Goal: Transaction & Acquisition: Obtain resource

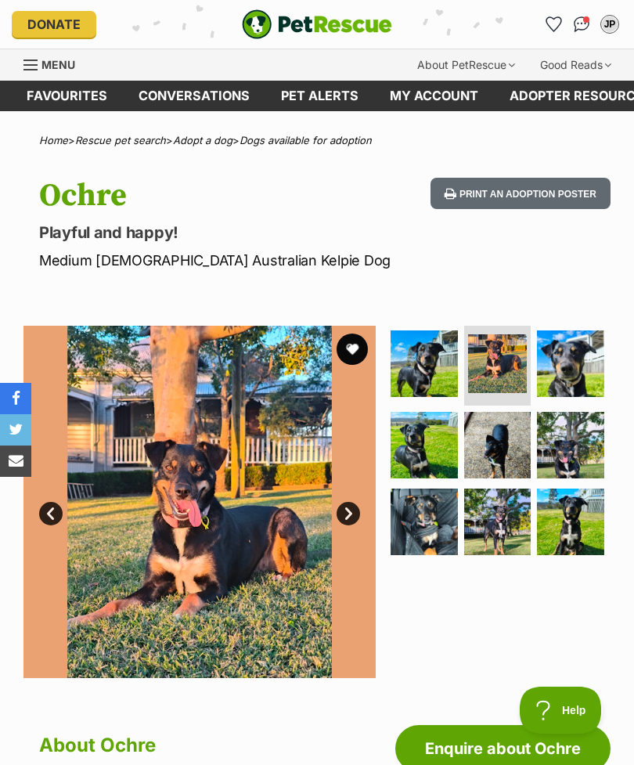
click at [576, 27] on img "Conversations" at bounding box center [582, 24] width 16 height 16
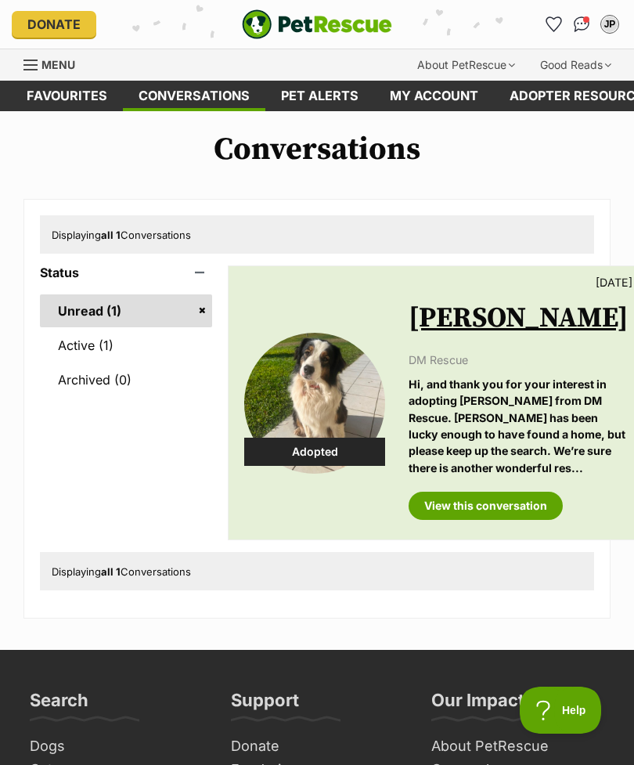
click at [476, 520] on link "View this conversation" at bounding box center [485, 505] width 154 height 28
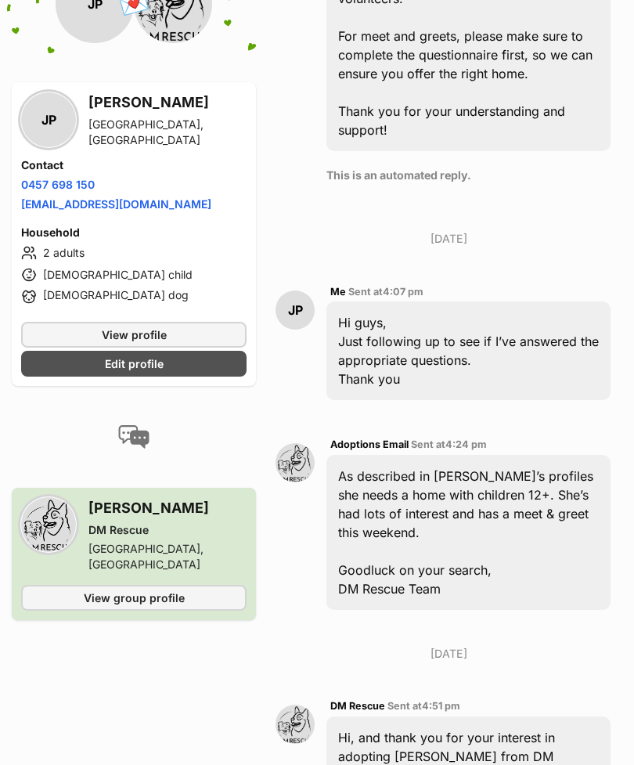
scroll to position [1244, 0]
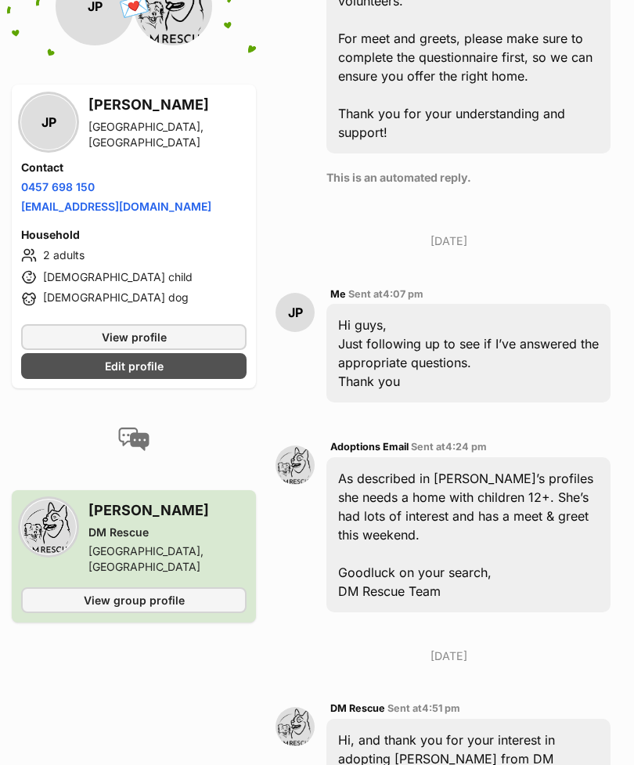
click at [201, 587] on link "View group profile" at bounding box center [133, 600] width 225 height 26
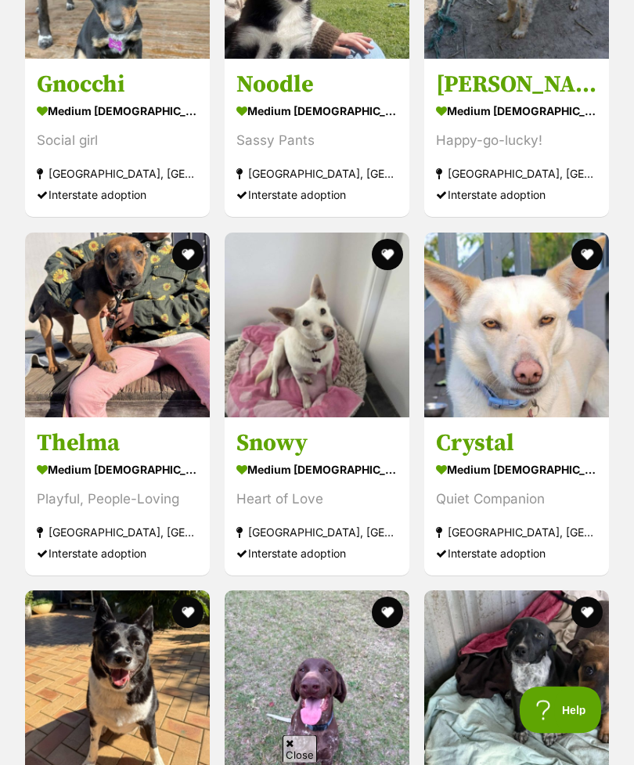
scroll to position [2561, 0]
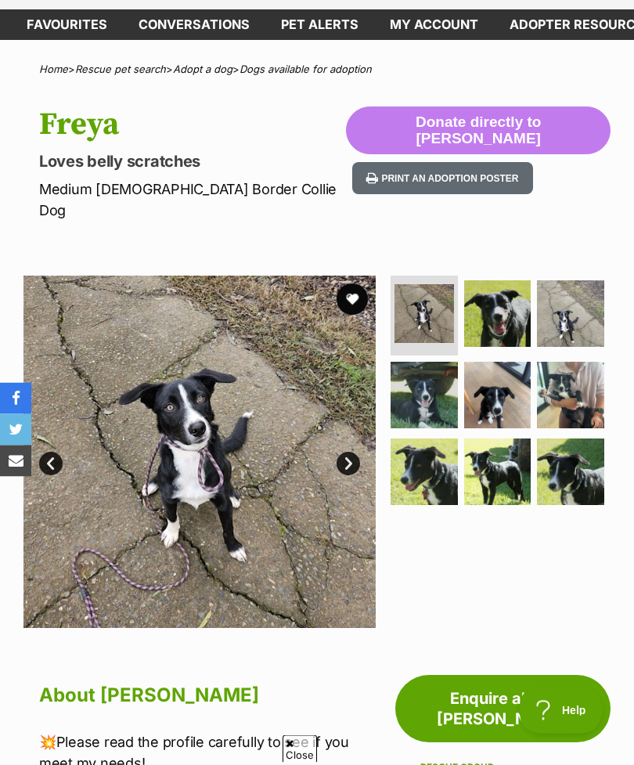
scroll to position [71, 0]
click at [293, 367] on img at bounding box center [199, 451] width 352 height 352
click at [350, 452] on link "Next" at bounding box center [347, 463] width 23 height 23
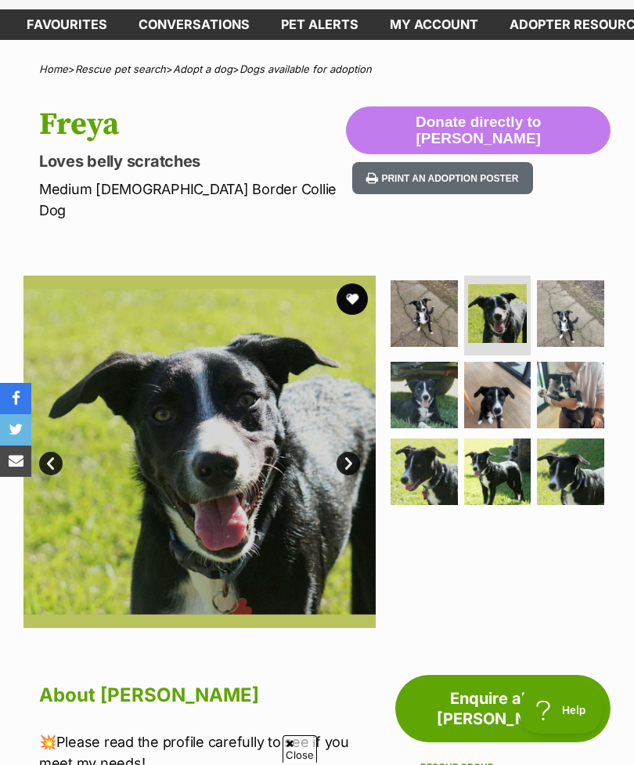
click at [347, 452] on link "Next" at bounding box center [347, 463] width 23 height 23
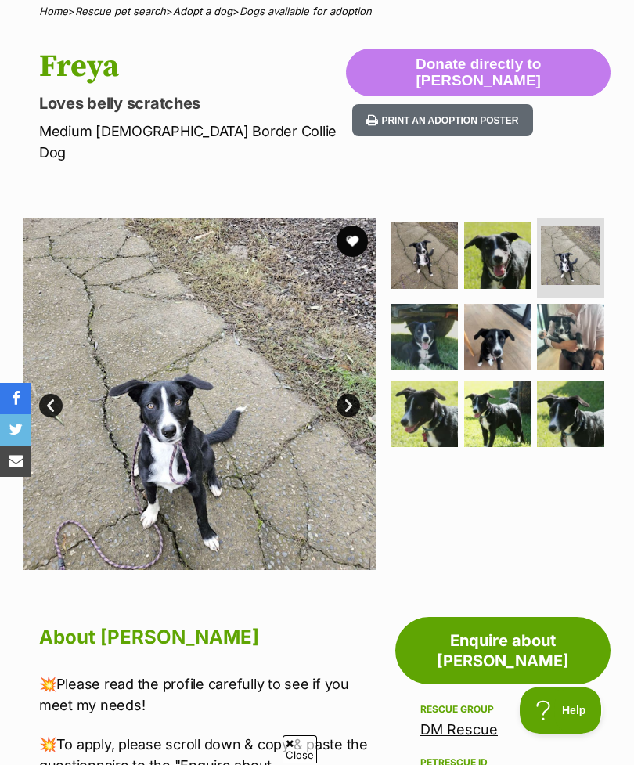
scroll to position [128, 0]
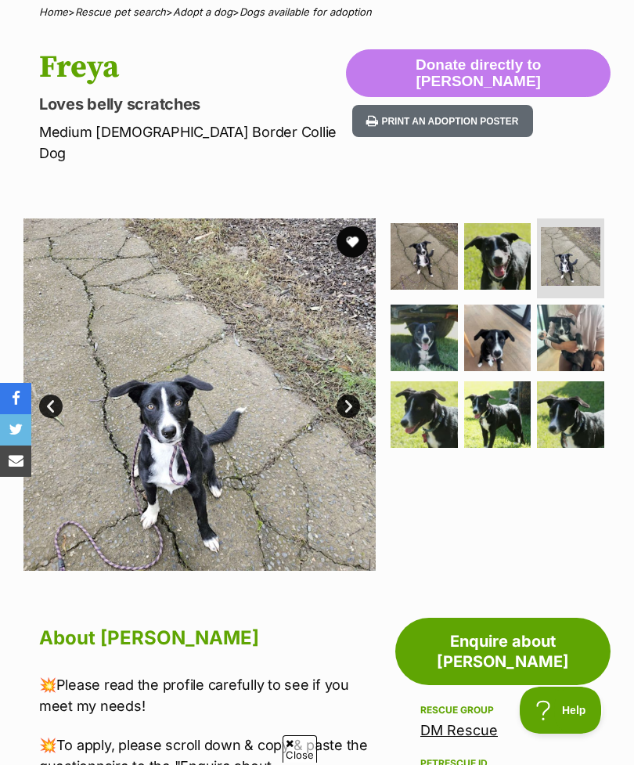
click at [351, 394] on link "Next" at bounding box center [347, 405] width 23 height 23
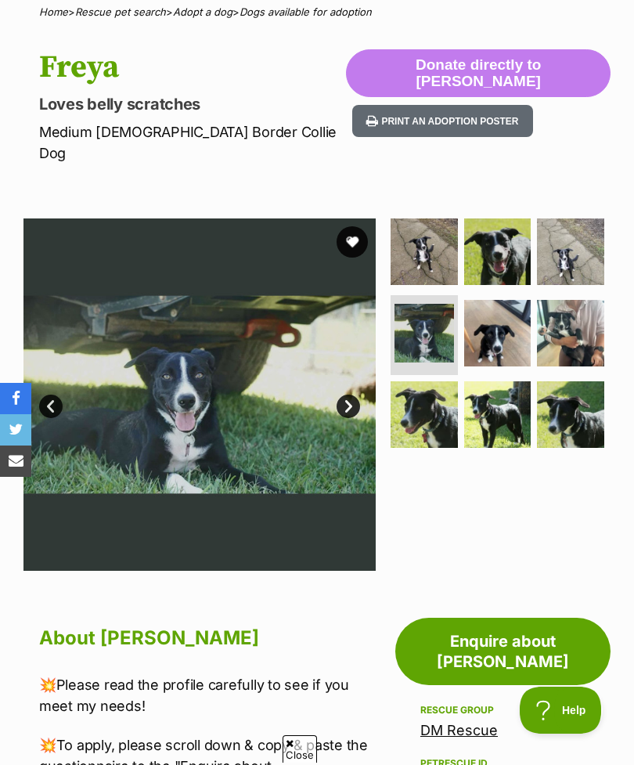
click at [358, 394] on link "Next" at bounding box center [347, 405] width 23 height 23
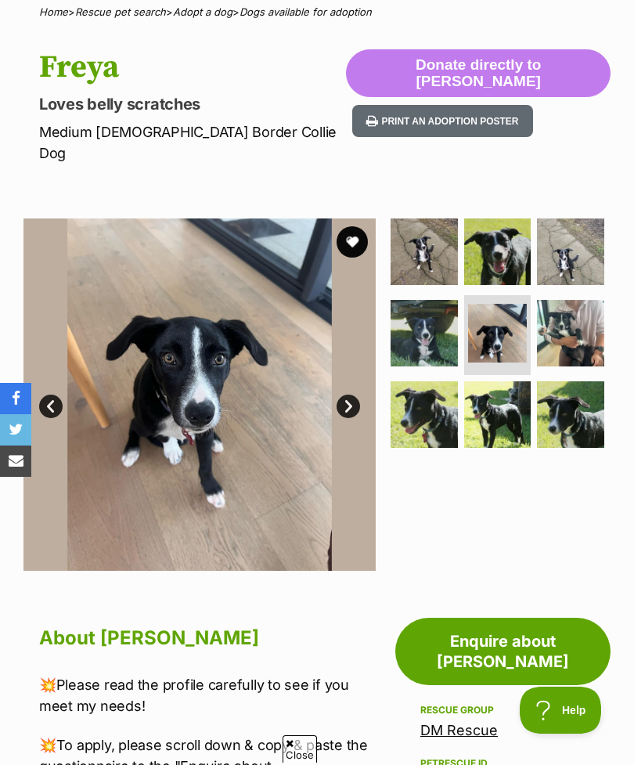
click at [358, 394] on link "Next" at bounding box center [347, 405] width 23 height 23
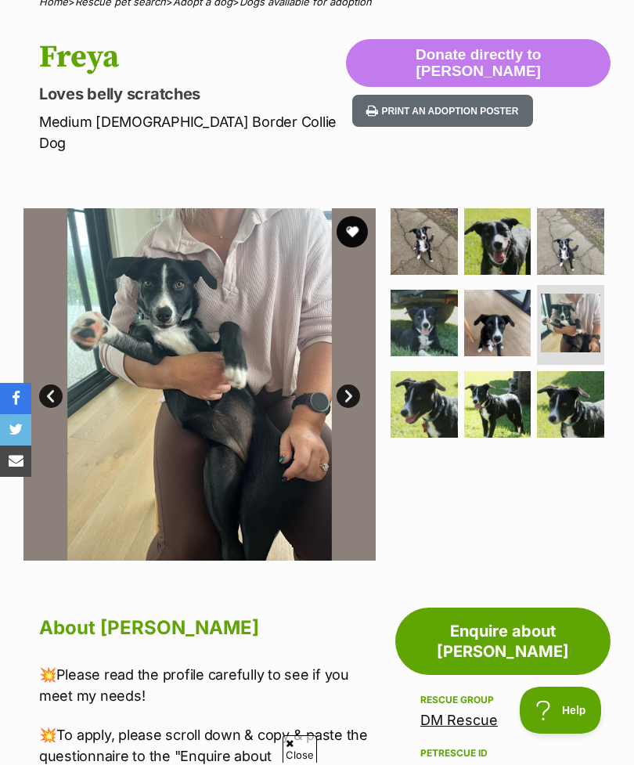
scroll to position [0, 0]
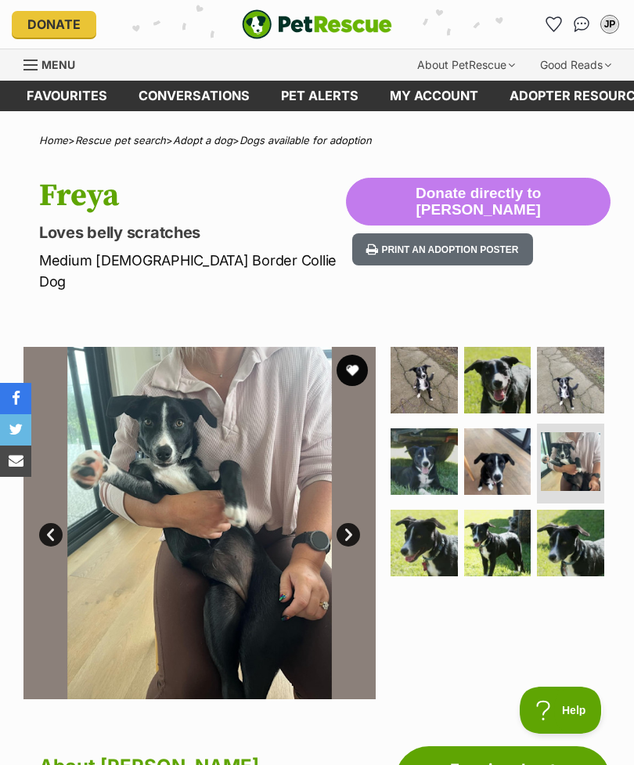
click at [349, 354] on button "favourite" at bounding box center [351, 369] width 31 height 31
click at [351, 523] on link "Next" at bounding box center [347, 534] width 23 height 23
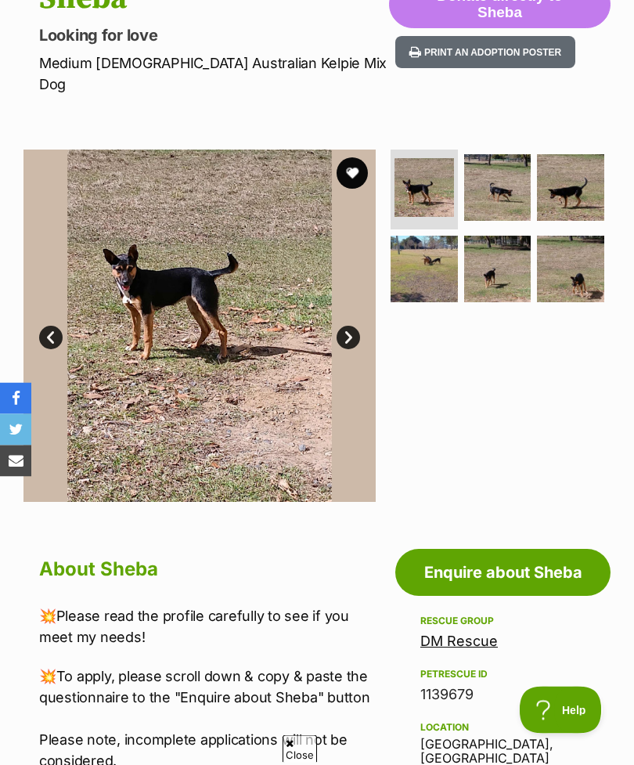
scroll to position [192, 0]
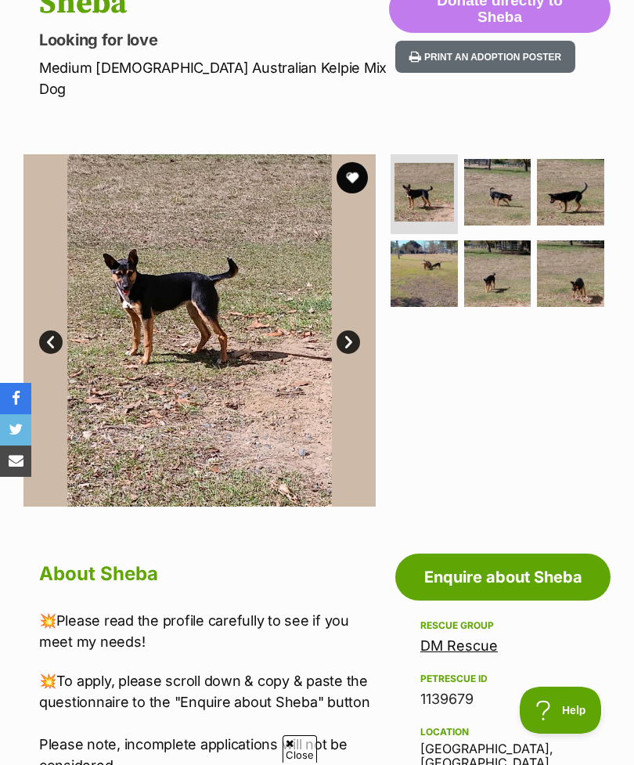
click at [365, 318] on img at bounding box center [199, 330] width 352 height 352
click at [344, 330] on link "Next" at bounding box center [347, 341] width 23 height 23
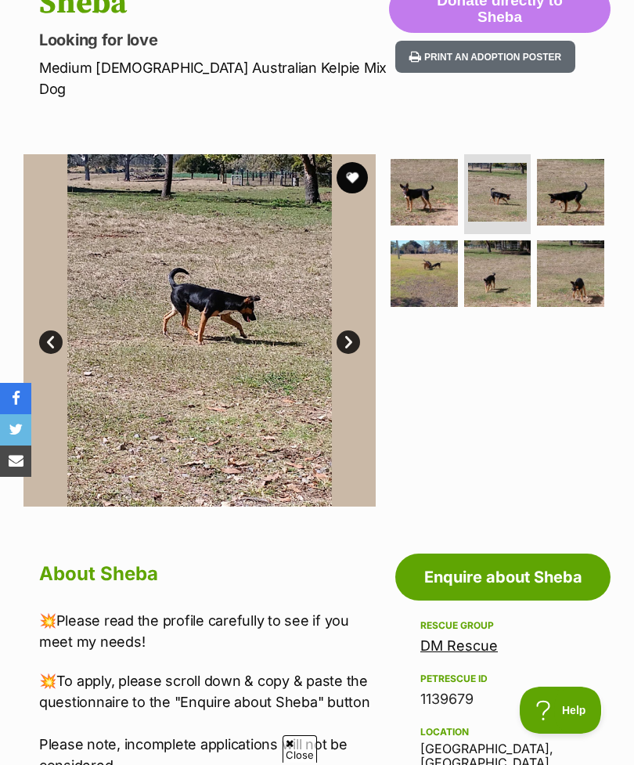
click at [355, 330] on link "Next" at bounding box center [347, 341] width 23 height 23
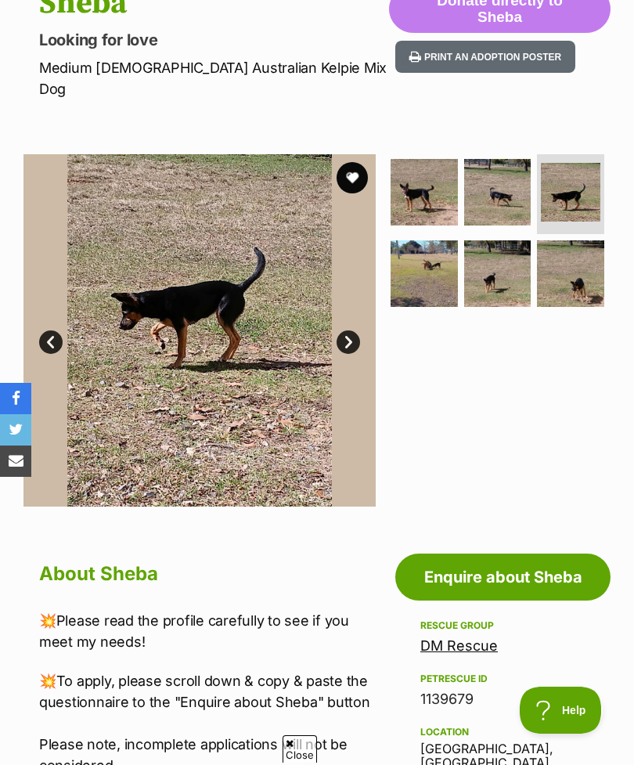
click at [355, 330] on link "Next" at bounding box center [347, 341] width 23 height 23
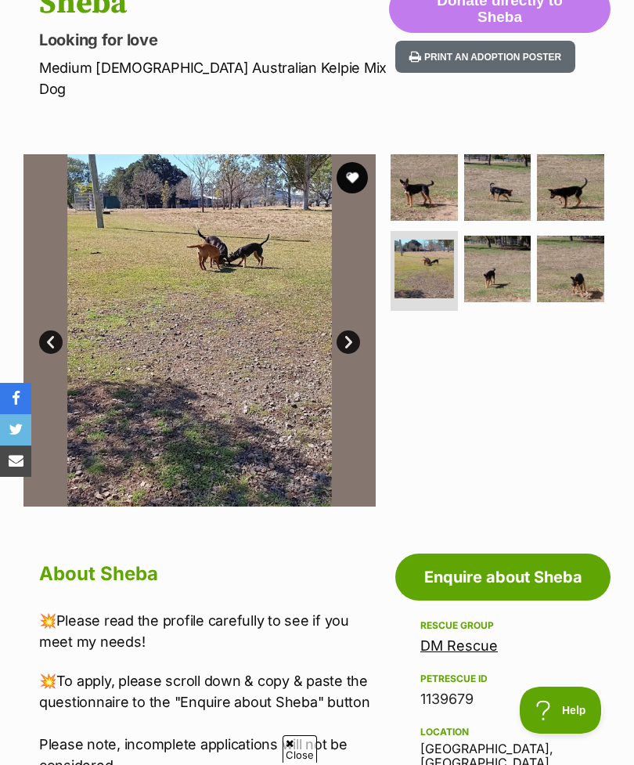
click at [346, 330] on link "Next" at bounding box center [347, 341] width 23 height 23
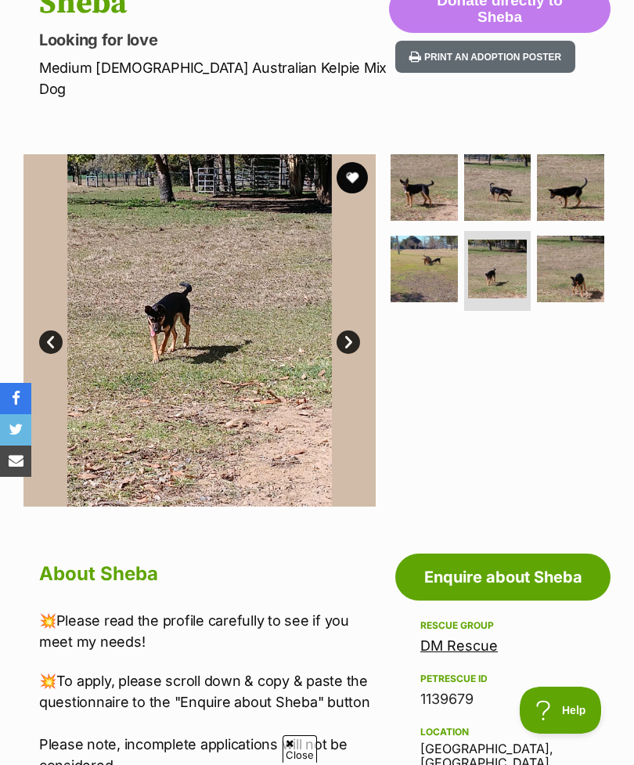
click at [351, 330] on link "Next" at bounding box center [347, 341] width 23 height 23
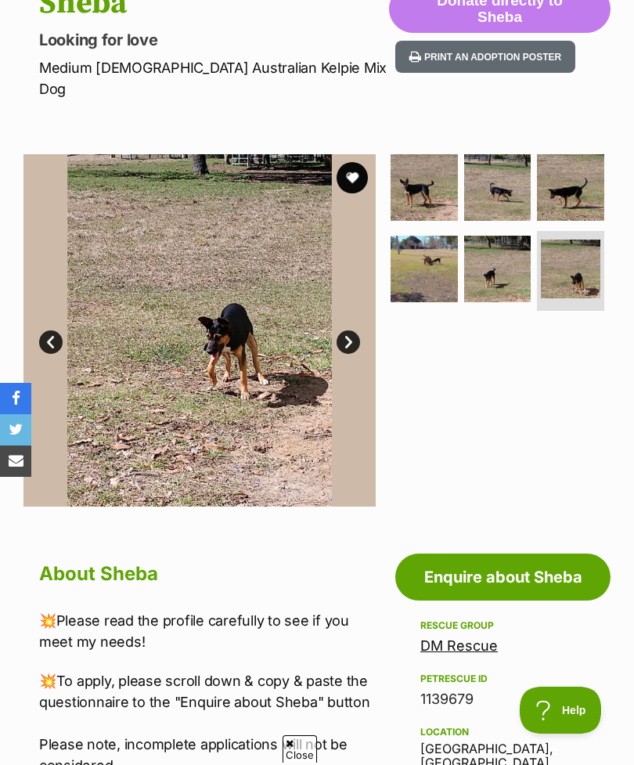
click at [347, 330] on link "Next" at bounding box center [347, 341] width 23 height 23
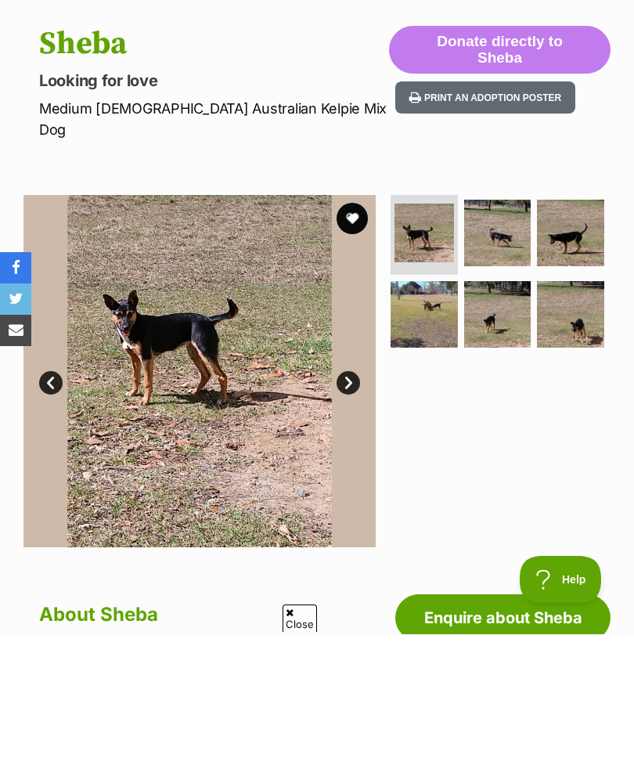
click at [353, 333] on button "favourite" at bounding box center [351, 348] width 31 height 31
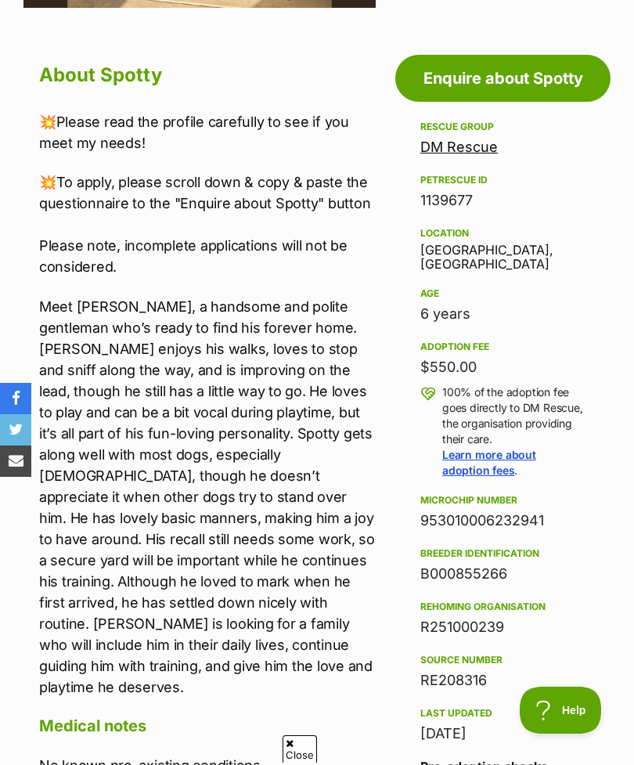
scroll to position [665, 0]
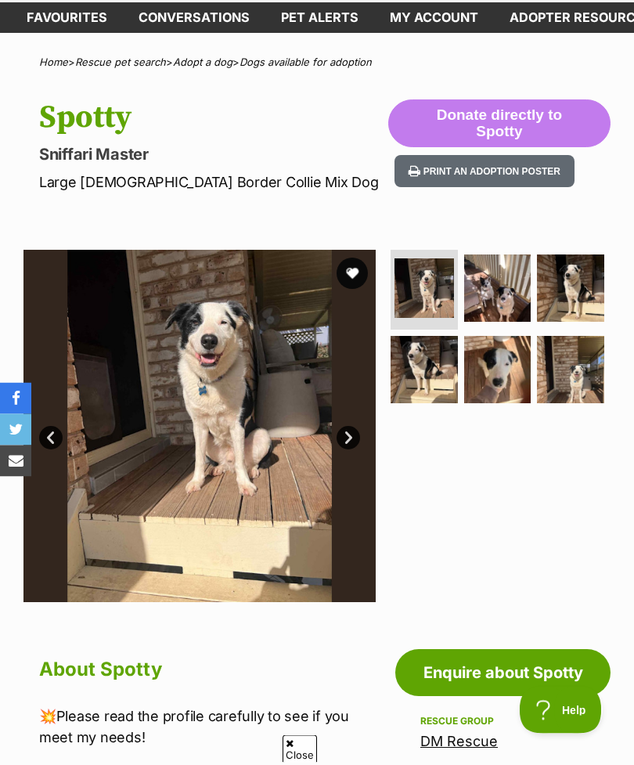
click at [359, 436] on link "Next" at bounding box center [347, 437] width 23 height 23
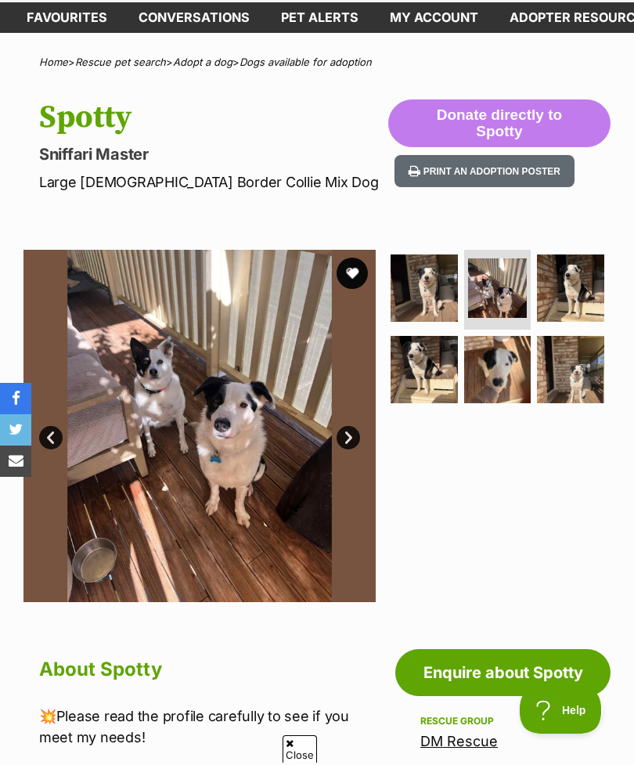
click at [351, 445] on link "Next" at bounding box center [347, 437] width 23 height 23
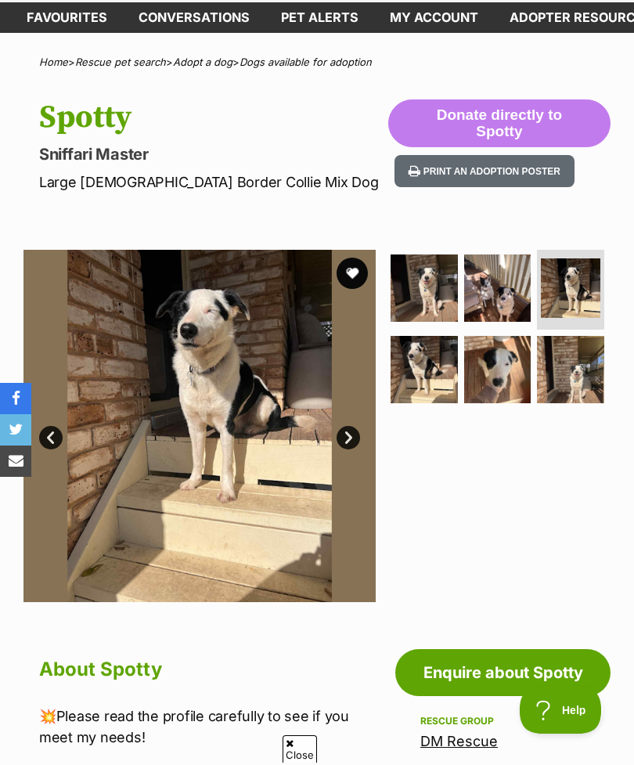
click at [352, 444] on link "Next" at bounding box center [347, 437] width 23 height 23
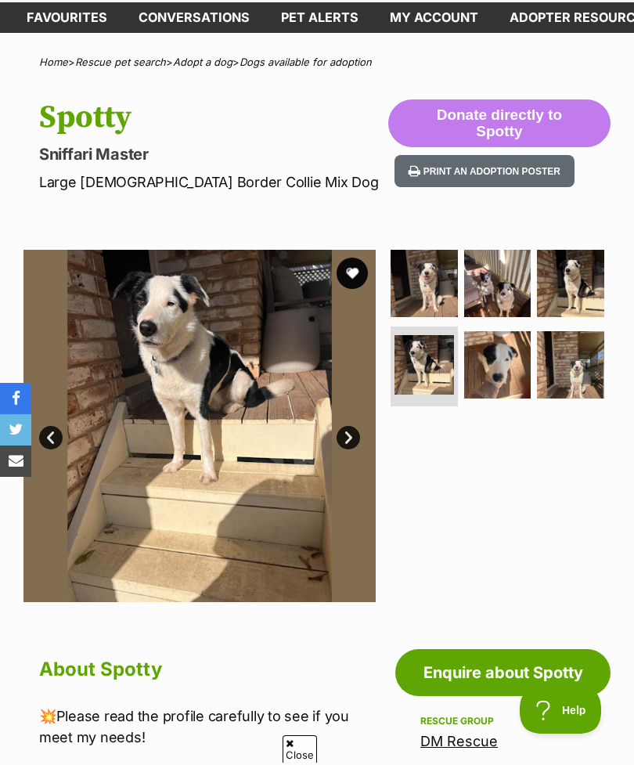
click at [347, 453] on img at bounding box center [199, 426] width 352 height 352
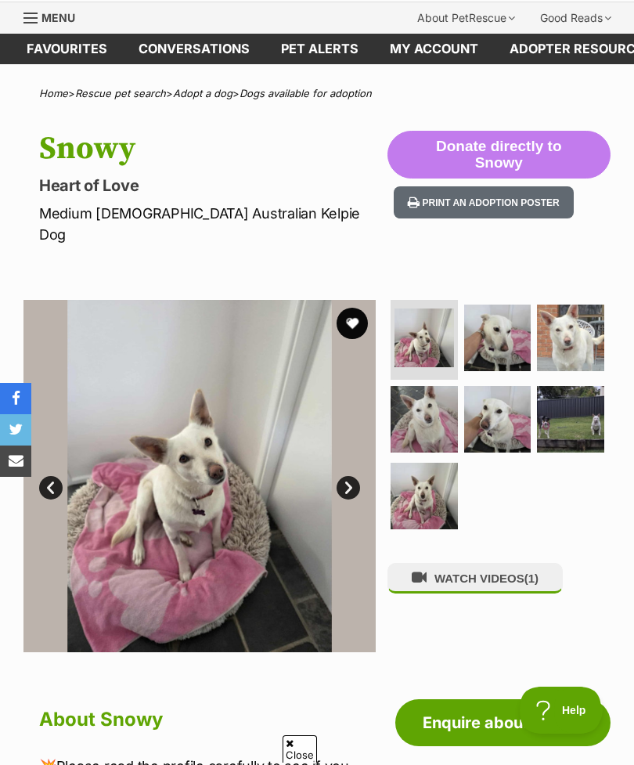
scroll to position [48, 0]
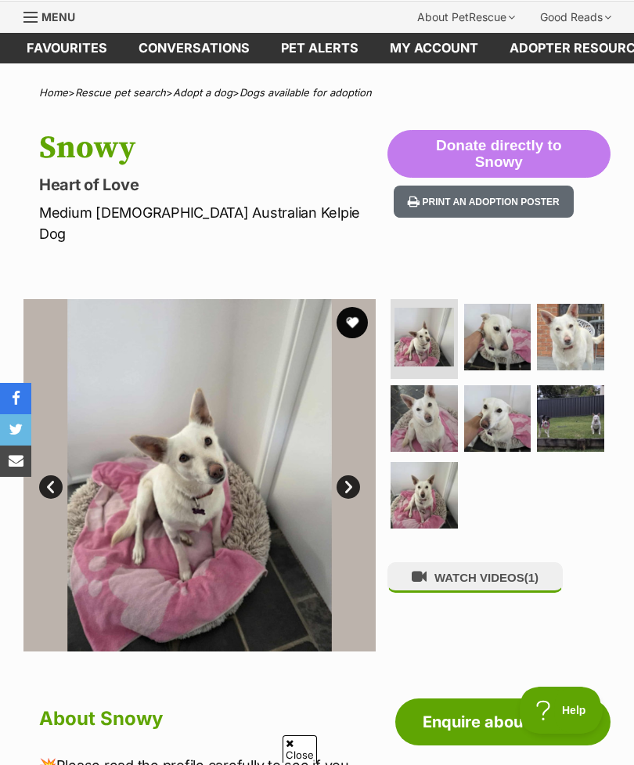
click at [356, 475] on link "Next" at bounding box center [347, 486] width 23 height 23
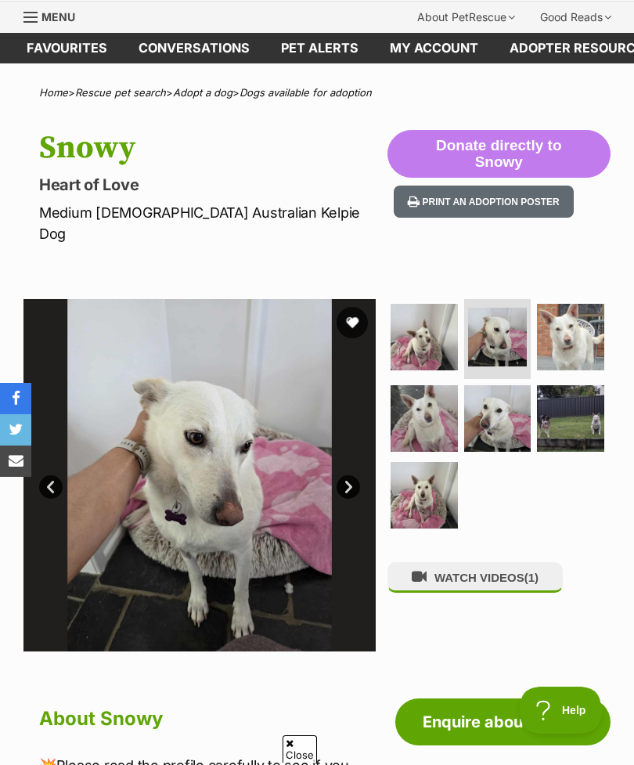
click at [350, 475] on link "Next" at bounding box center [347, 486] width 23 height 23
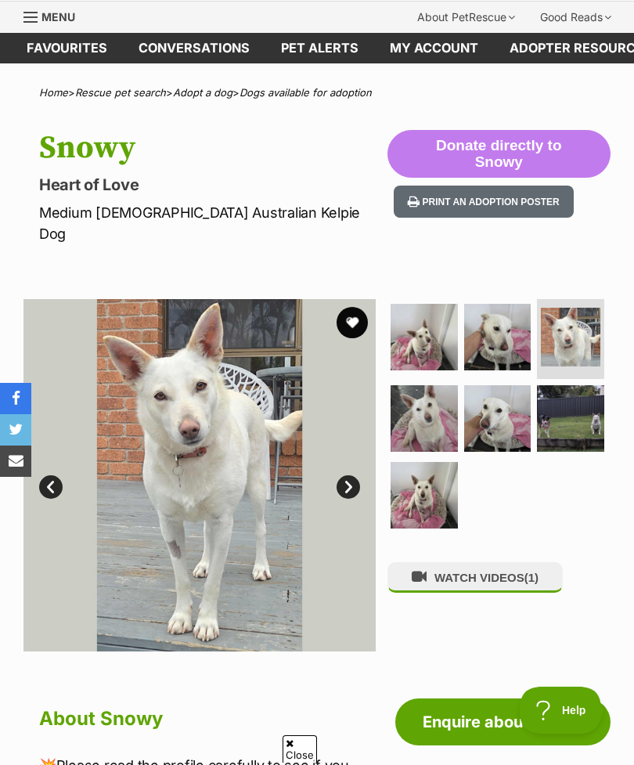
click at [346, 475] on link "Next" at bounding box center [347, 486] width 23 height 23
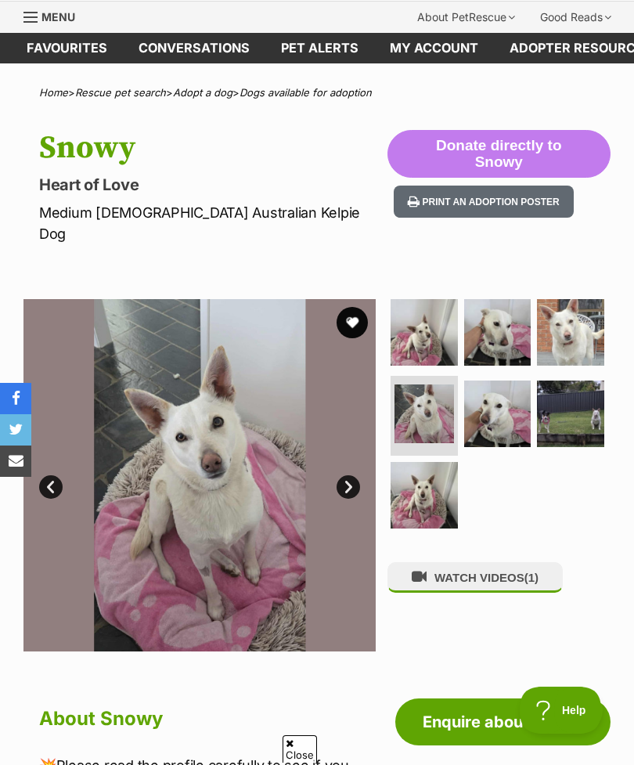
click at [351, 475] on link "Next" at bounding box center [347, 486] width 23 height 23
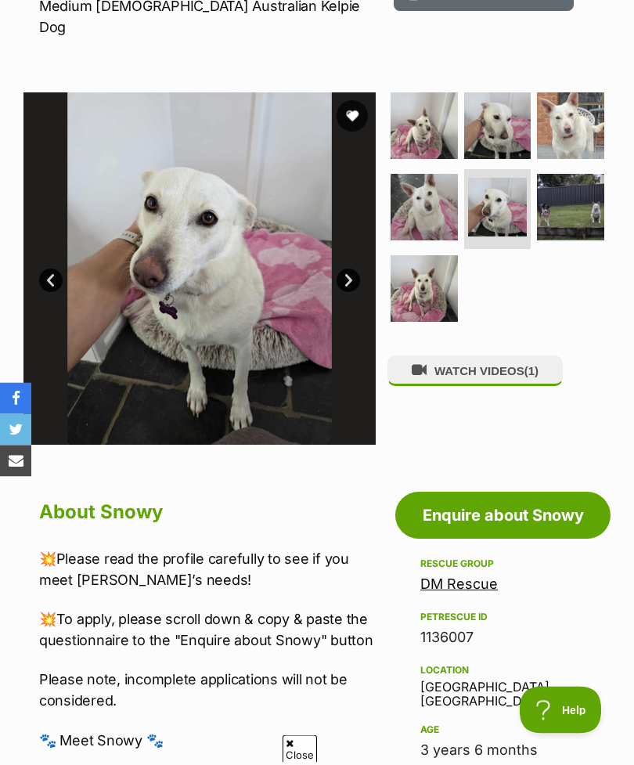
scroll to position [249, 0]
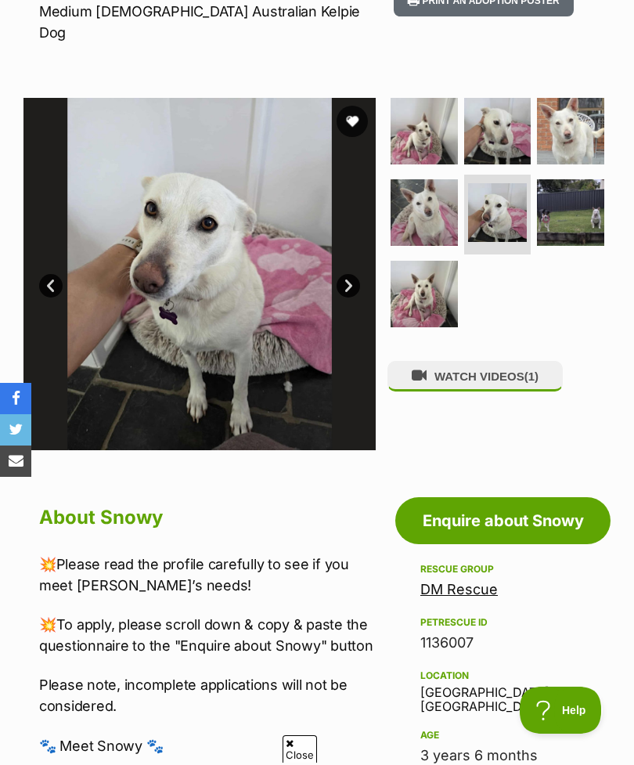
click at [333, 272] on img at bounding box center [199, 274] width 352 height 352
click at [350, 274] on link "Next" at bounding box center [347, 285] width 23 height 23
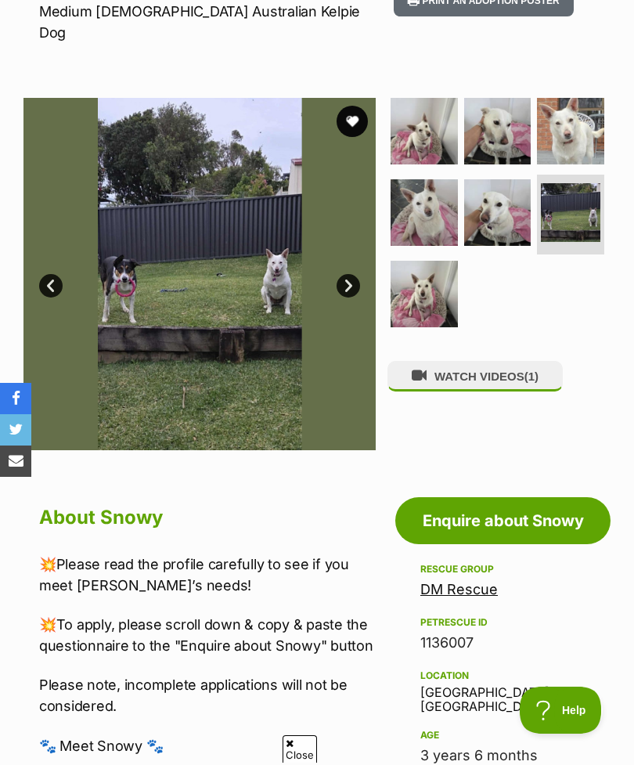
click at [355, 274] on link "Next" at bounding box center [347, 285] width 23 height 23
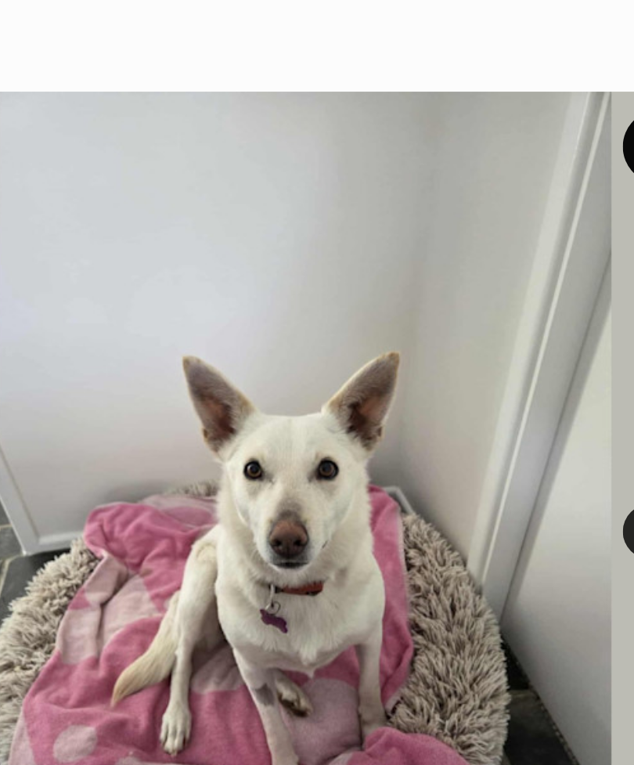
scroll to position [13, 0]
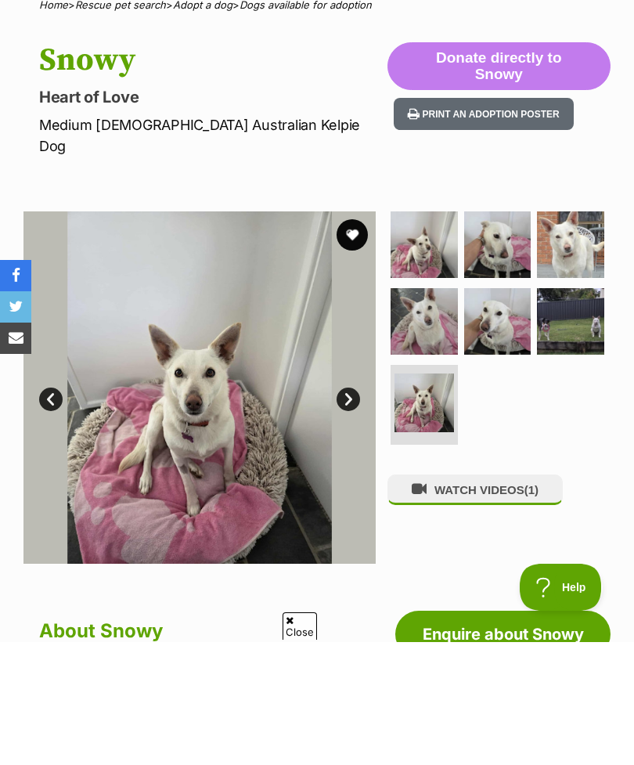
click at [359, 342] on button "favourite" at bounding box center [351, 357] width 31 height 31
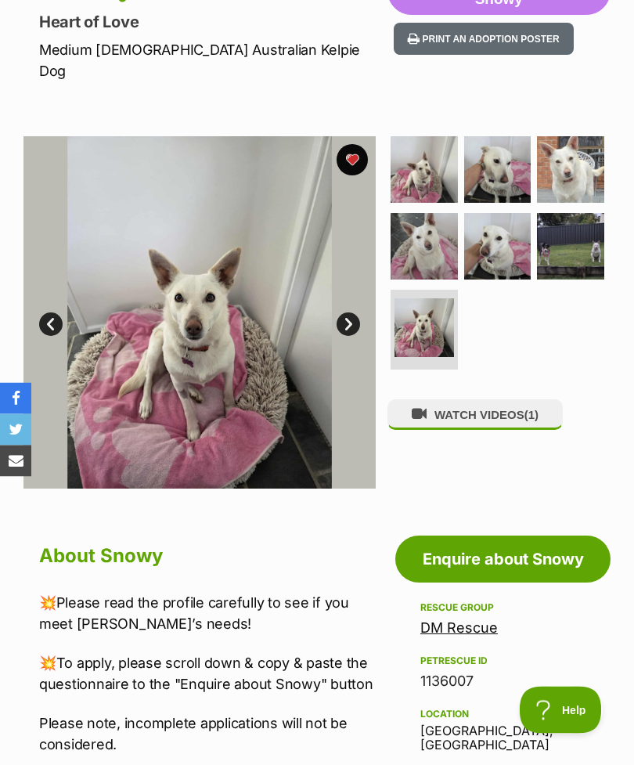
scroll to position [0, 0]
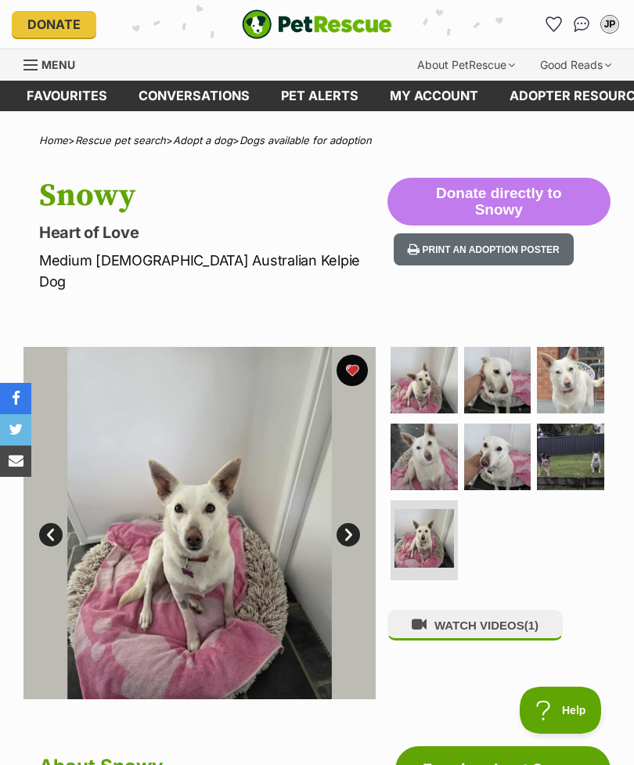
click at [62, 67] on span "Menu" at bounding box center [58, 64] width 34 height 13
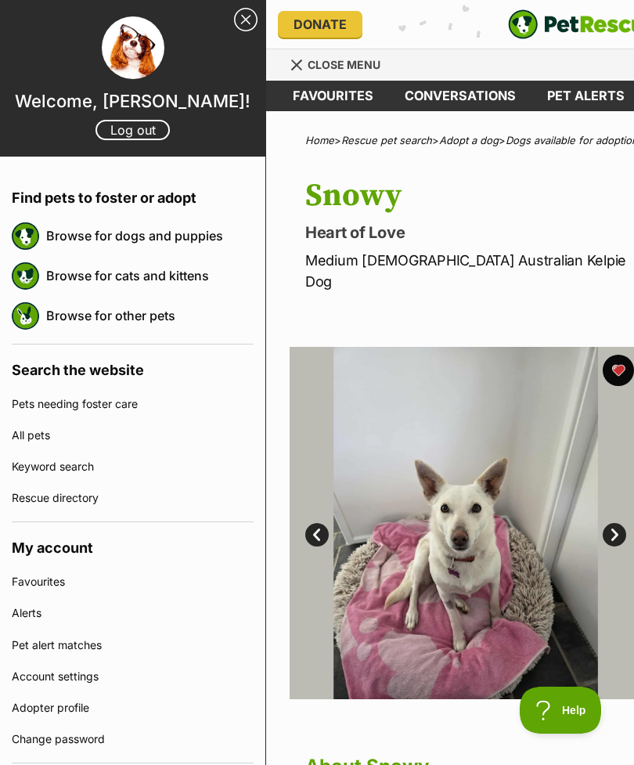
click at [205, 235] on link "Browse for dogs and puppies" at bounding box center [149, 235] width 207 height 33
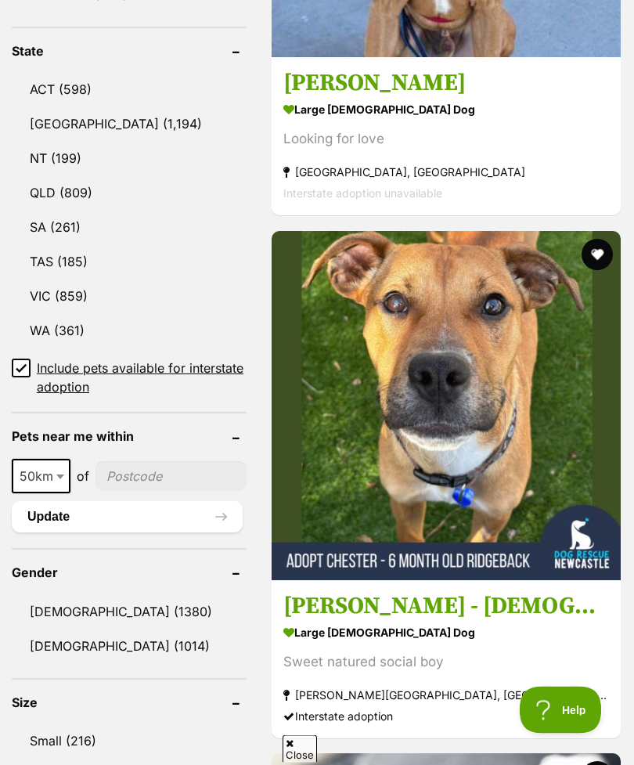
scroll to position [916, 0]
click at [38, 480] on span "50km" at bounding box center [41, 476] width 56 height 22
select select "250"
click at [65, 474] on b at bounding box center [68, 476] width 8 height 5
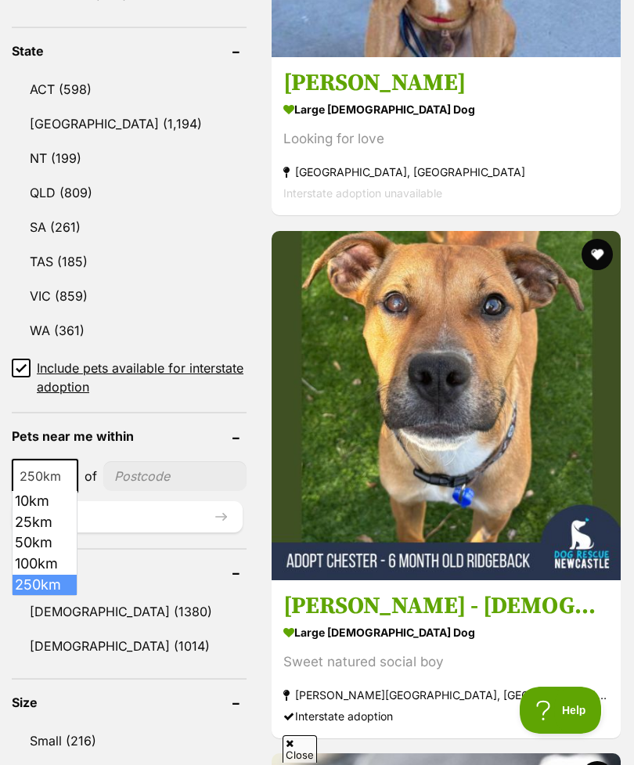
click at [170, 479] on input"] "postcode" at bounding box center [174, 476] width 143 height 30
click at [171, 473] on input"] "postcode" at bounding box center [174, 476] width 143 height 30
type input"] "Z"
type input"] "2462"
click at [178, 508] on button "Update" at bounding box center [127, 516] width 231 height 31
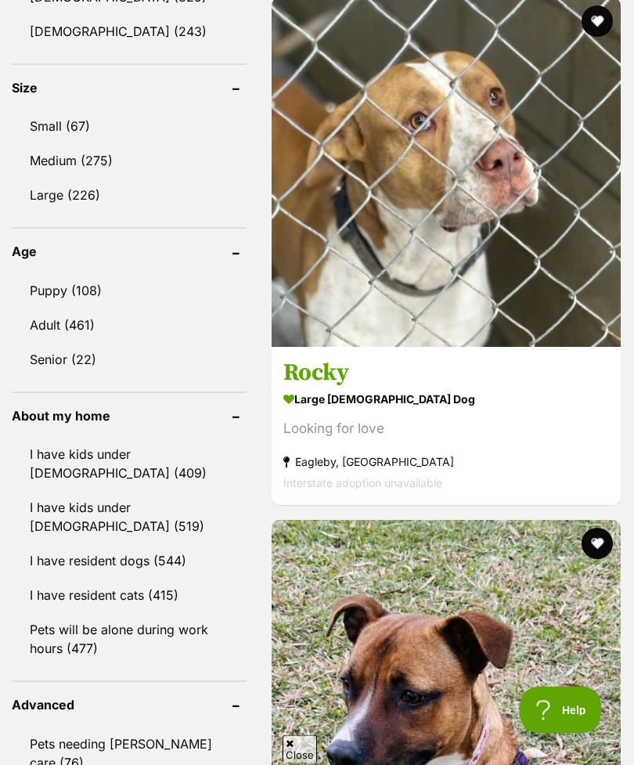
scroll to position [1148, 0]
click at [159, 466] on link "I have kids under [DEMOGRAPHIC_DATA] (409)" at bounding box center [129, 463] width 235 height 52
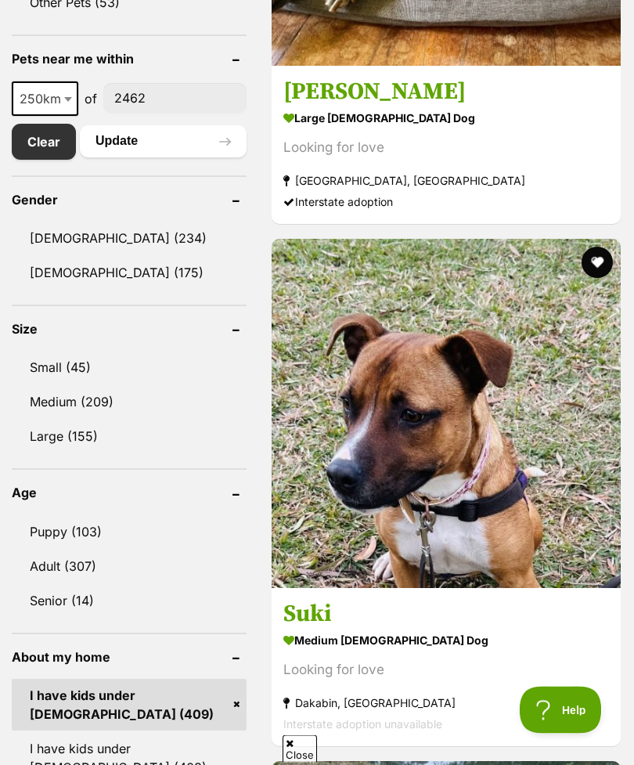
scroll to position [907, 0]
click at [162, 282] on link "Female (175)" at bounding box center [129, 272] width 235 height 33
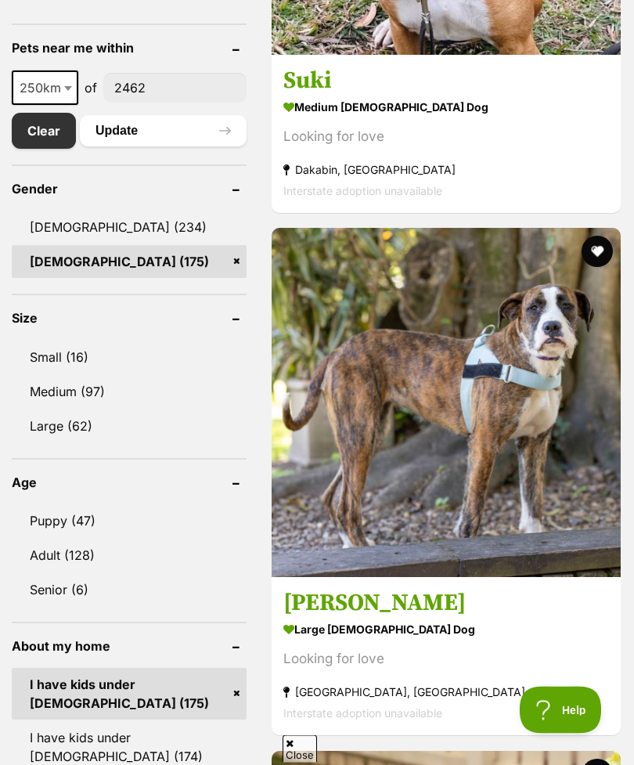
scroll to position [1000, 0]
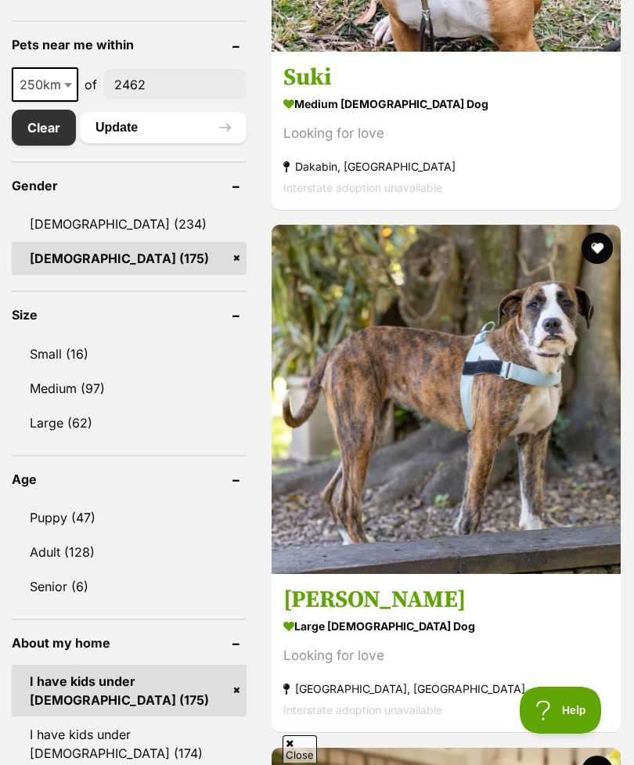
click at [153, 535] on link "Adult (128)" at bounding box center [129, 551] width 235 height 33
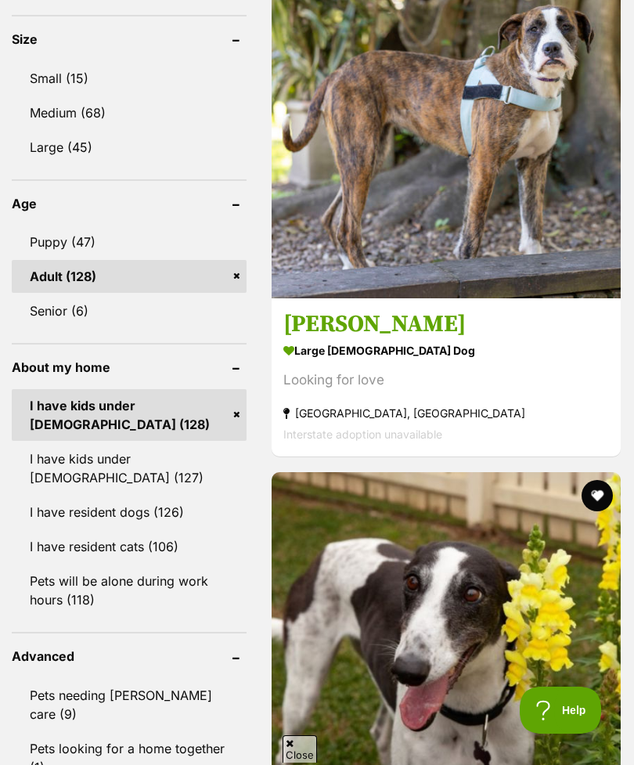
scroll to position [1277, 0]
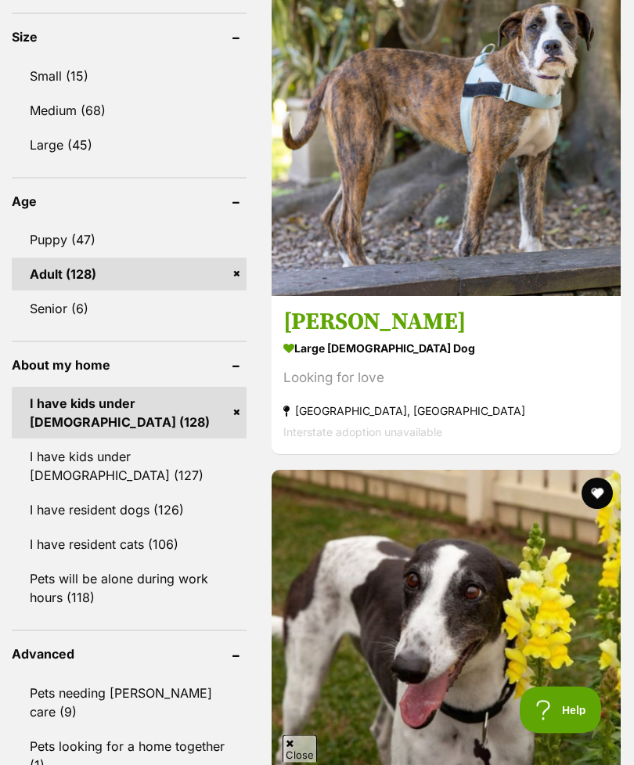
click at [157, 293] on link "Senior (6)" at bounding box center [129, 309] width 235 height 33
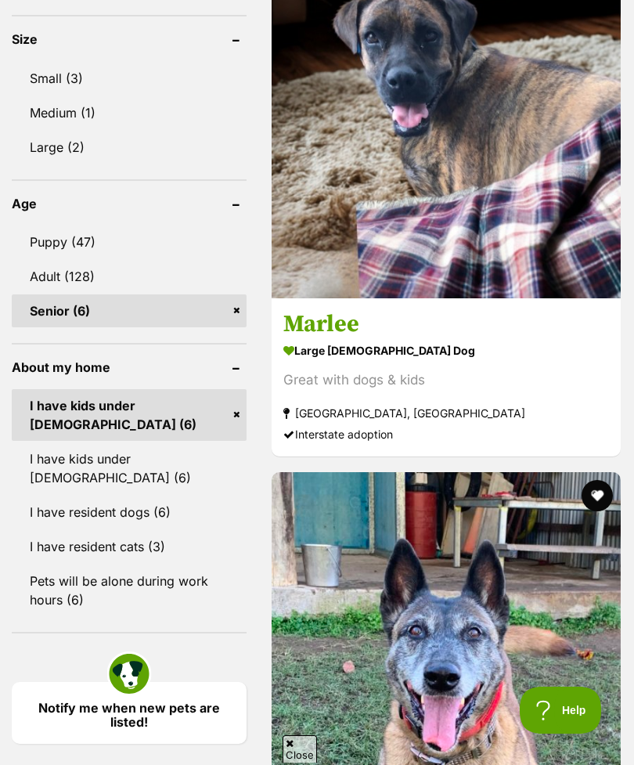
scroll to position [1276, 0]
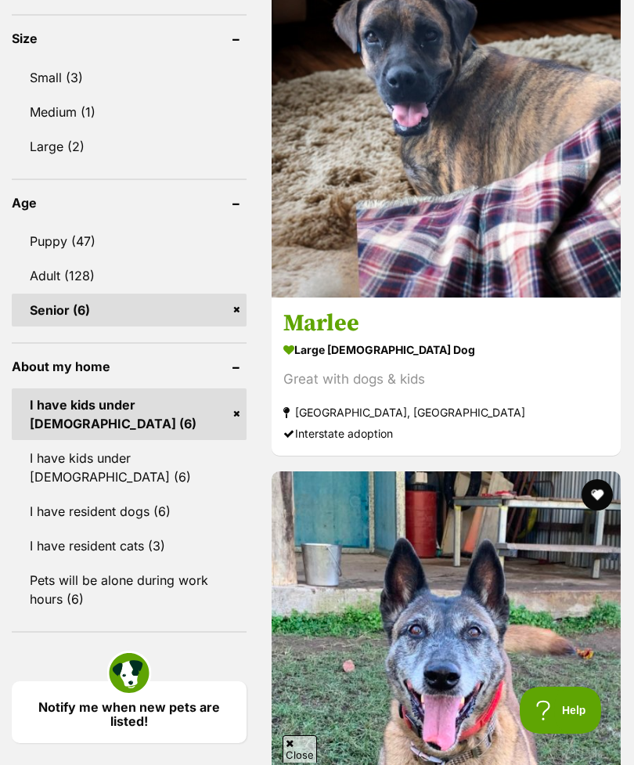
click at [486, 390] on div "Great with dogs & kids" at bounding box center [446, 379] width 326 height 21
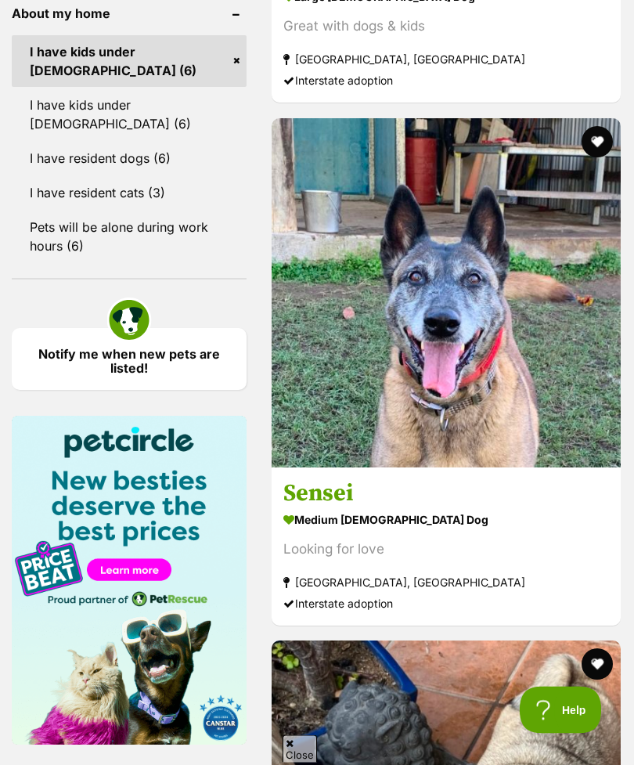
scroll to position [1629, 0]
click at [480, 531] on strong "medium female Dog" at bounding box center [446, 519] width 326 height 23
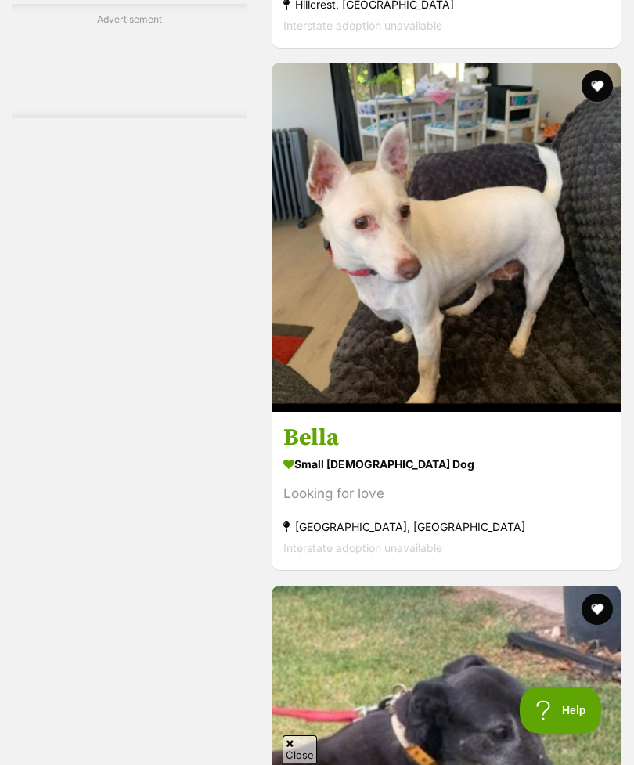
scroll to position [2745, 0]
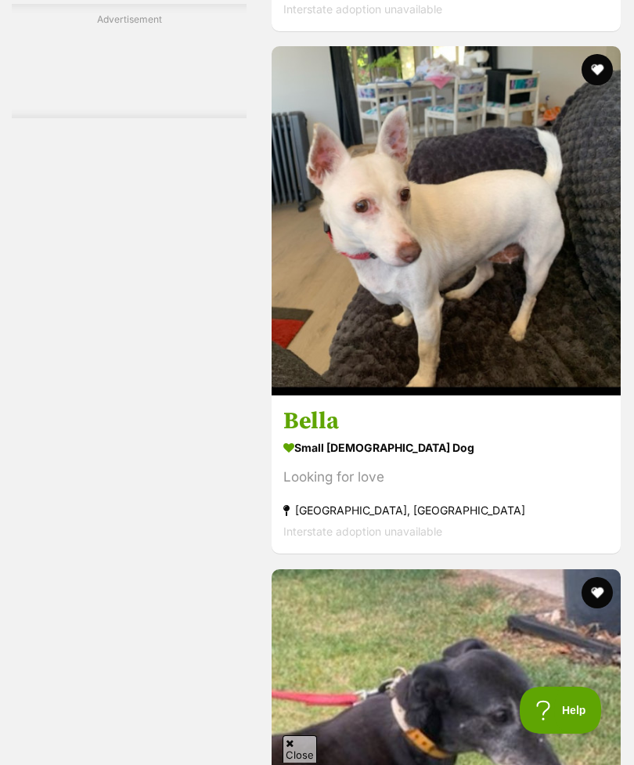
click at [473, 459] on strong "small female Dog" at bounding box center [446, 448] width 326 height 23
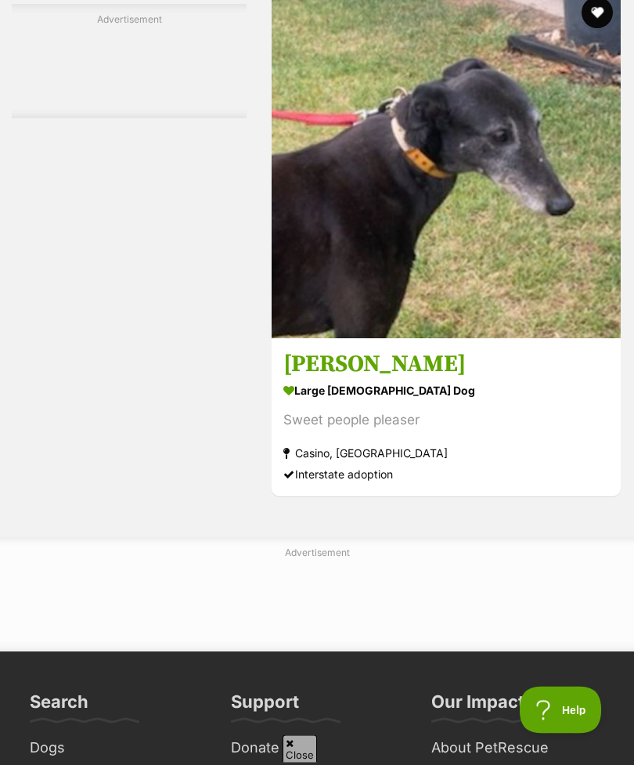
scroll to position [3323, 0]
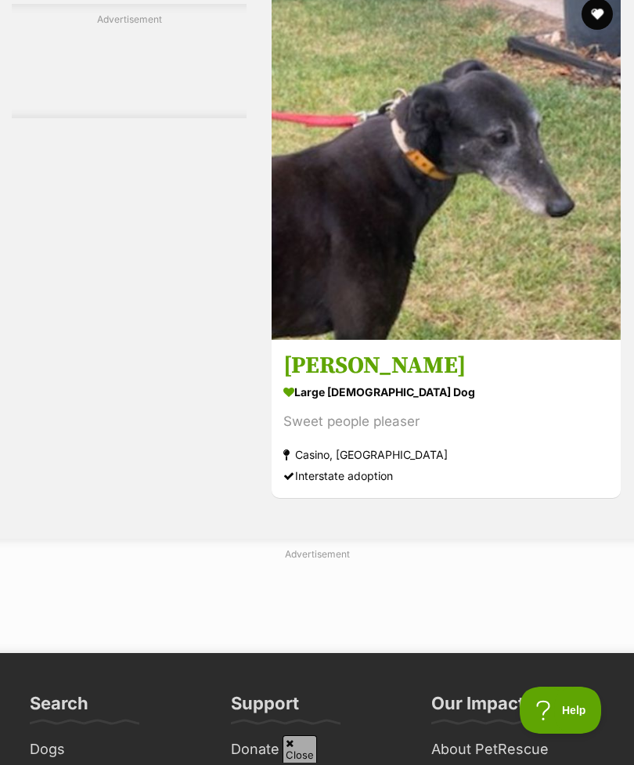
click at [456, 340] on img at bounding box center [446, 165] width 349 height 349
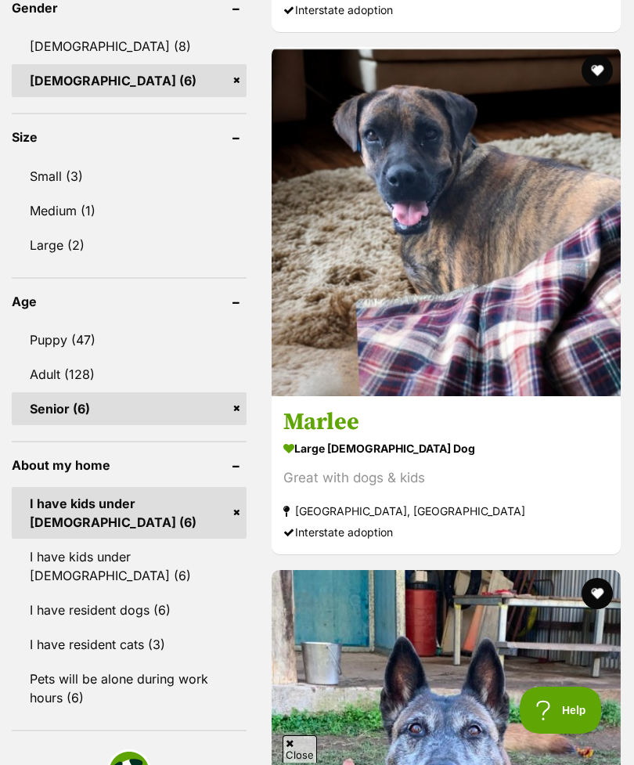
scroll to position [1177, 0]
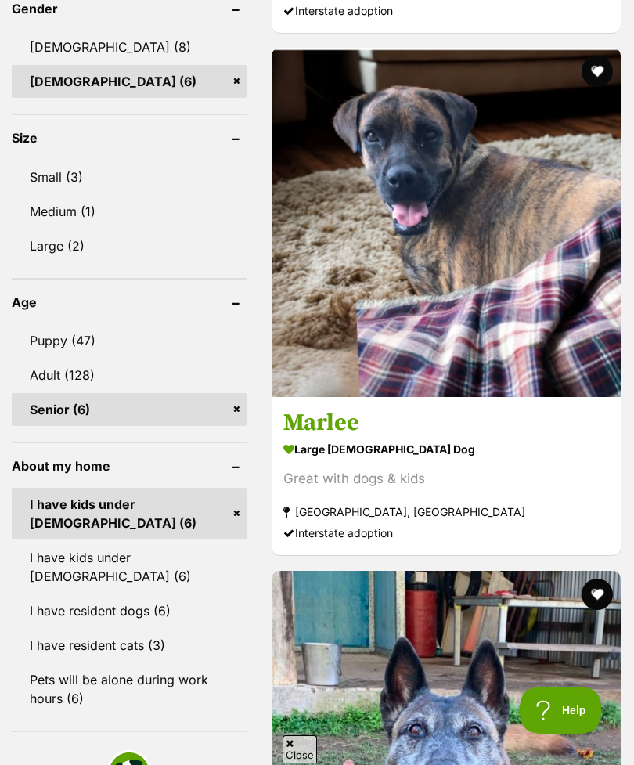
click at [147, 358] on link "Adult (128)" at bounding box center [129, 374] width 235 height 33
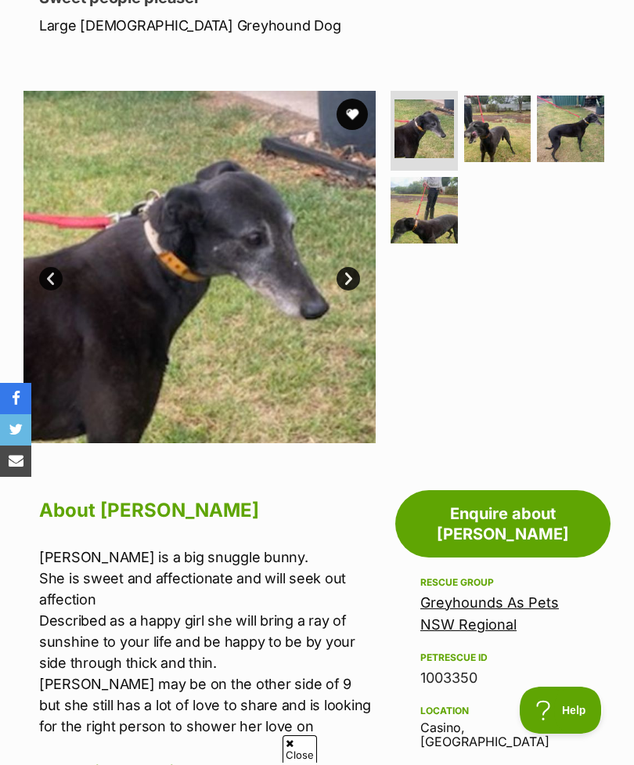
scroll to position [234, 0]
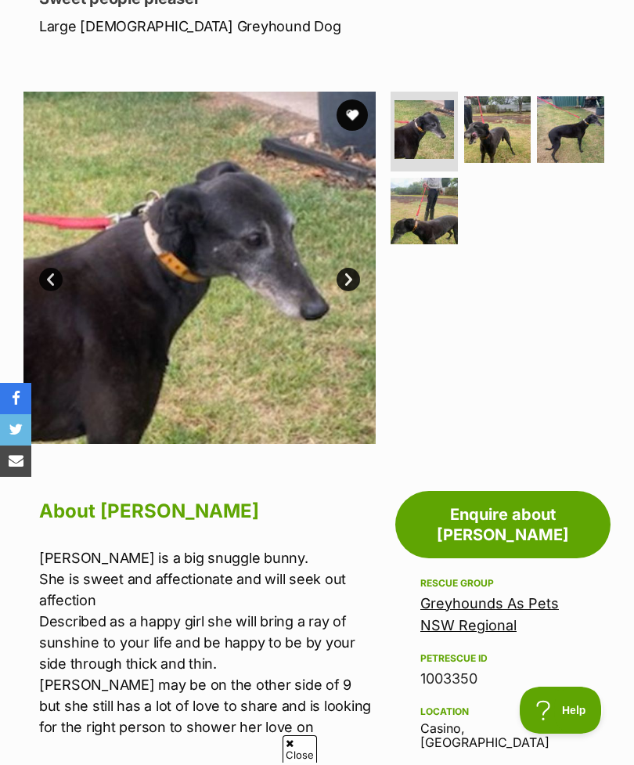
click at [348, 279] on link "Next" at bounding box center [347, 279] width 23 height 23
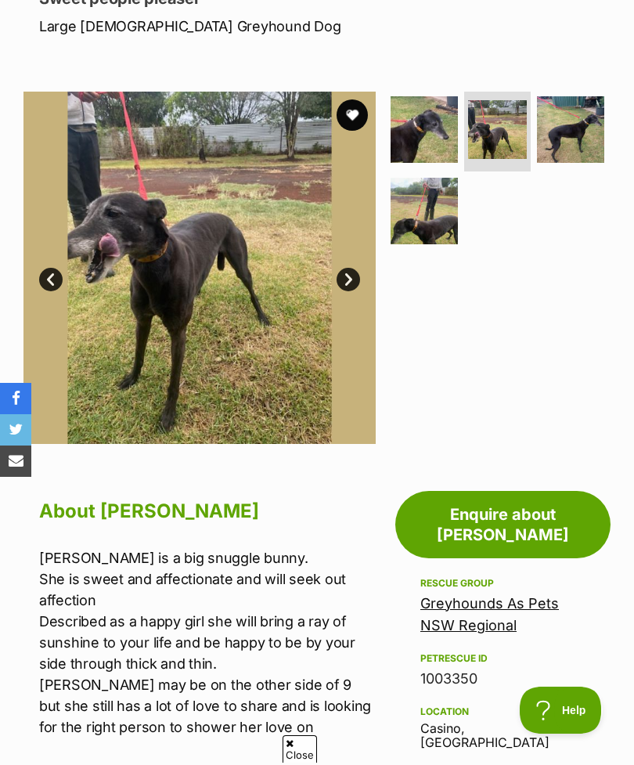
click at [349, 276] on link "Next" at bounding box center [347, 279] width 23 height 23
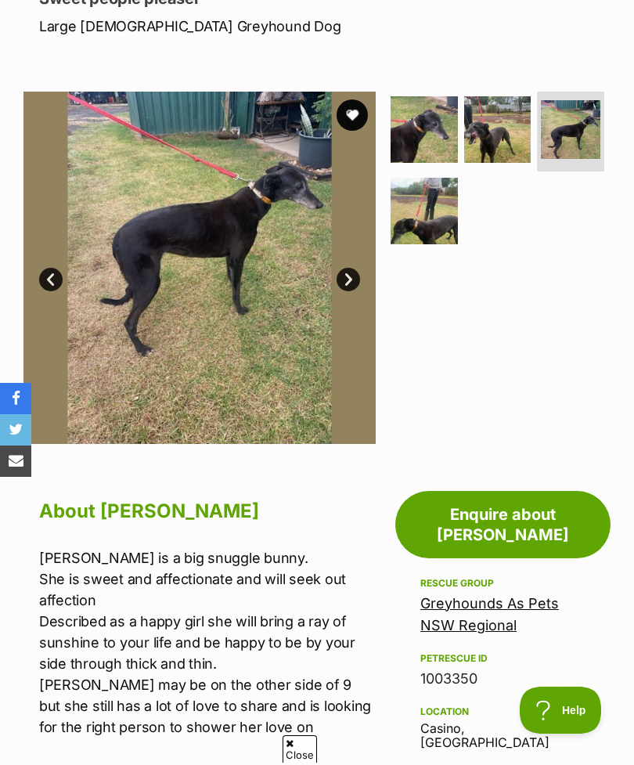
click at [340, 273] on link "Next" at bounding box center [347, 279] width 23 height 23
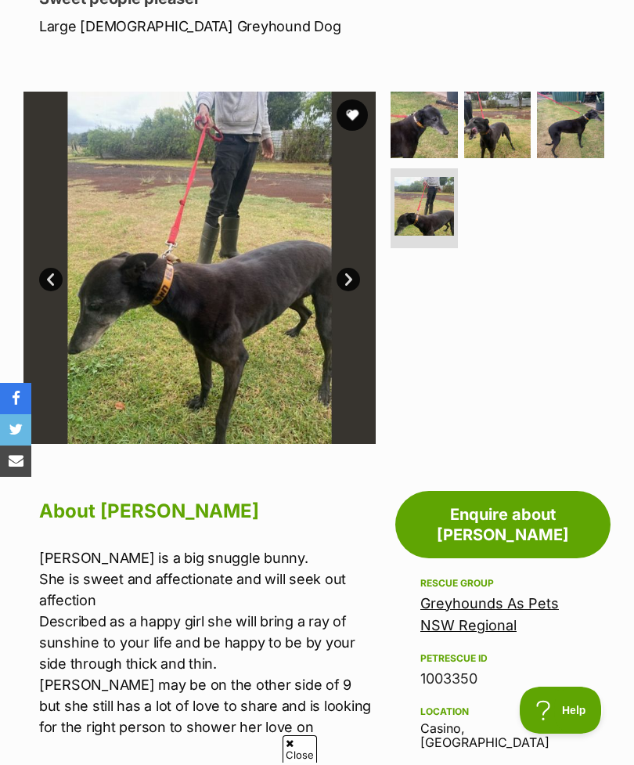
click at [54, 273] on link "Prev" at bounding box center [50, 279] width 23 height 23
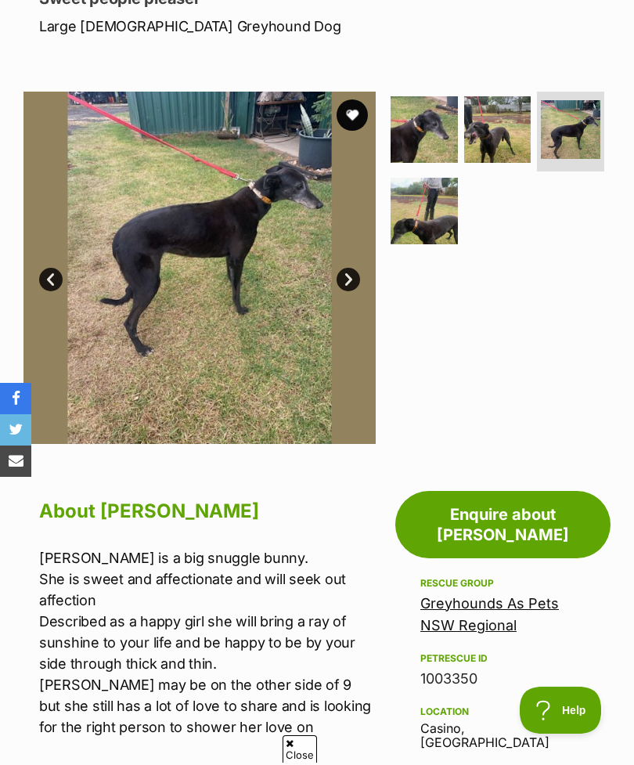
click at [47, 279] on link "Prev" at bounding box center [50, 279] width 23 height 23
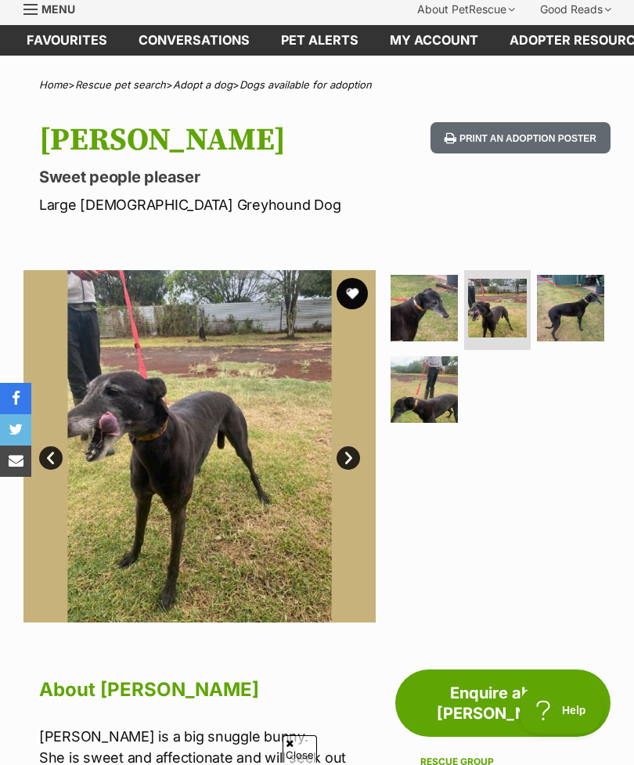
scroll to position [0, 0]
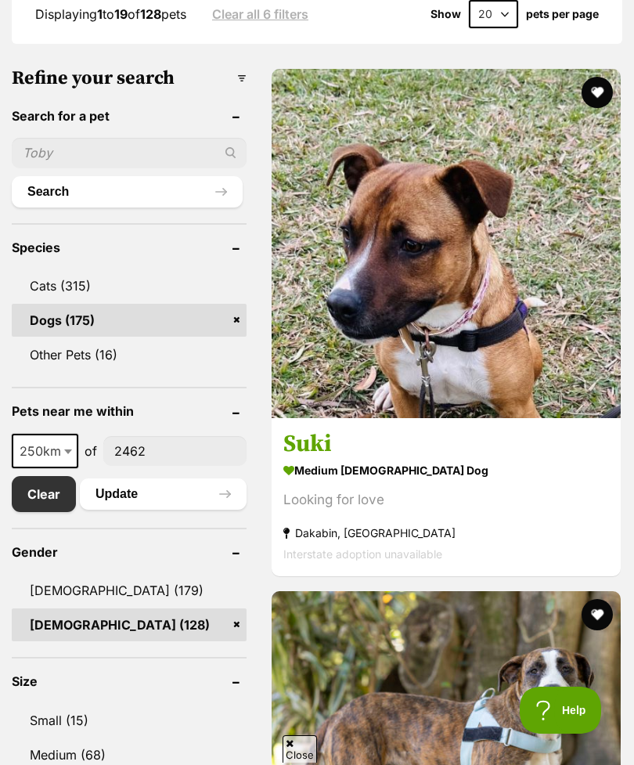
scroll to position [633, 0]
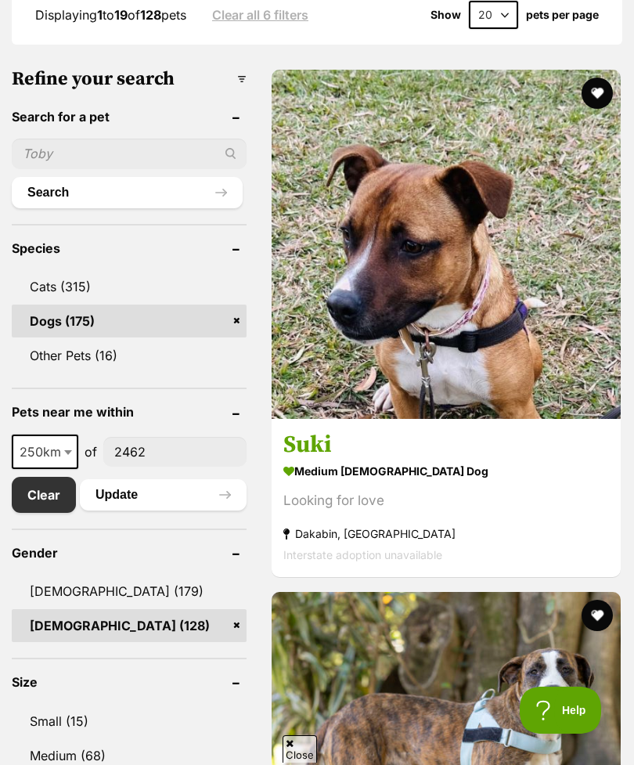
click at [119, 437] on input"] "2462" at bounding box center [174, 452] width 143 height 30
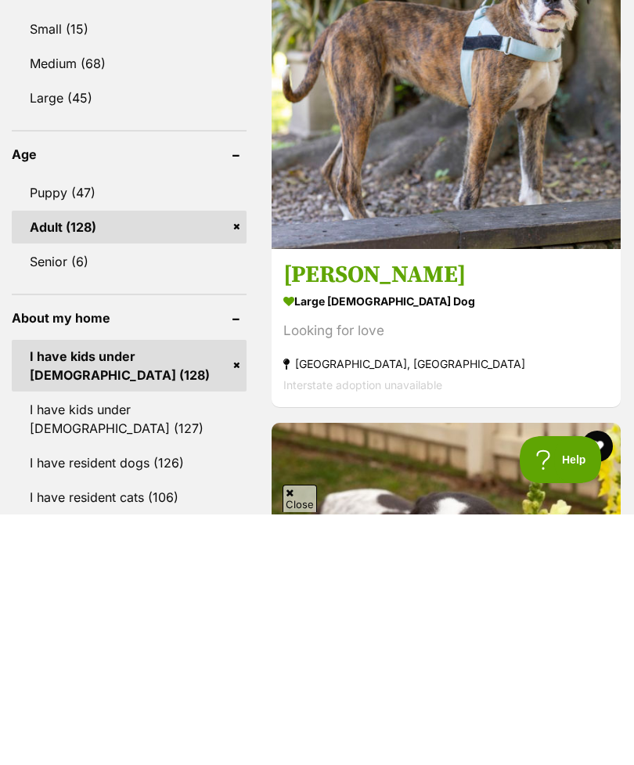
scroll to position [1077, 0]
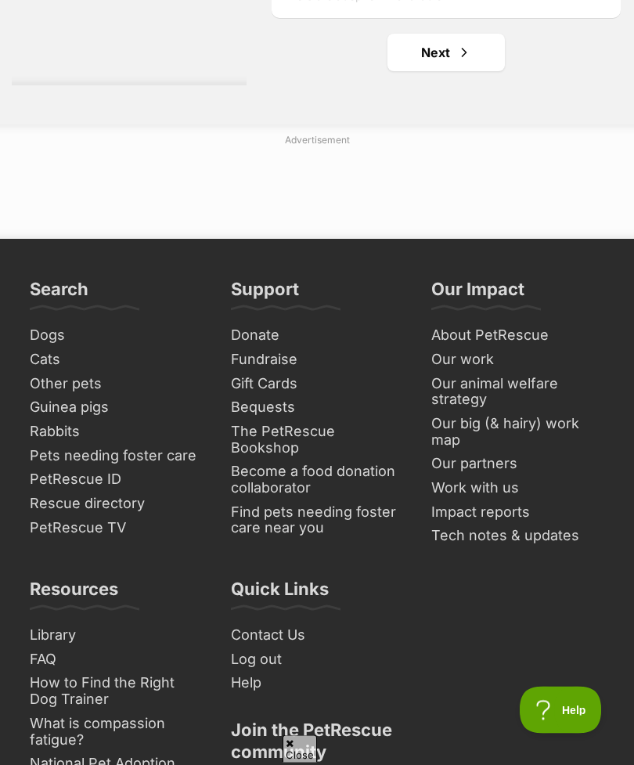
scroll to position [11526, 0]
click at [463, 71] on link "Next" at bounding box center [445, 53] width 117 height 38
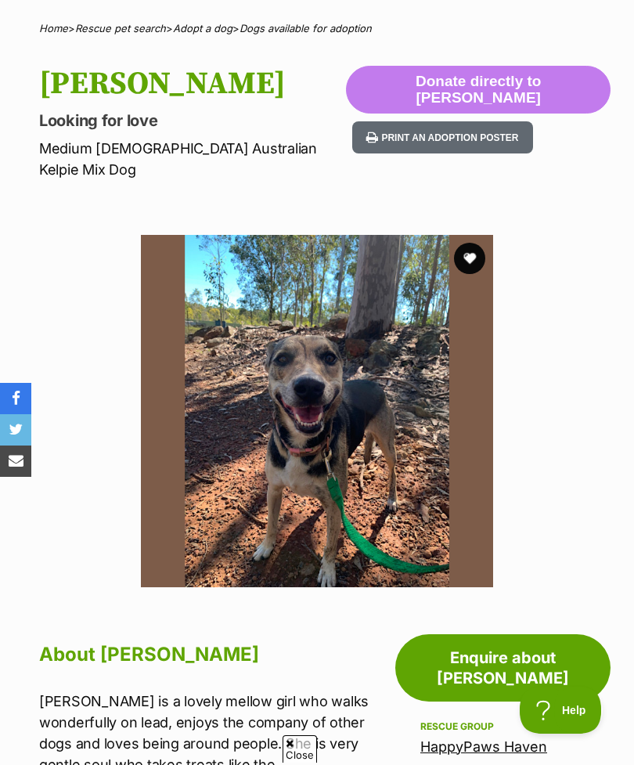
scroll to position [110, 0]
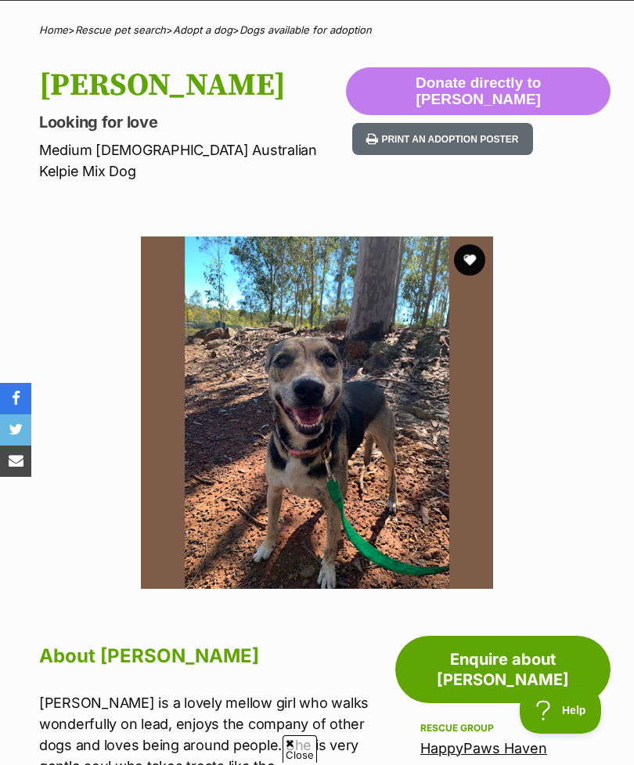
click at [323, 439] on img at bounding box center [317, 412] width 352 height 352
click at [326, 372] on img at bounding box center [317, 412] width 352 height 352
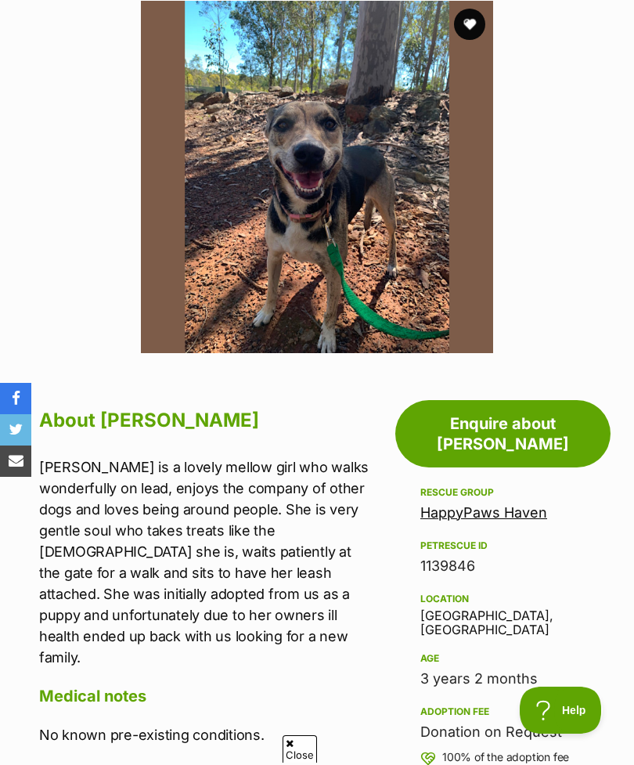
scroll to position [187, 0]
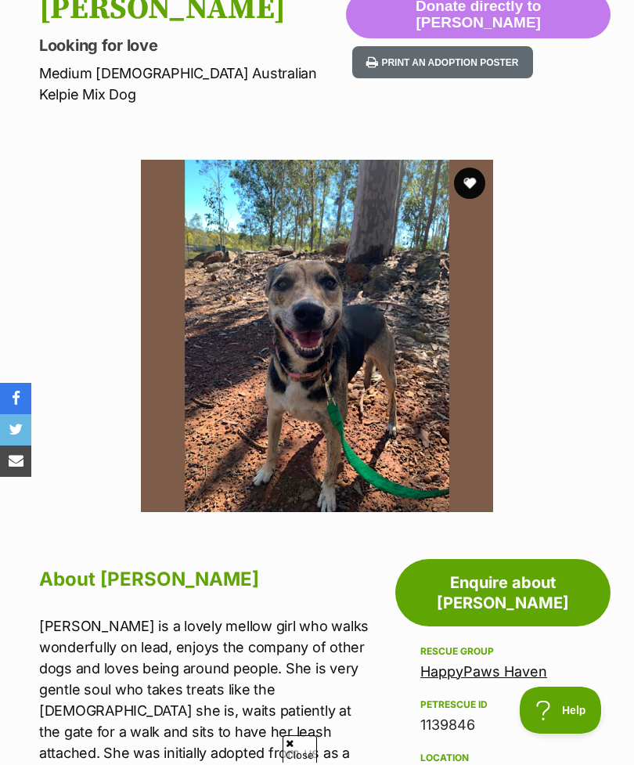
click at [462, 167] on button "favourite" at bounding box center [469, 182] width 31 height 31
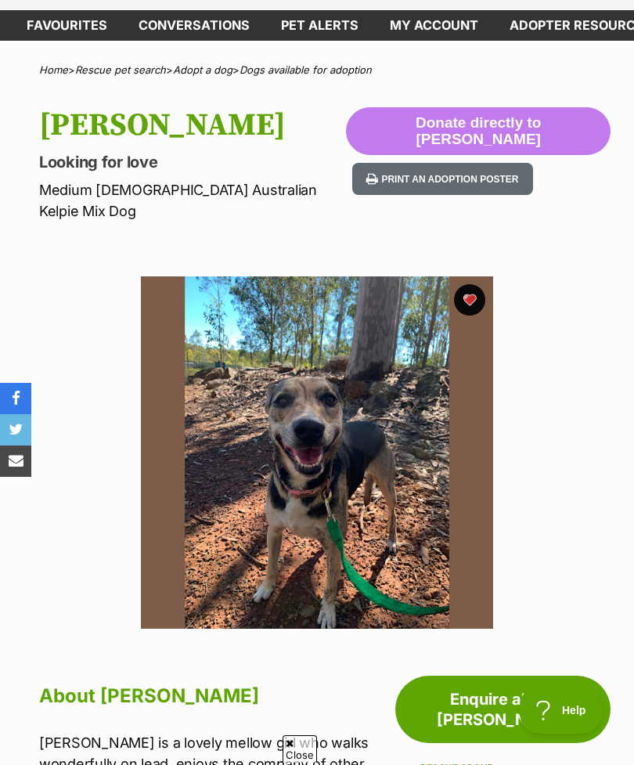
scroll to position [70, 0]
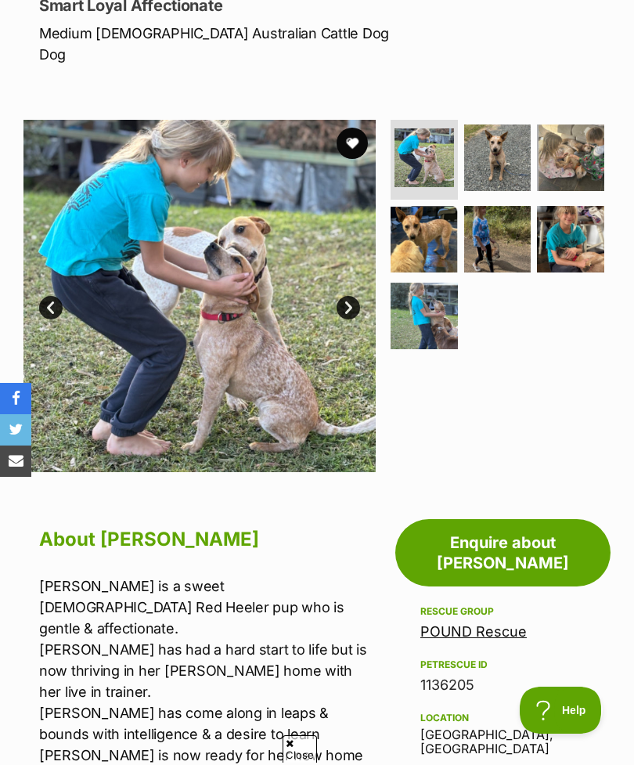
scroll to position [225, 0]
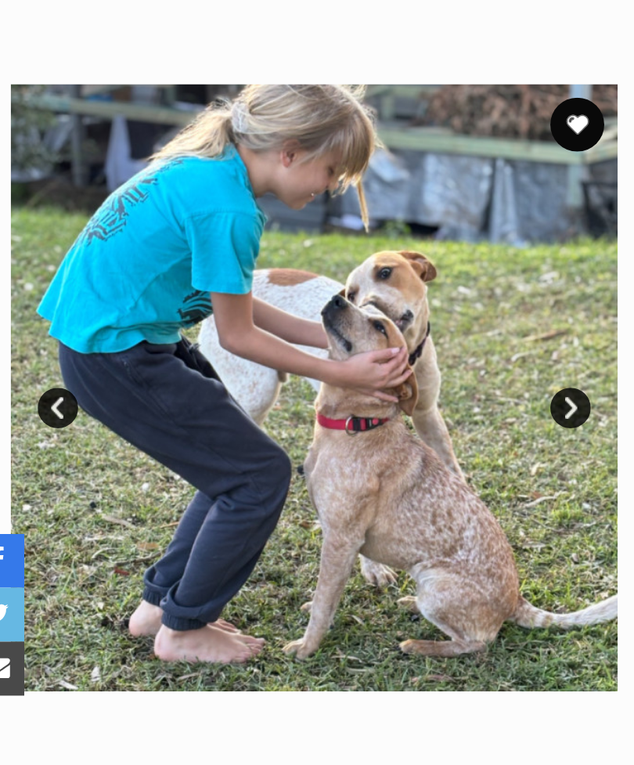
click at [340, 298] on link "Next" at bounding box center [347, 309] width 23 height 23
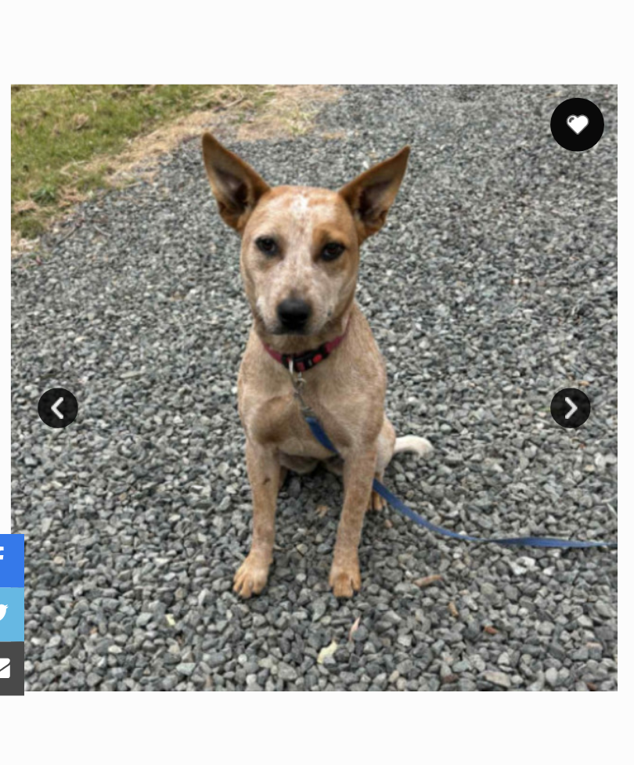
click at [336, 298] on link "Next" at bounding box center [347, 309] width 23 height 23
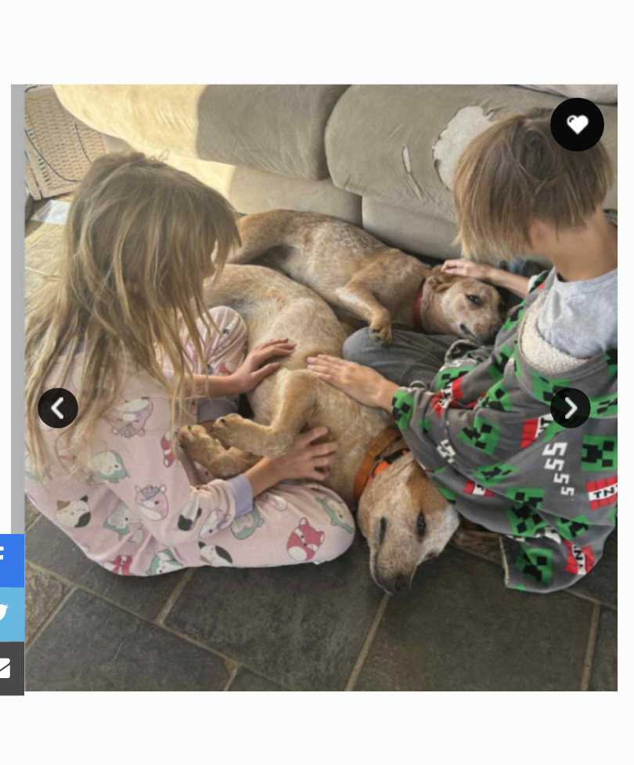
click at [340, 298] on link "Next" at bounding box center [347, 309] width 23 height 23
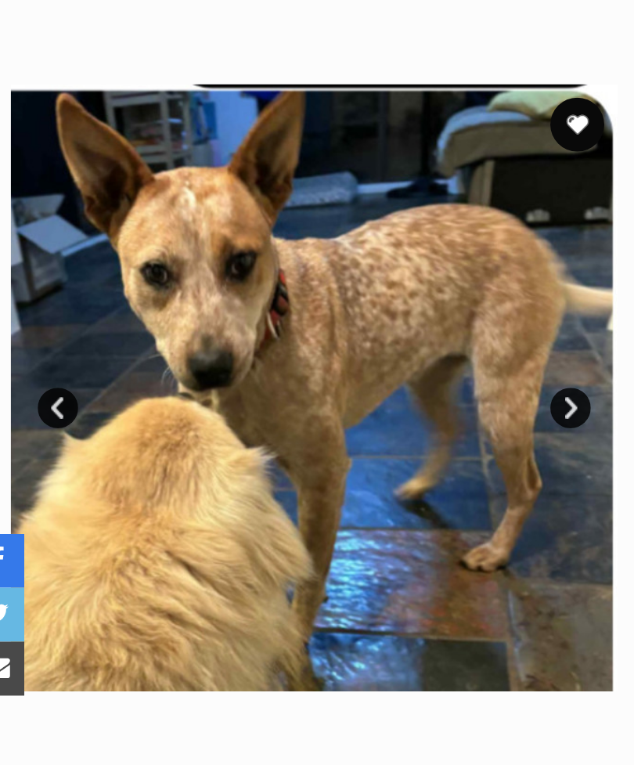
click at [337, 298] on link "Next" at bounding box center [347, 309] width 23 height 23
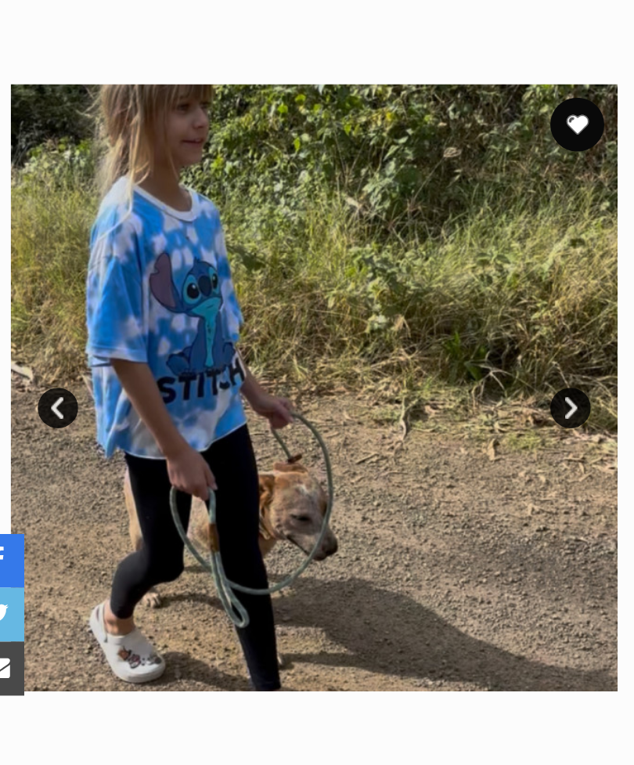
click at [337, 298] on link "Next" at bounding box center [347, 309] width 23 height 23
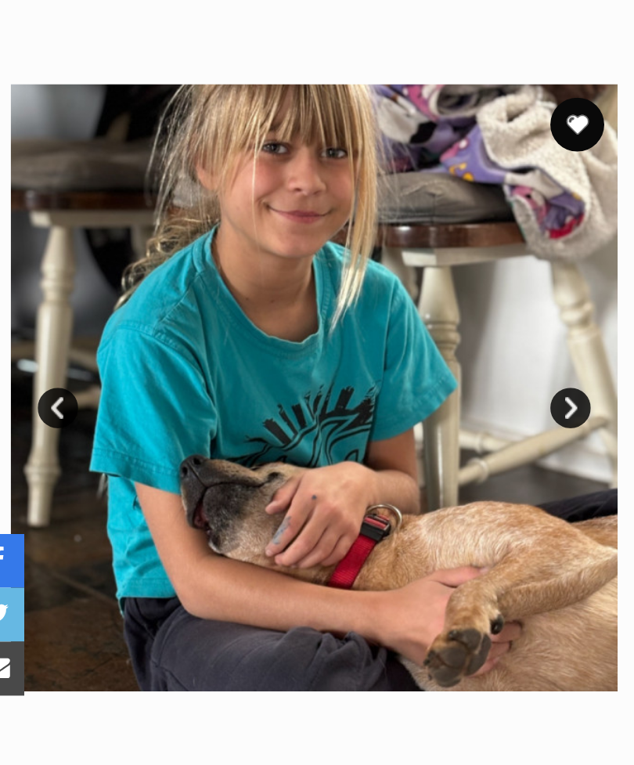
click at [339, 298] on link "Next" at bounding box center [347, 309] width 23 height 23
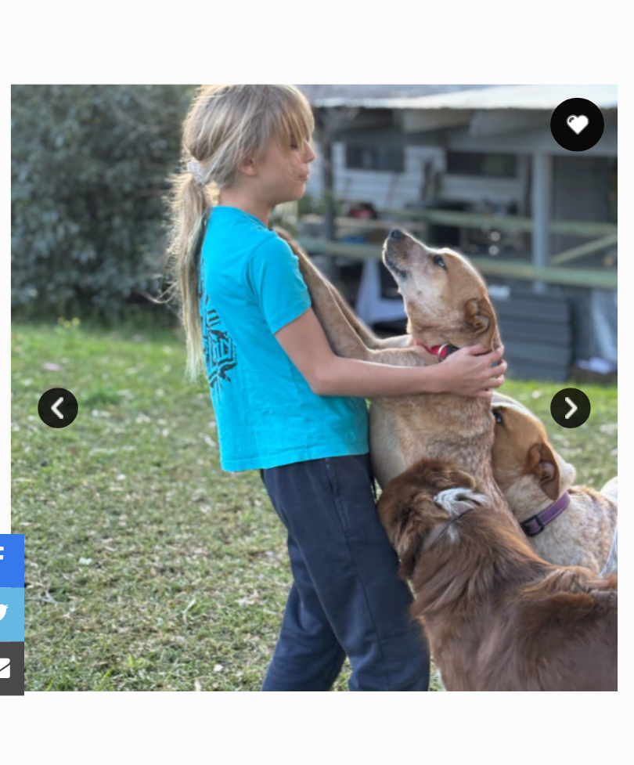
click at [340, 201] on img at bounding box center [199, 298] width 352 height 352
click at [337, 298] on link "Next" at bounding box center [347, 309] width 23 height 23
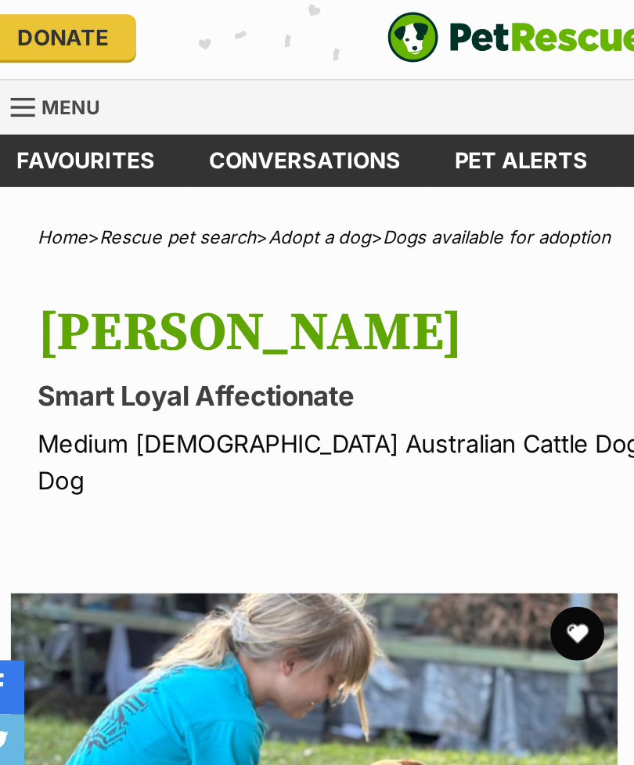
scroll to position [0, 0]
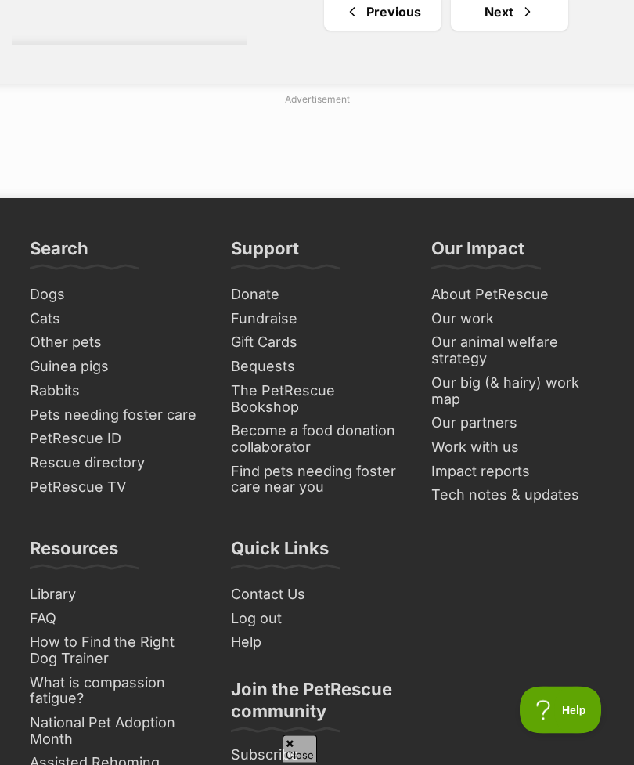
scroll to position [11626, 0]
click at [514, 31] on link "Next" at bounding box center [509, 13] width 117 height 38
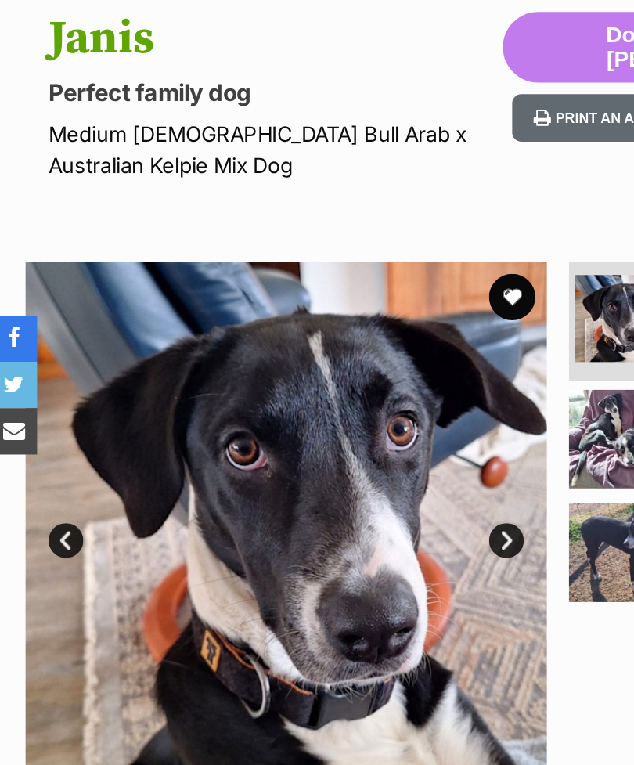
click at [347, 523] on link "Next" at bounding box center [347, 534] width 23 height 23
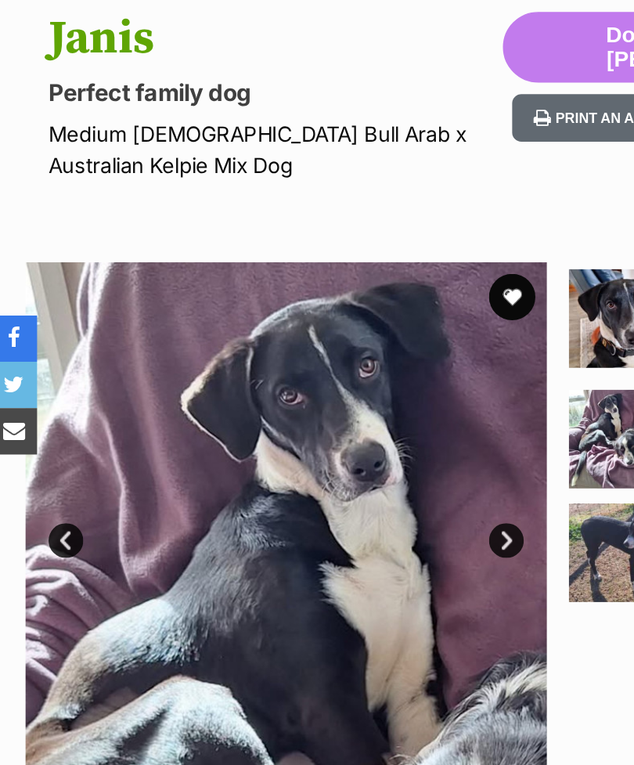
click at [351, 523] on link "Next" at bounding box center [347, 534] width 23 height 23
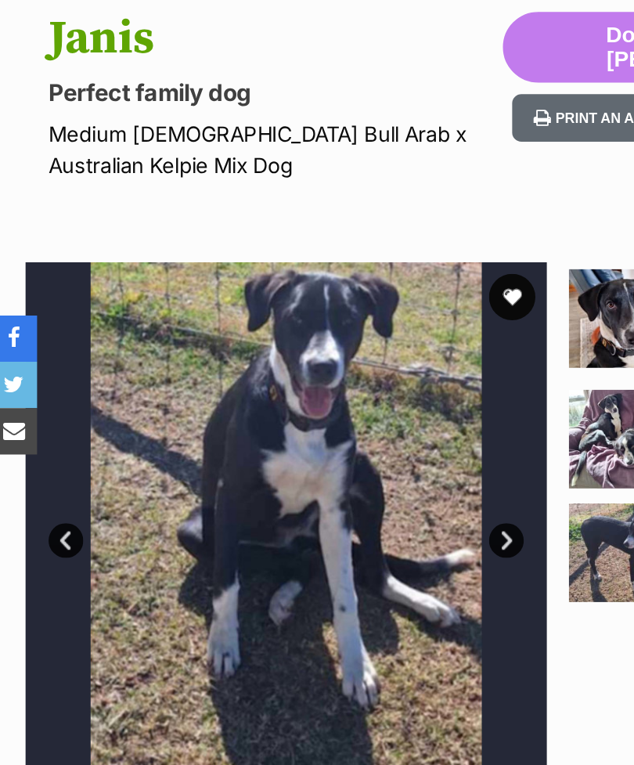
click at [347, 523] on link "Next" at bounding box center [347, 534] width 23 height 23
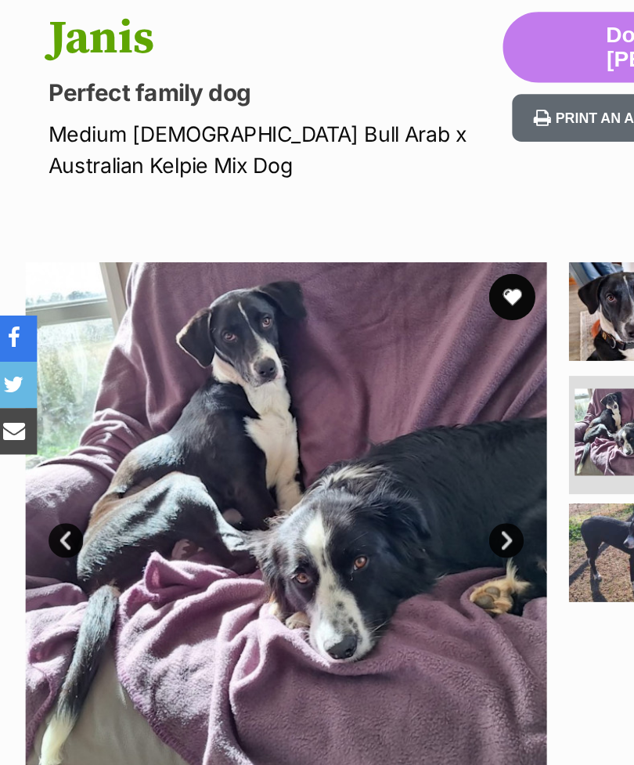
click at [344, 523] on link "Next" at bounding box center [347, 534] width 23 height 23
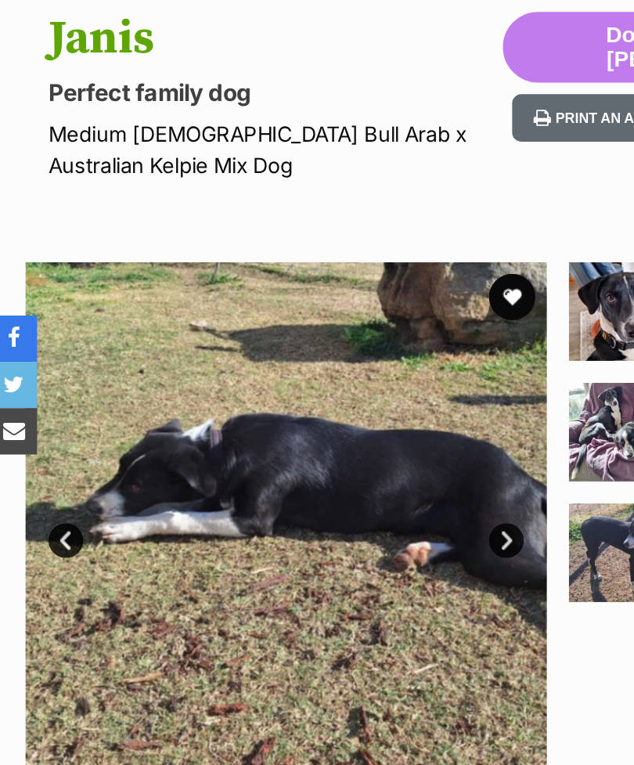
click at [348, 523] on link "Next" at bounding box center [347, 534] width 23 height 23
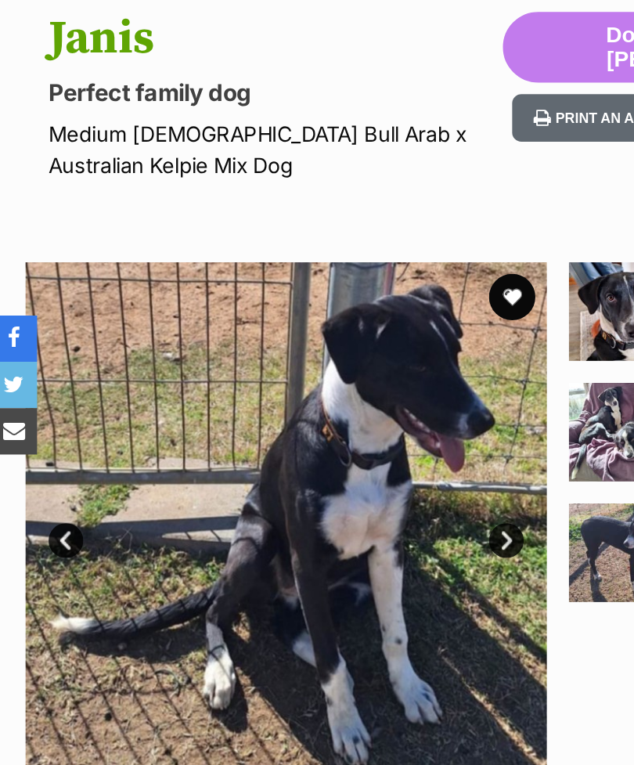
click at [346, 523] on link "Next" at bounding box center [347, 534] width 23 height 23
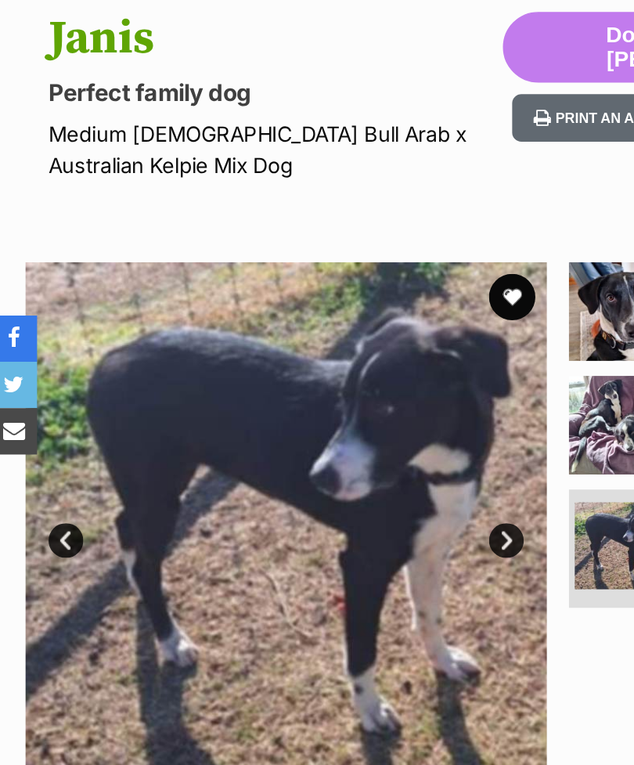
click at [346, 523] on link "Next" at bounding box center [347, 534] width 23 height 23
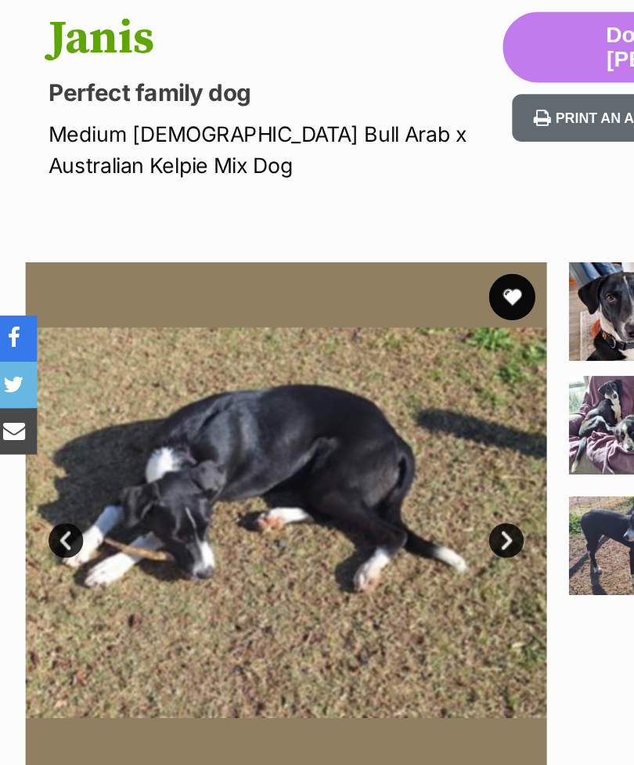
click at [340, 523] on link "Next" at bounding box center [347, 534] width 23 height 23
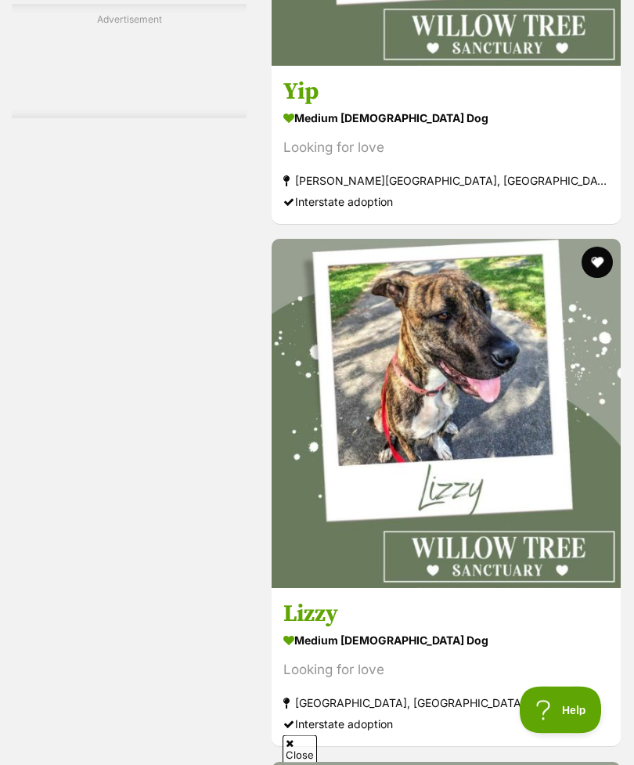
scroll to position [9341, 0]
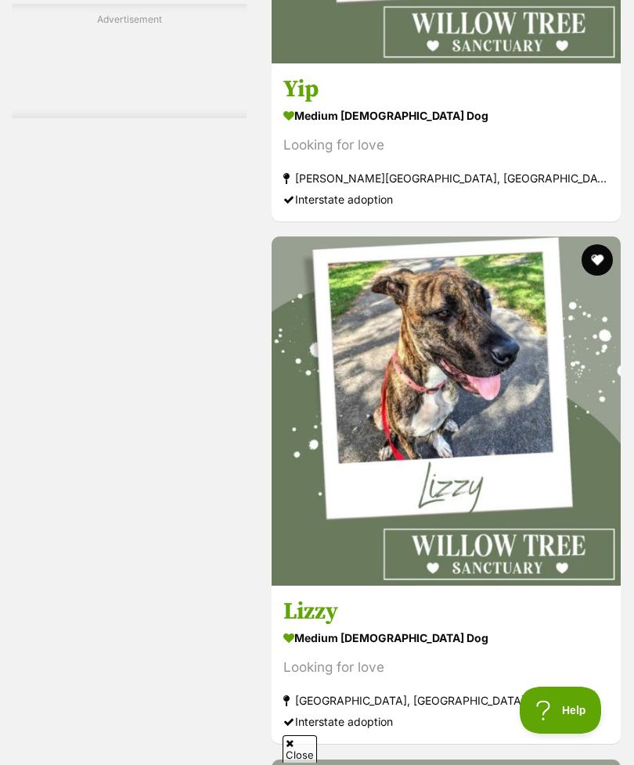
click at [544, 156] on div "Looking for love" at bounding box center [446, 145] width 326 height 21
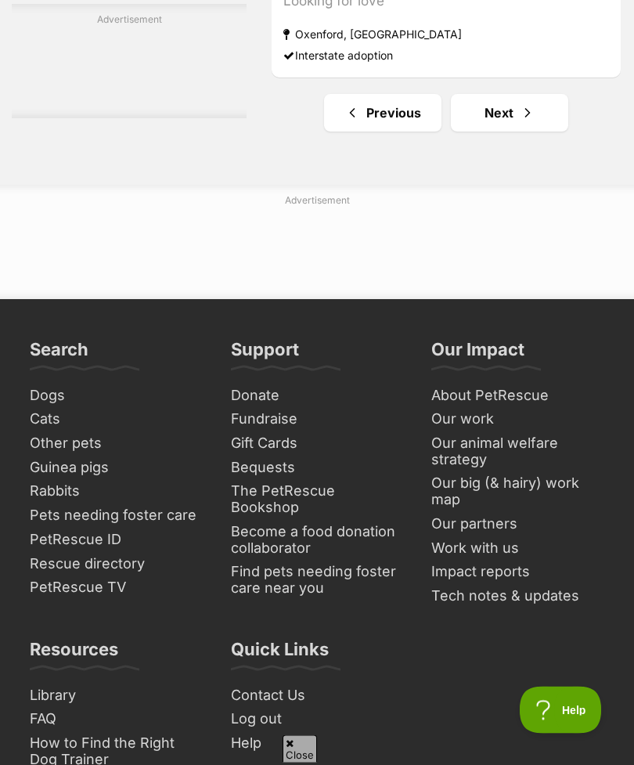
scroll to position [11723, 0]
click at [495, 131] on link "Next" at bounding box center [509, 113] width 117 height 38
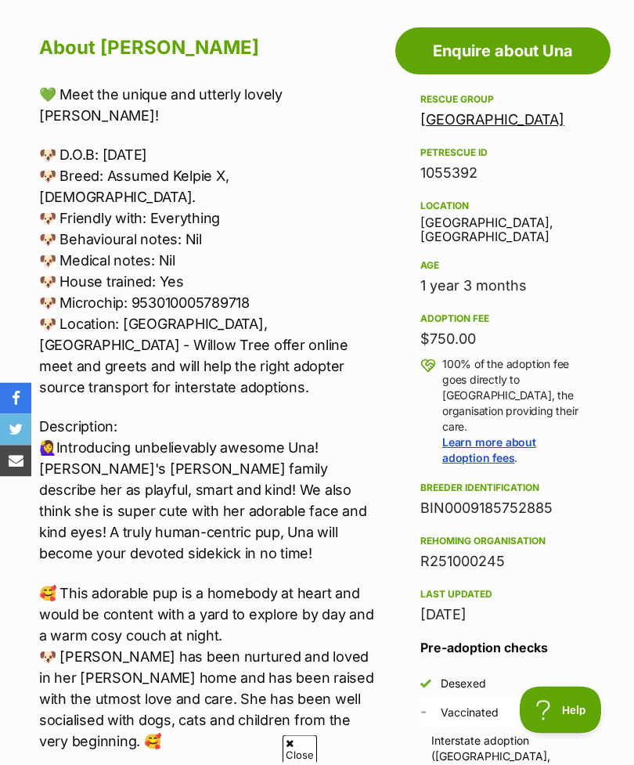
scroll to position [696, 0]
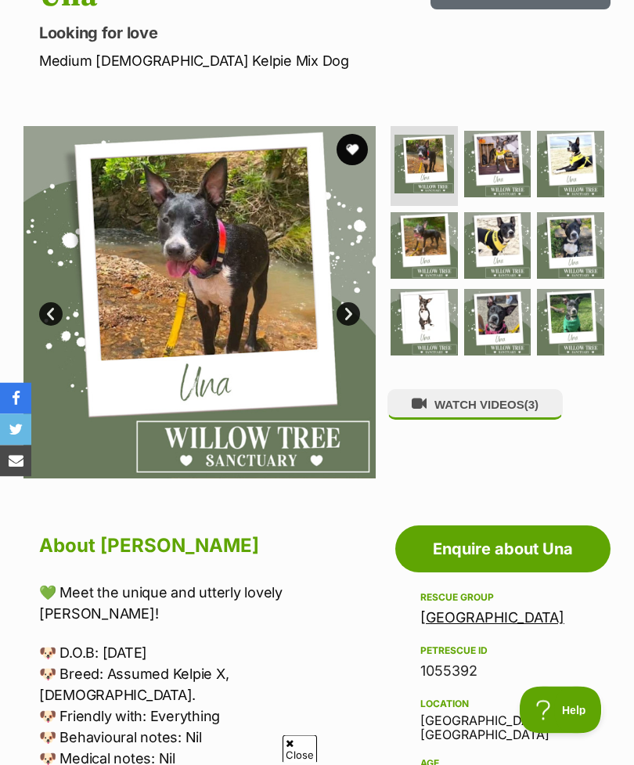
click at [352, 312] on link "Next" at bounding box center [347, 314] width 23 height 23
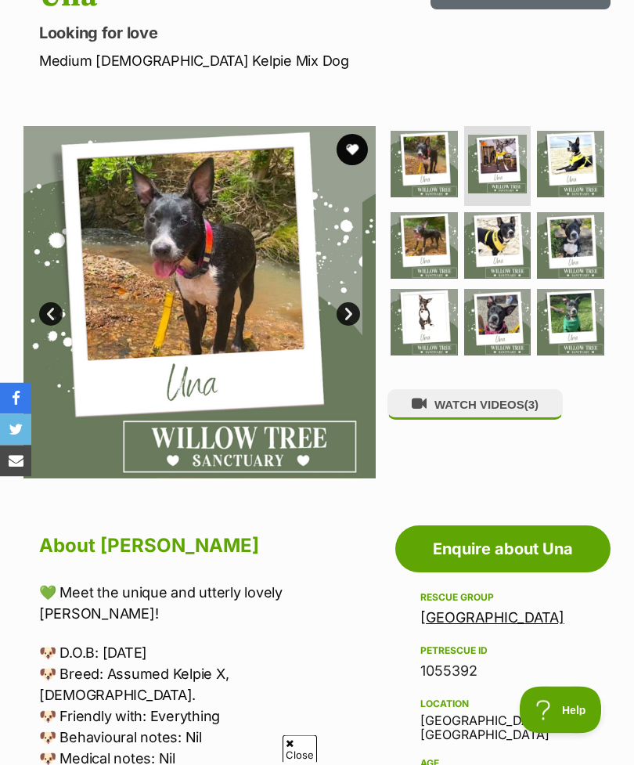
scroll to position [200, 0]
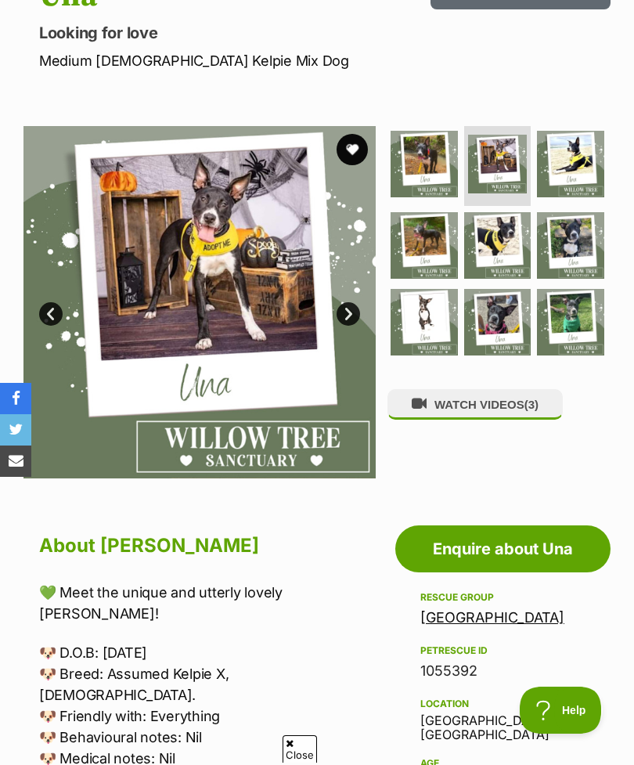
click at [354, 308] on link "Next" at bounding box center [347, 313] width 23 height 23
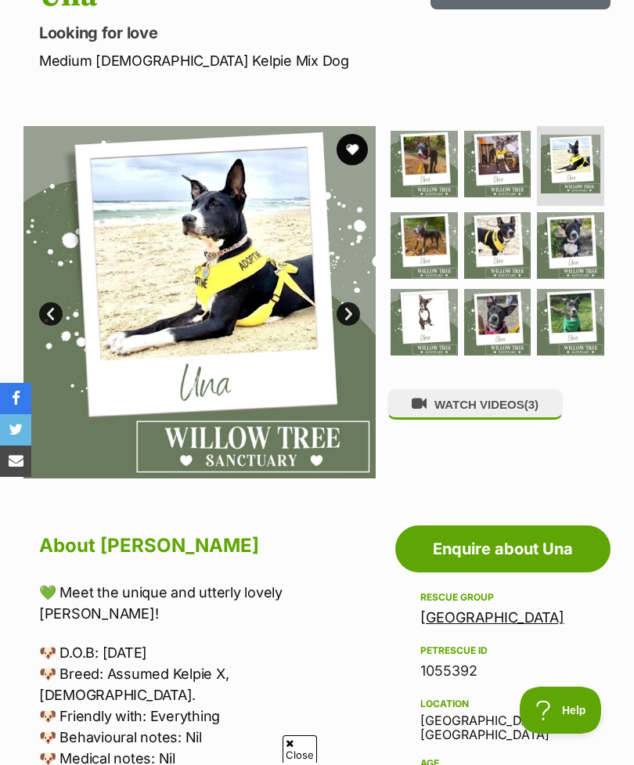
click at [356, 309] on link "Next" at bounding box center [347, 313] width 23 height 23
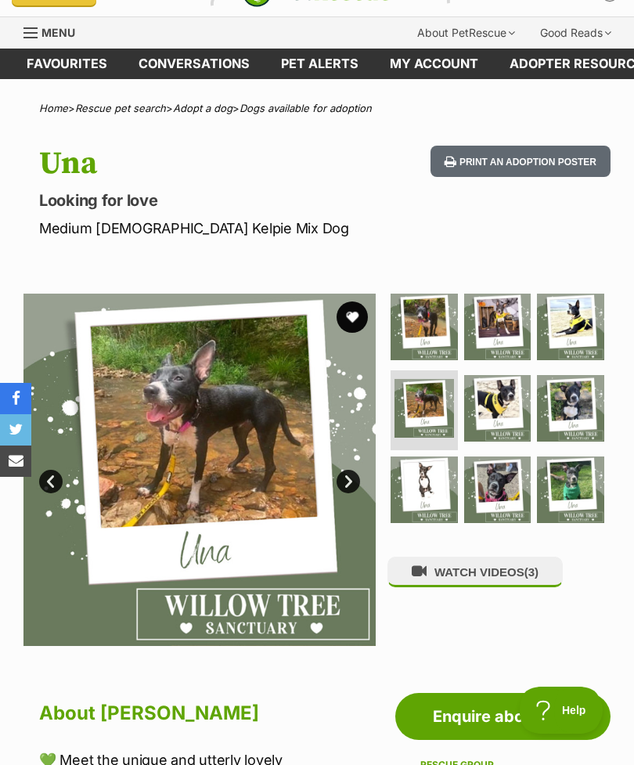
scroll to position [30, 0]
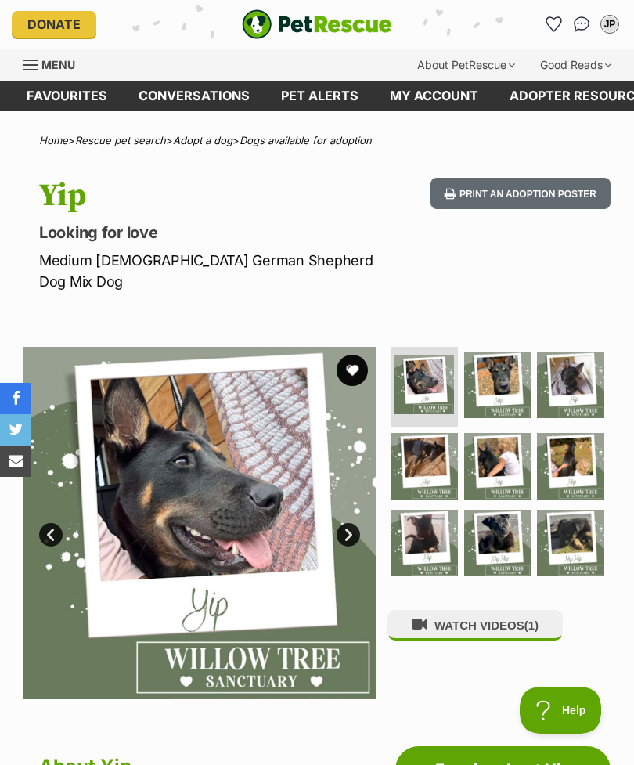
click at [351, 523] on link "Next" at bounding box center [347, 534] width 23 height 23
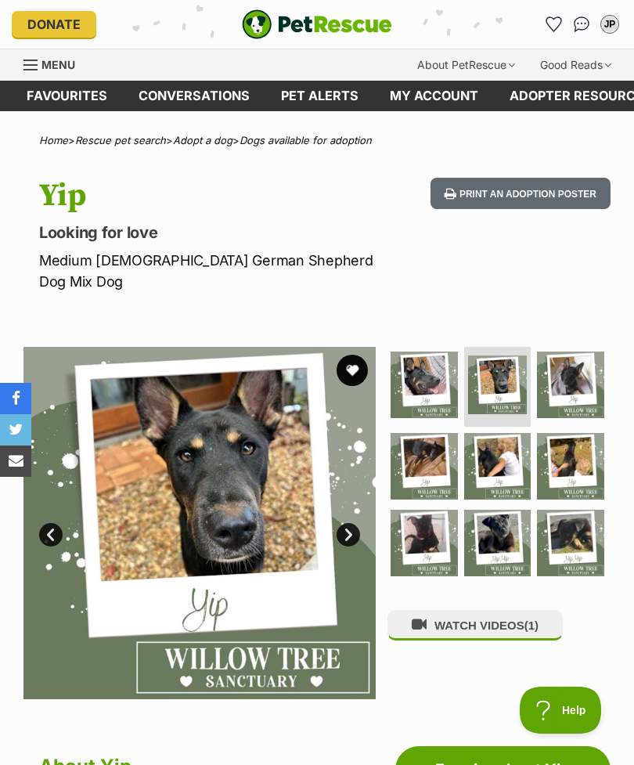
click at [358, 523] on link "Next" at bounding box center [347, 534] width 23 height 23
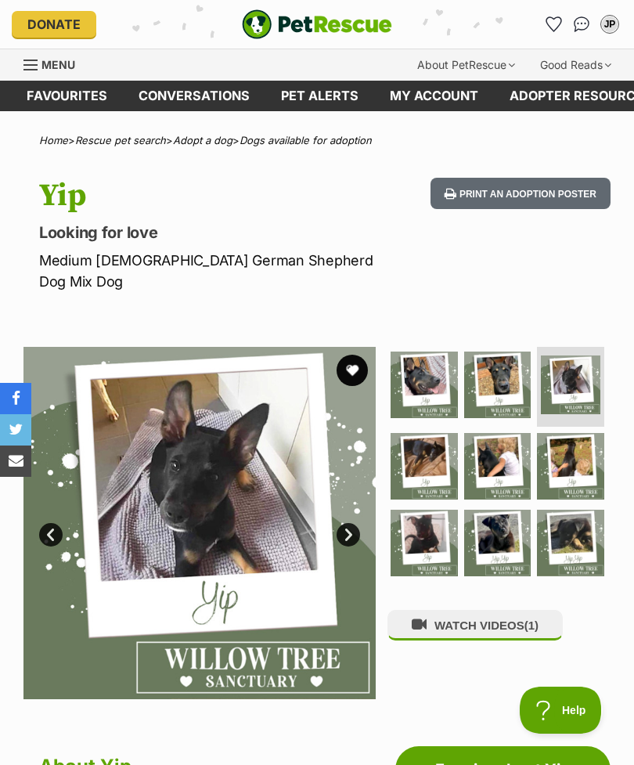
click at [349, 523] on link "Next" at bounding box center [347, 534] width 23 height 23
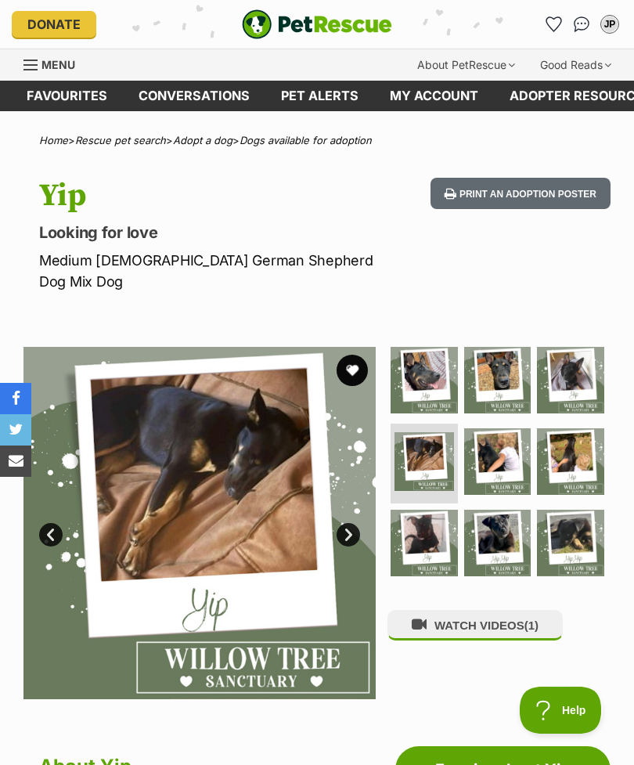
click at [355, 523] on link "Next" at bounding box center [347, 534] width 23 height 23
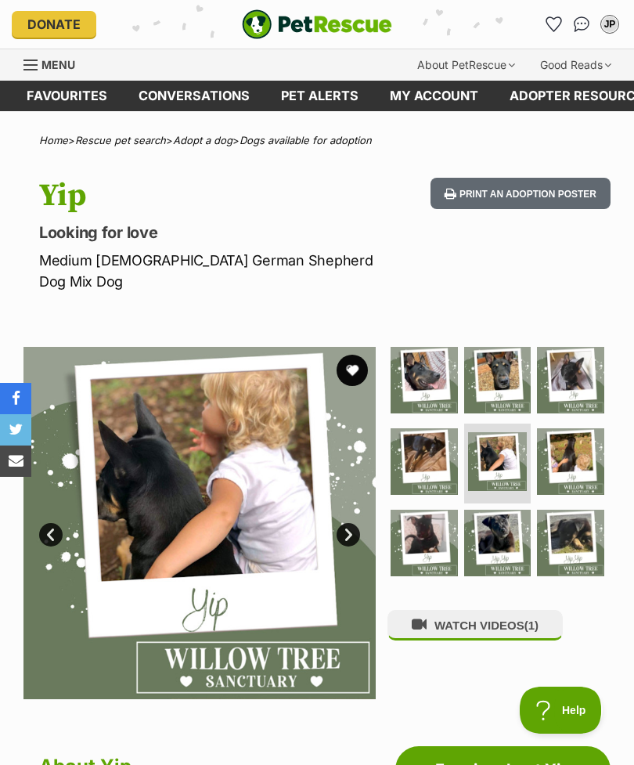
click at [346, 523] on link "Next" at bounding box center [347, 534] width 23 height 23
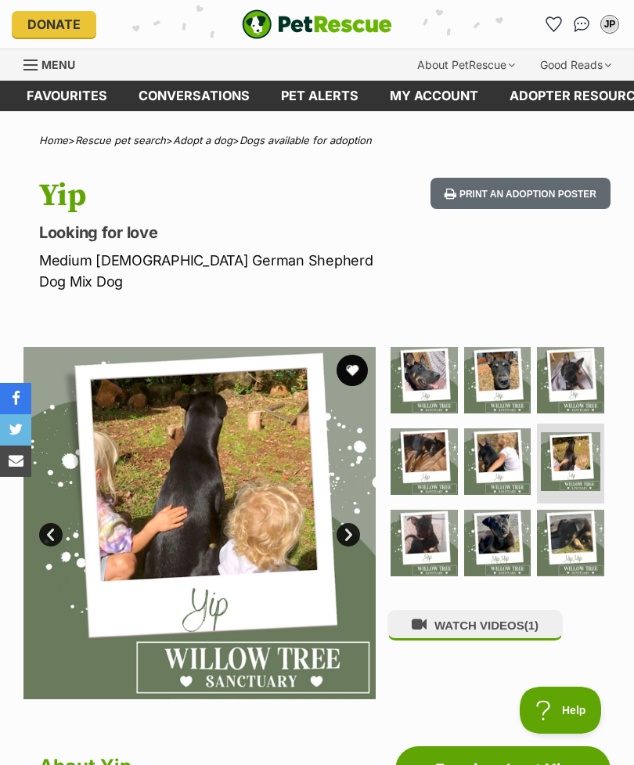
click at [345, 523] on link "Next" at bounding box center [347, 534] width 23 height 23
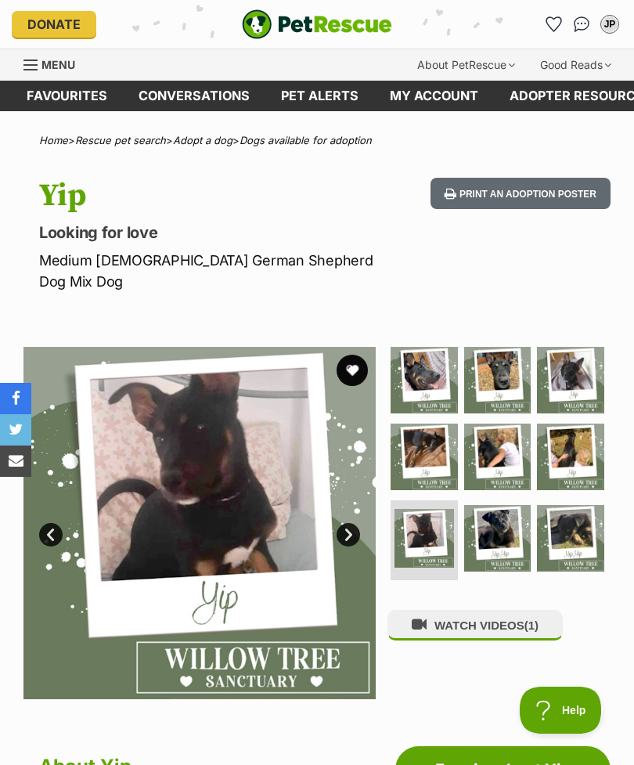
click at [347, 523] on link "Next" at bounding box center [347, 534] width 23 height 23
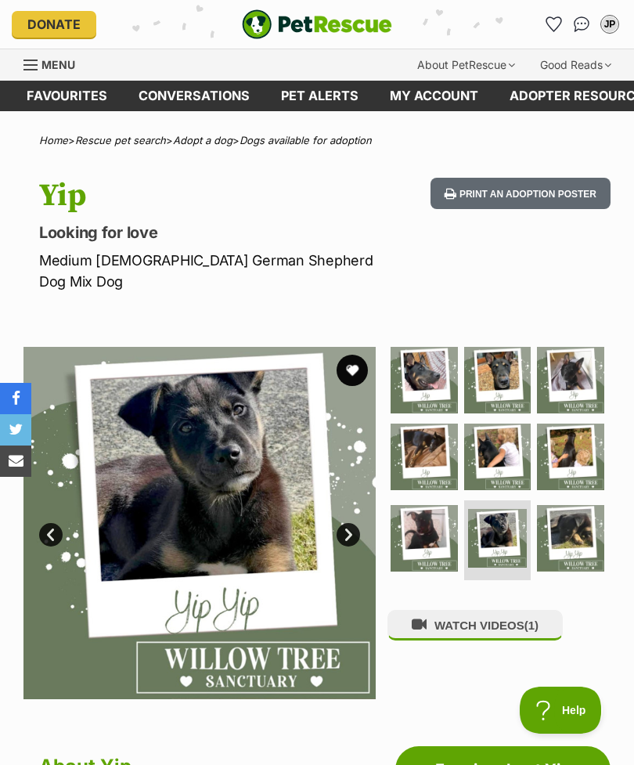
click at [354, 523] on link "Next" at bounding box center [347, 534] width 23 height 23
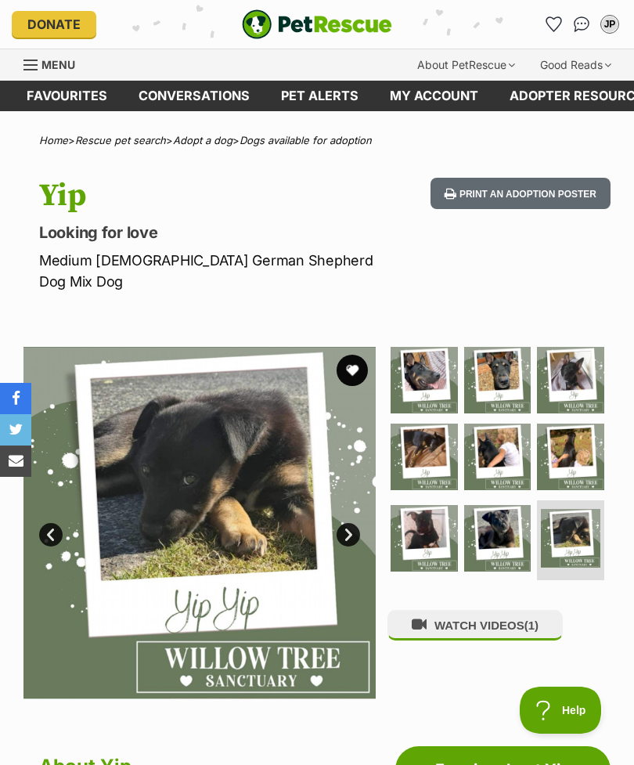
click at [352, 523] on link "Next" at bounding box center [347, 534] width 23 height 23
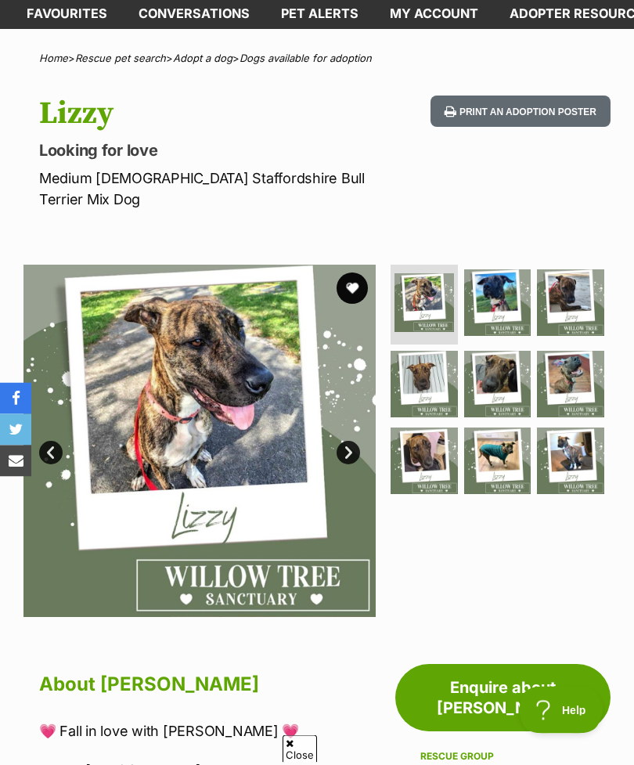
scroll to position [85, 0]
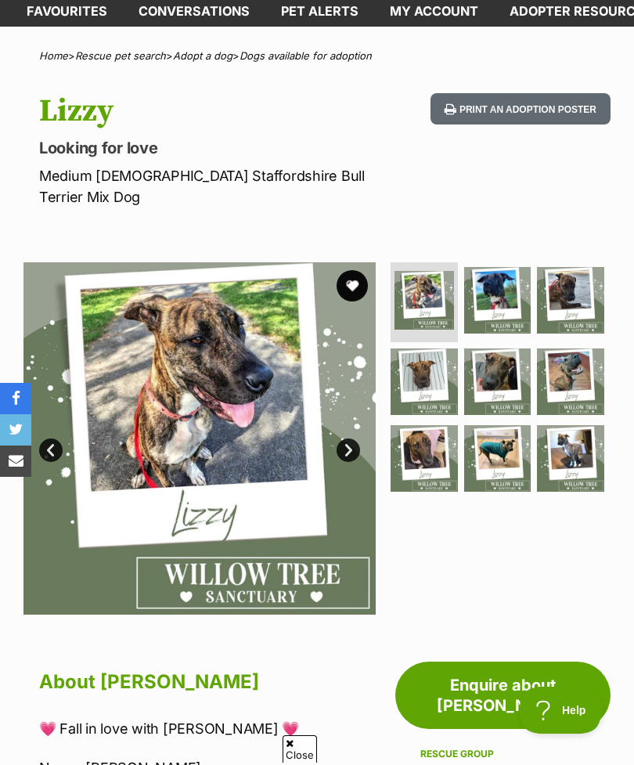
click at [355, 438] on link "Next" at bounding box center [347, 449] width 23 height 23
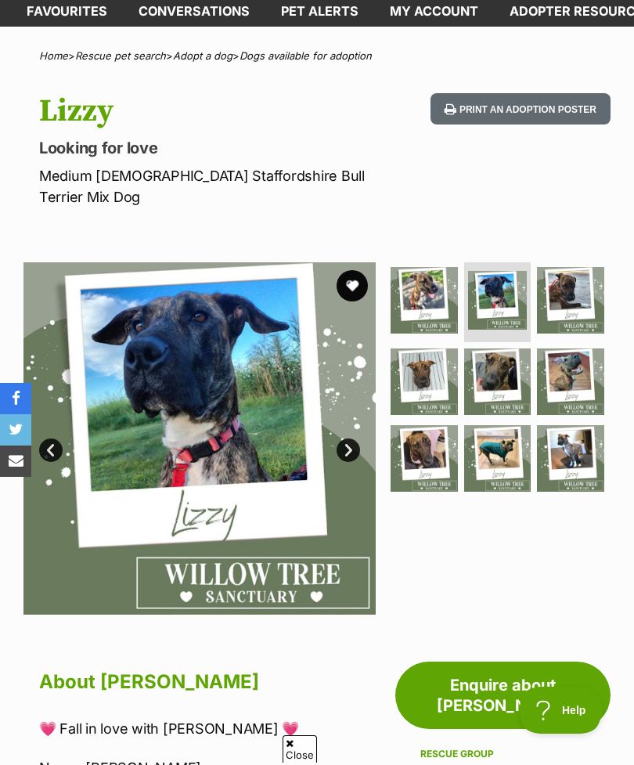
click at [350, 438] on link "Next" at bounding box center [347, 449] width 23 height 23
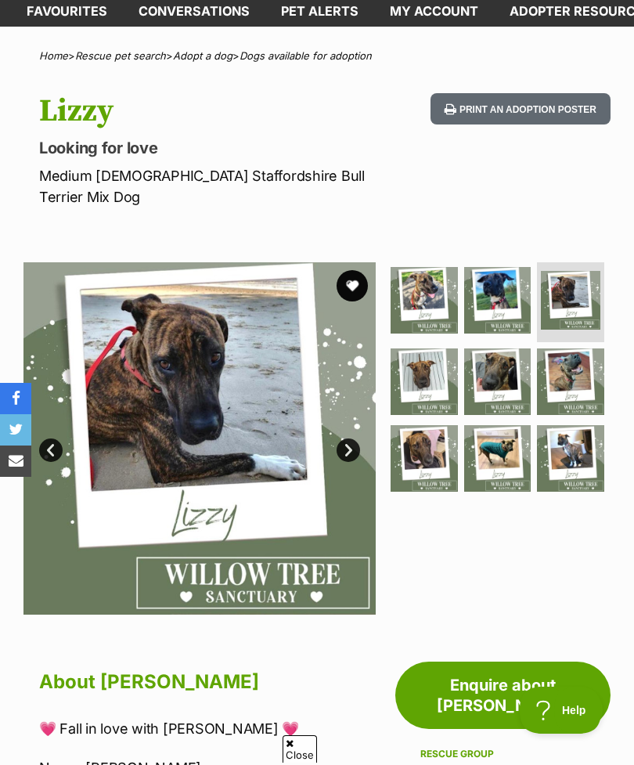
click at [359, 412] on img at bounding box center [199, 438] width 352 height 352
click at [359, 438] on link "Next" at bounding box center [347, 449] width 23 height 23
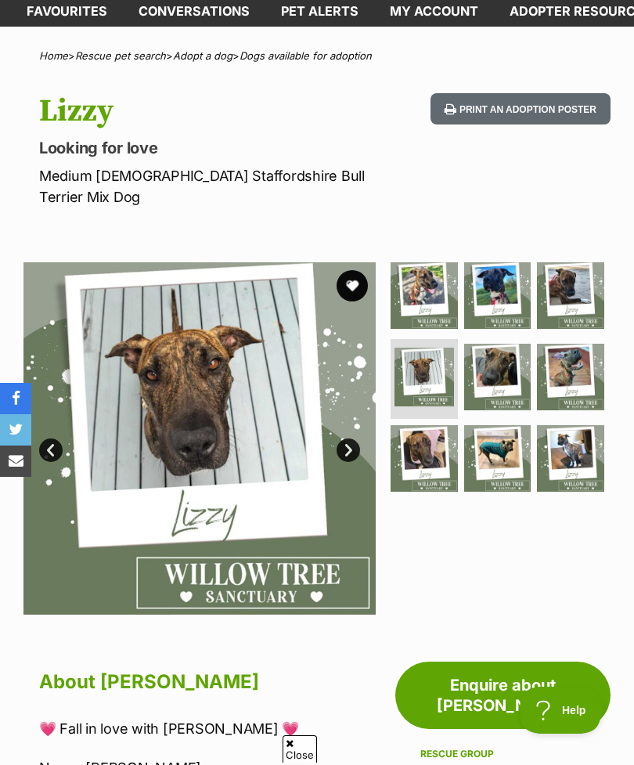
click at [358, 438] on link "Next" at bounding box center [347, 449] width 23 height 23
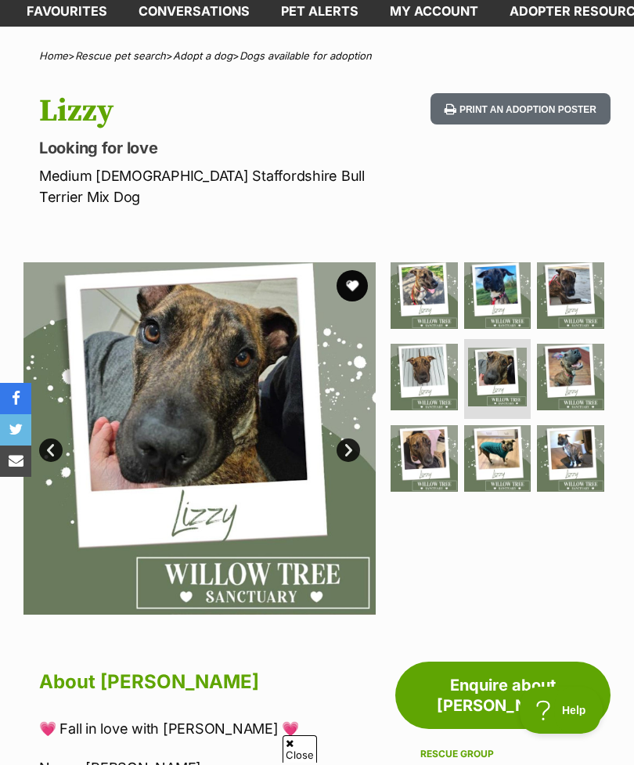
click at [351, 438] on link "Next" at bounding box center [347, 449] width 23 height 23
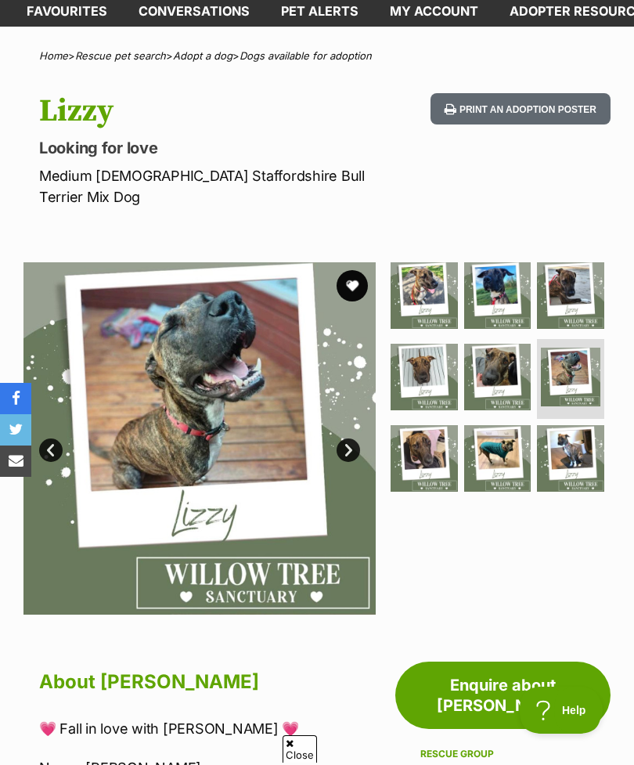
scroll to position [0, 0]
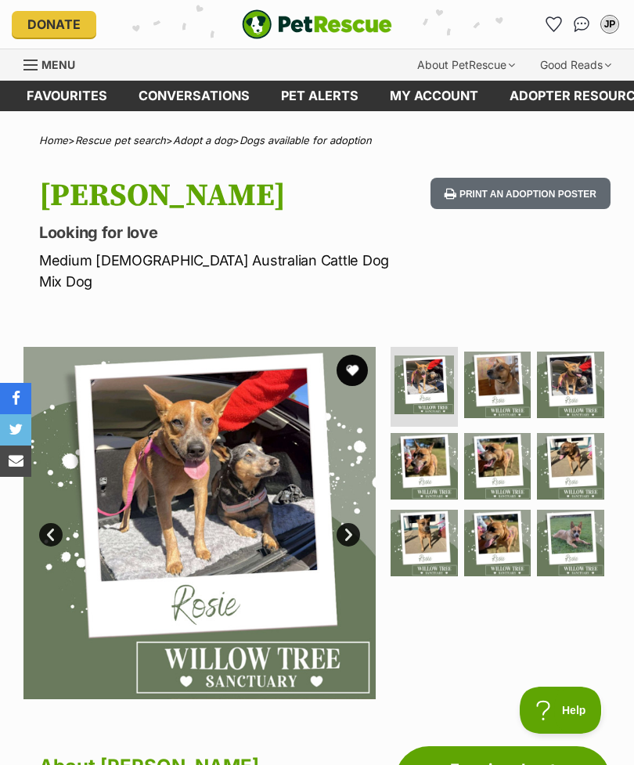
click at [167, 495] on img at bounding box center [199, 523] width 352 height 352
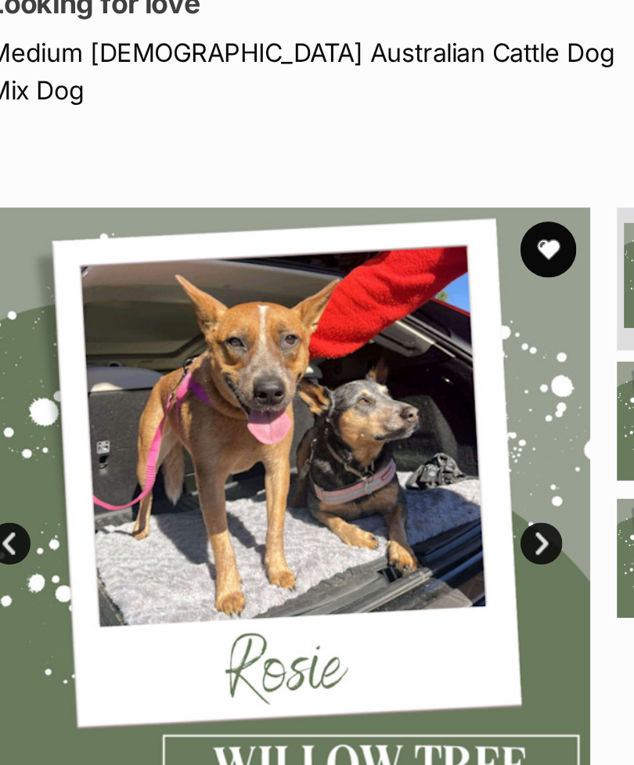
click at [336, 523] on link "Next" at bounding box center [347, 534] width 23 height 23
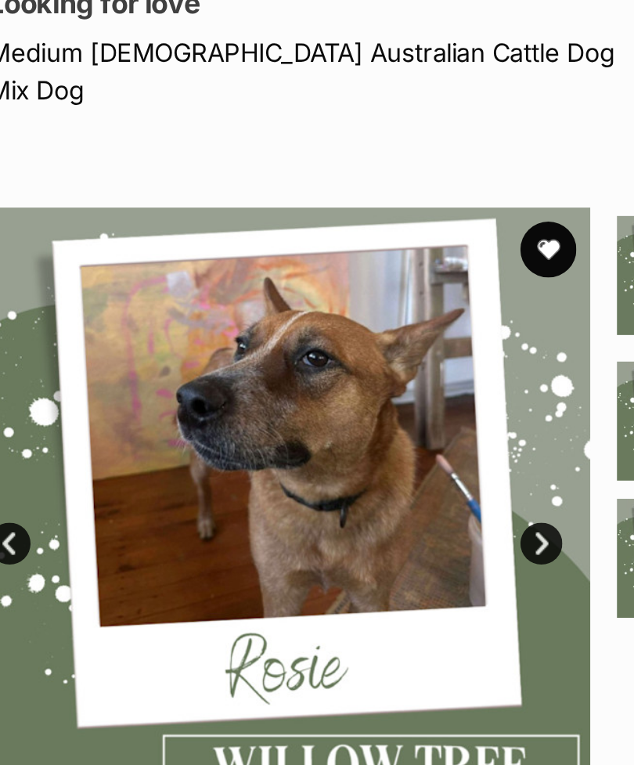
click at [336, 523] on link "Next" at bounding box center [347, 534] width 23 height 23
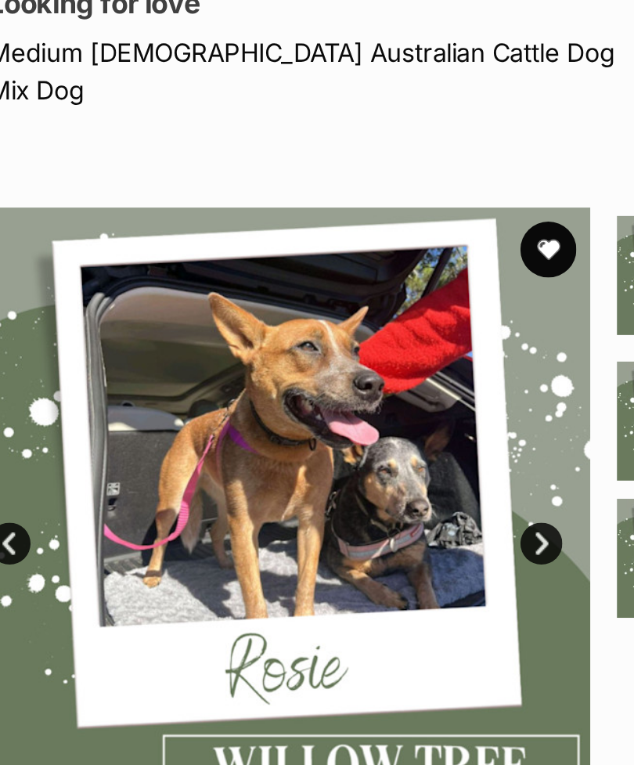
click at [336, 523] on link "Next" at bounding box center [347, 534] width 23 height 23
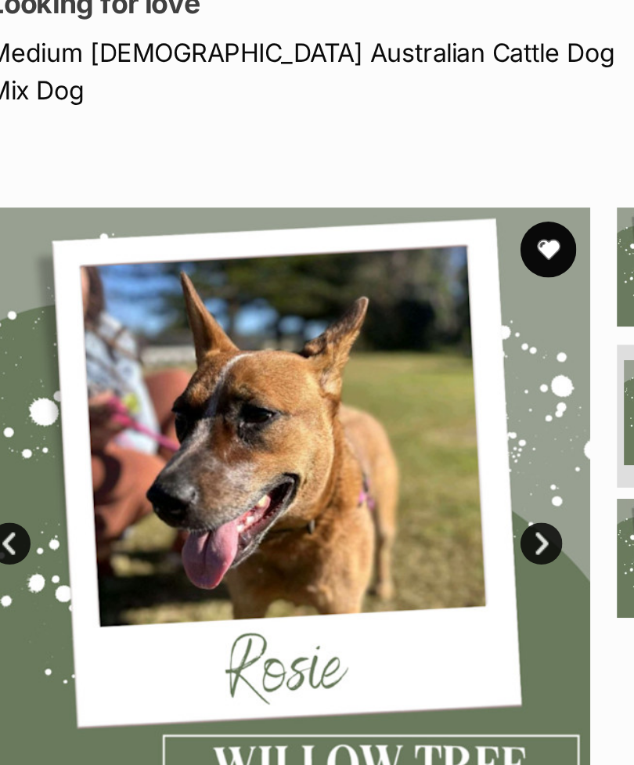
click at [336, 523] on link "Next" at bounding box center [347, 534] width 23 height 23
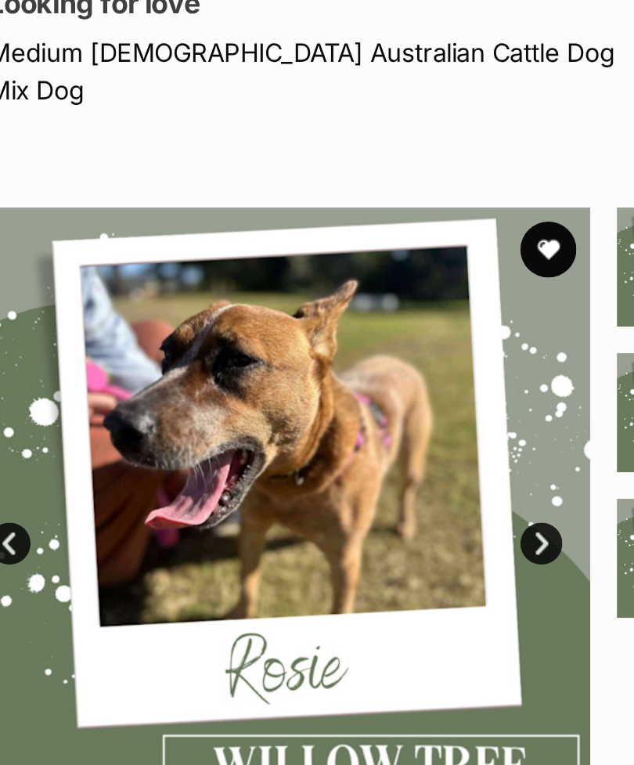
click at [336, 523] on link "Next" at bounding box center [347, 534] width 23 height 23
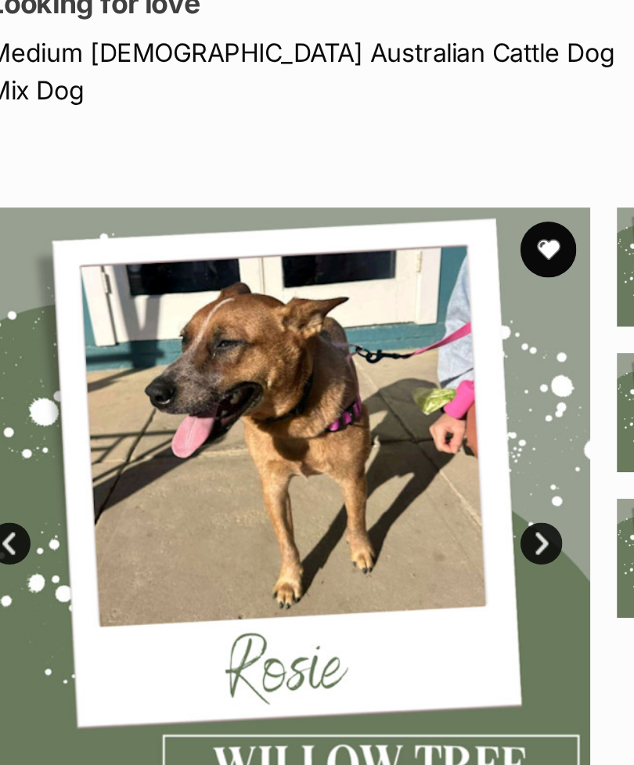
click at [336, 523] on link "Next" at bounding box center [347, 534] width 23 height 23
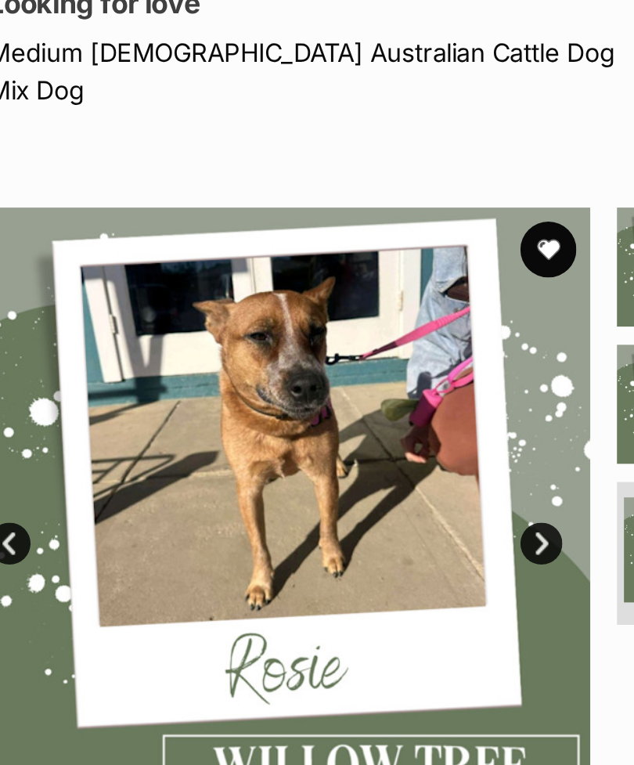
click at [336, 523] on link "Next" at bounding box center [347, 534] width 23 height 23
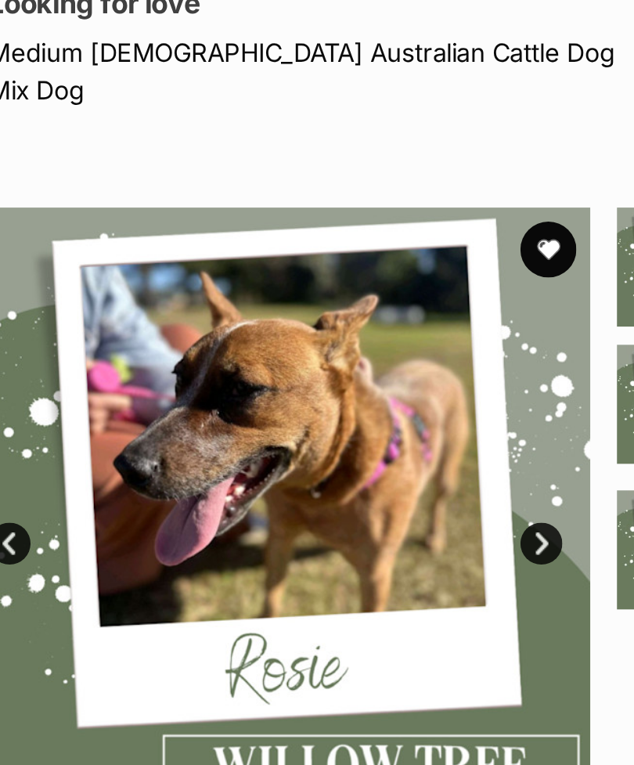
click at [336, 523] on link "Next" at bounding box center [347, 534] width 23 height 23
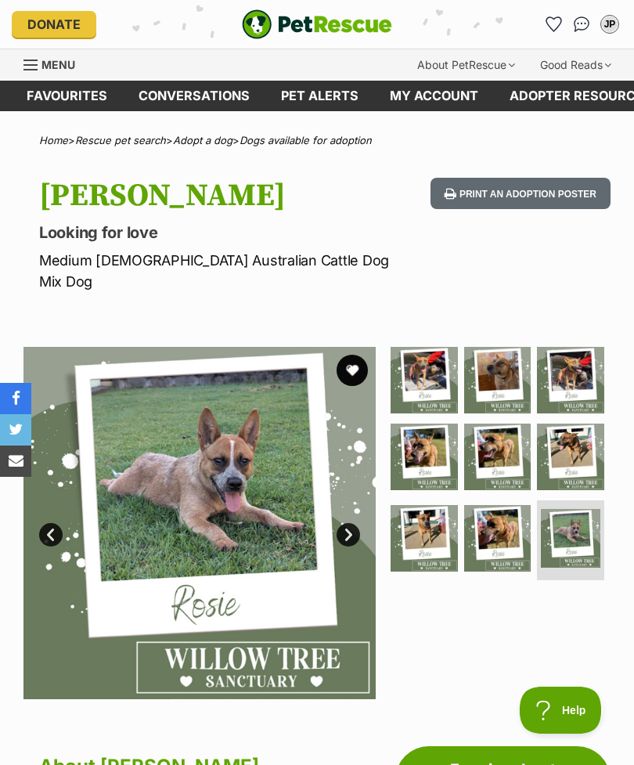
click at [352, 354] on button "favourite" at bounding box center [351, 369] width 31 height 31
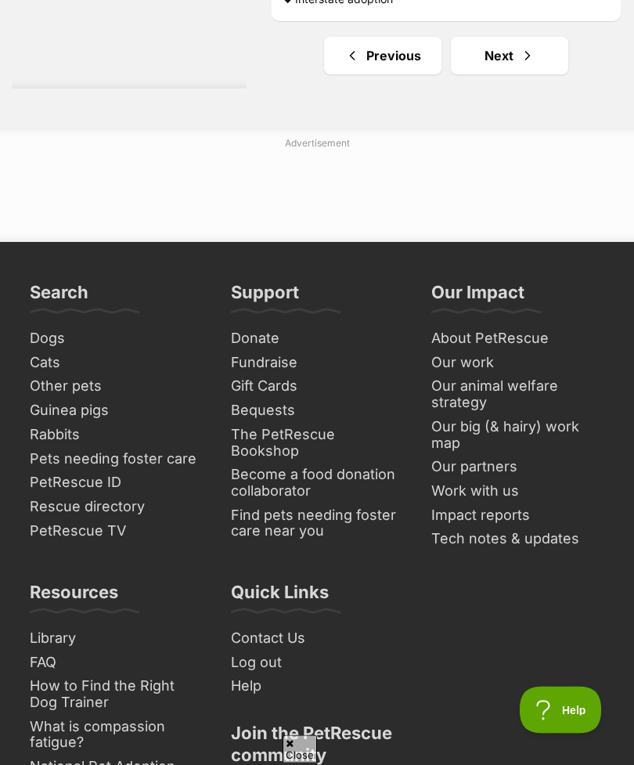
scroll to position [11583, 0]
click at [495, 74] on link "Next" at bounding box center [509, 56] width 117 height 38
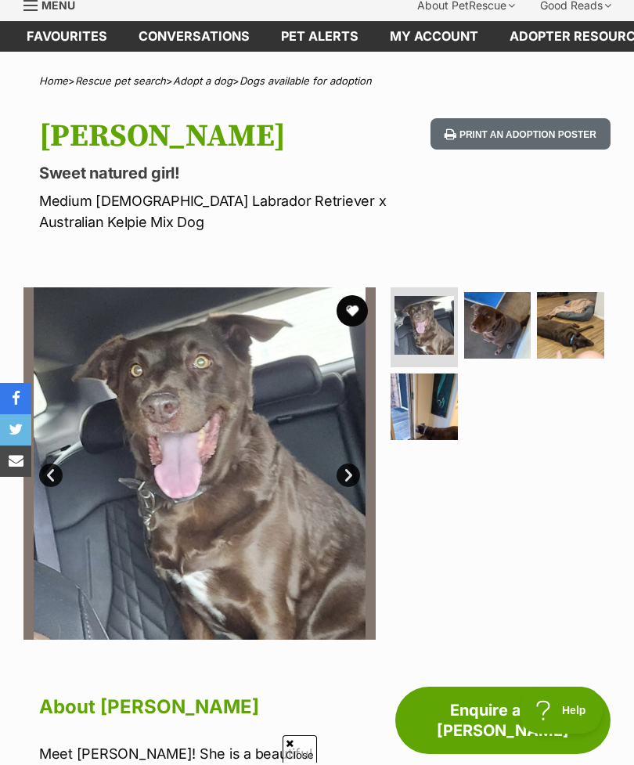
scroll to position [171, 0]
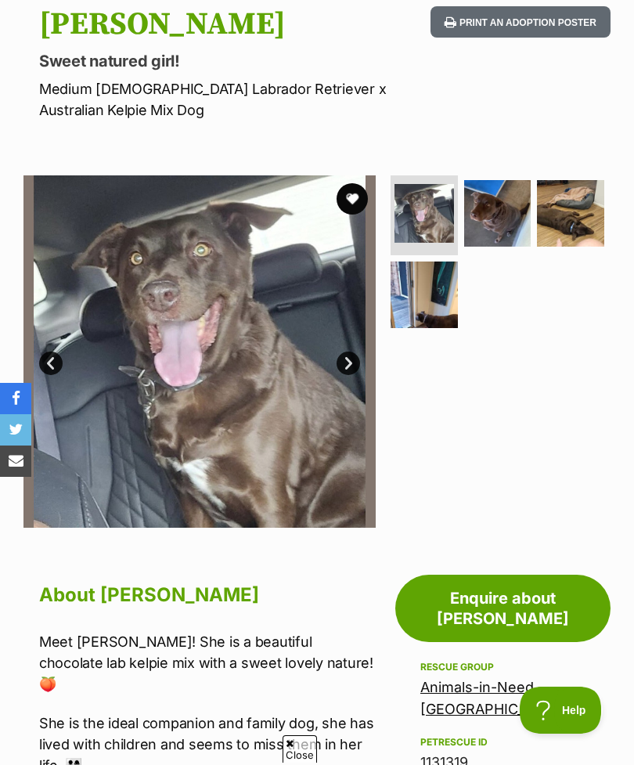
click at [349, 360] on link "Next" at bounding box center [347, 362] width 23 height 23
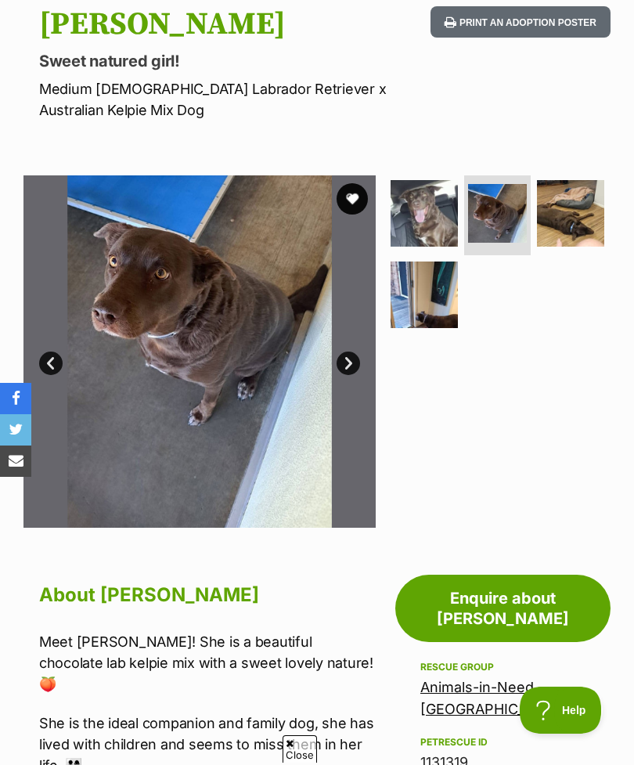
click at [351, 347] on img at bounding box center [199, 351] width 352 height 352
click at [345, 365] on link "Next" at bounding box center [347, 362] width 23 height 23
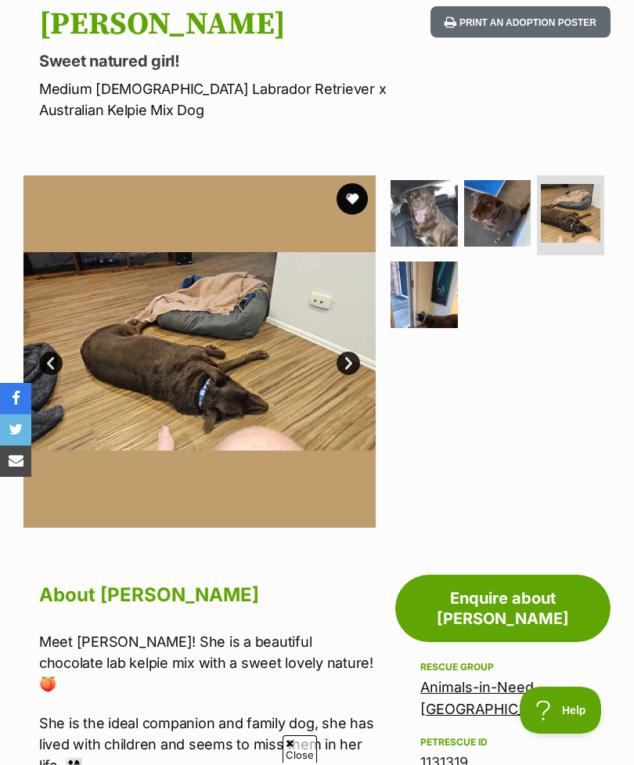
click at [345, 355] on link "Next" at bounding box center [347, 362] width 23 height 23
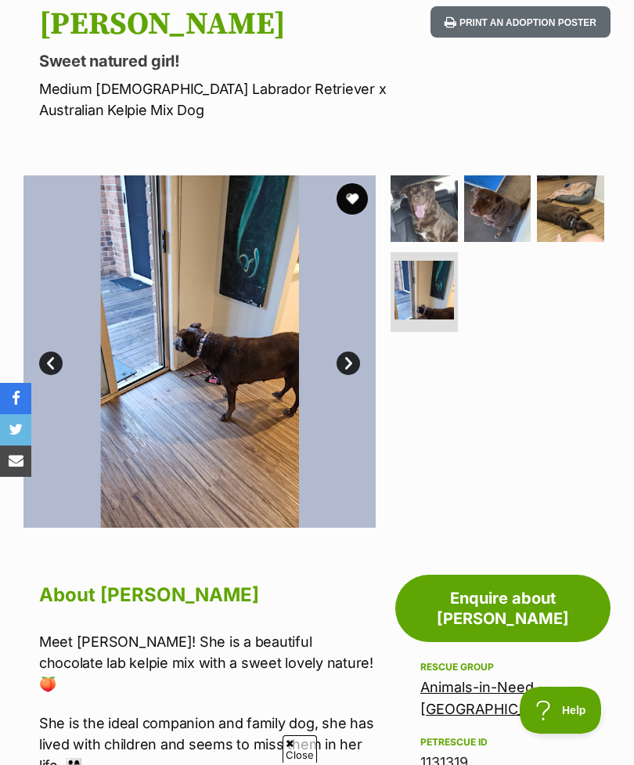
click at [353, 360] on link "Next" at bounding box center [347, 362] width 23 height 23
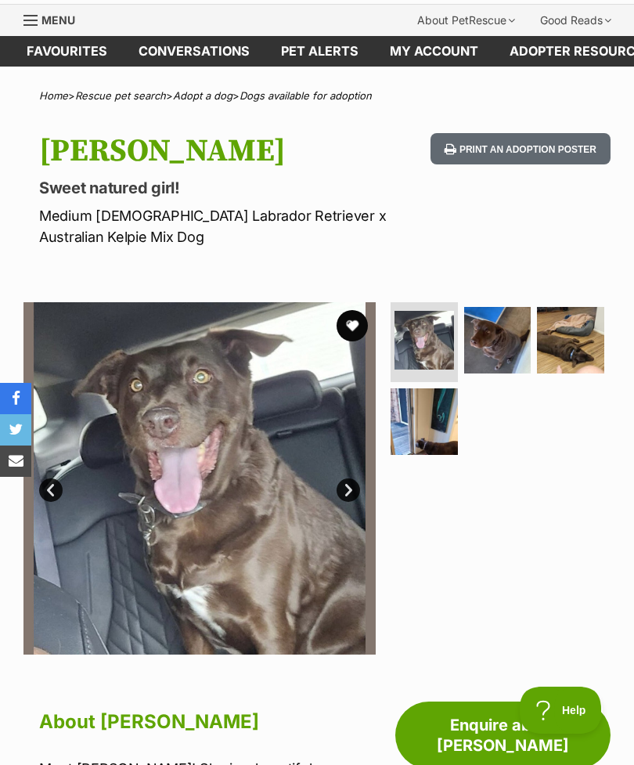
scroll to position [0, 0]
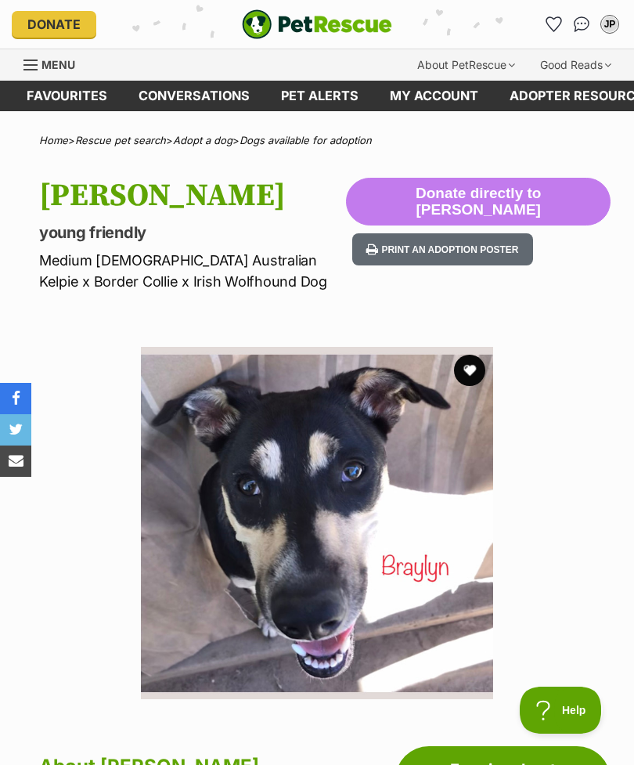
click at [468, 370] on button "favourite" at bounding box center [469, 369] width 31 height 31
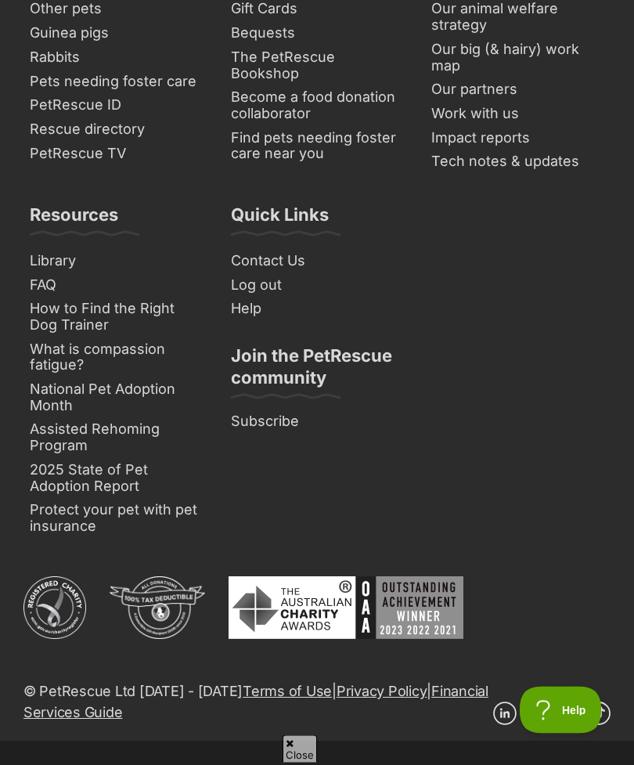
scroll to position [11960, 0]
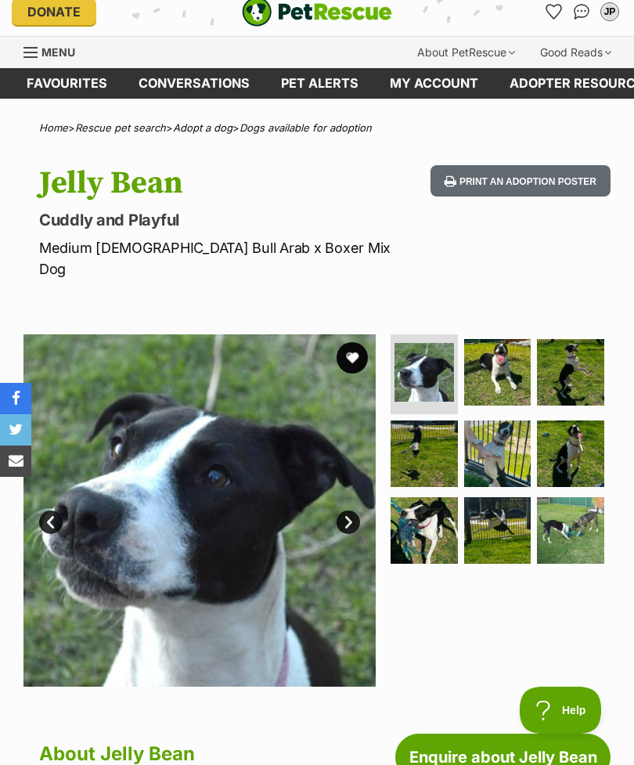
scroll to position [14, 0]
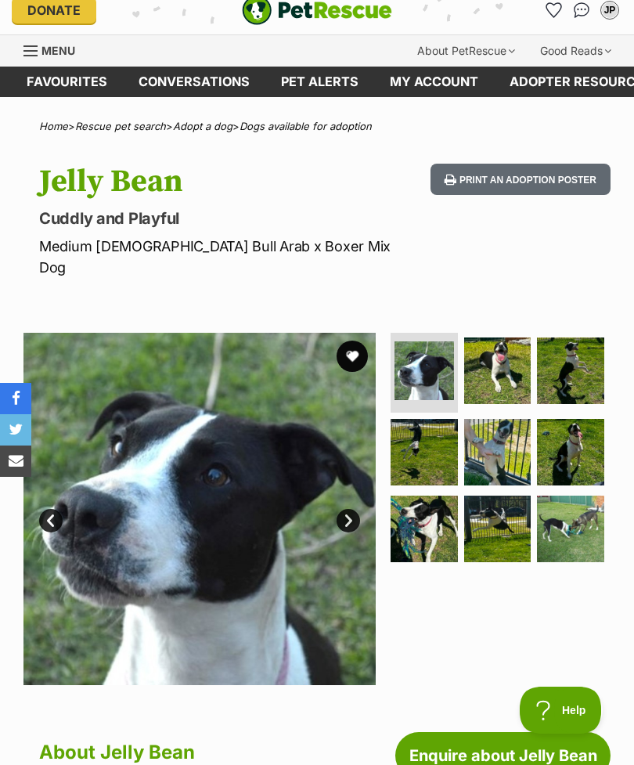
click at [347, 509] on link "Next" at bounding box center [347, 520] width 23 height 23
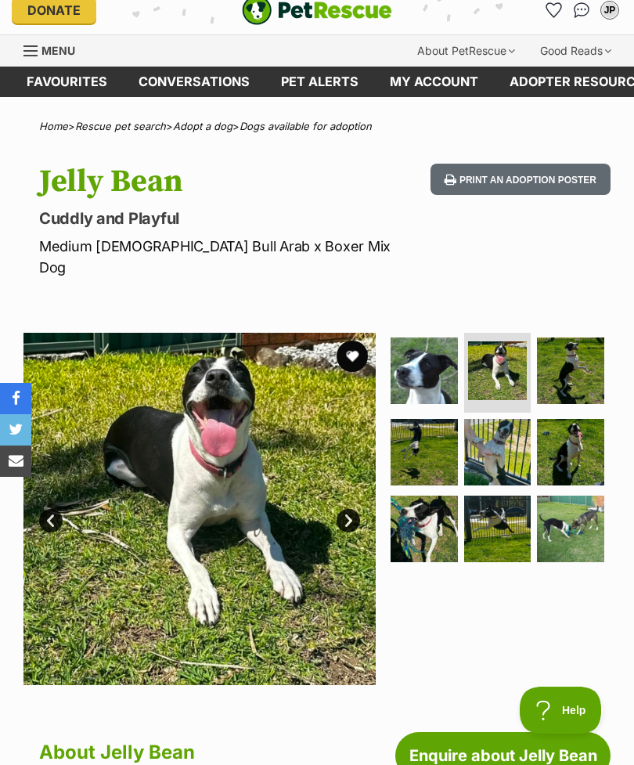
click at [351, 509] on link "Next" at bounding box center [347, 520] width 23 height 23
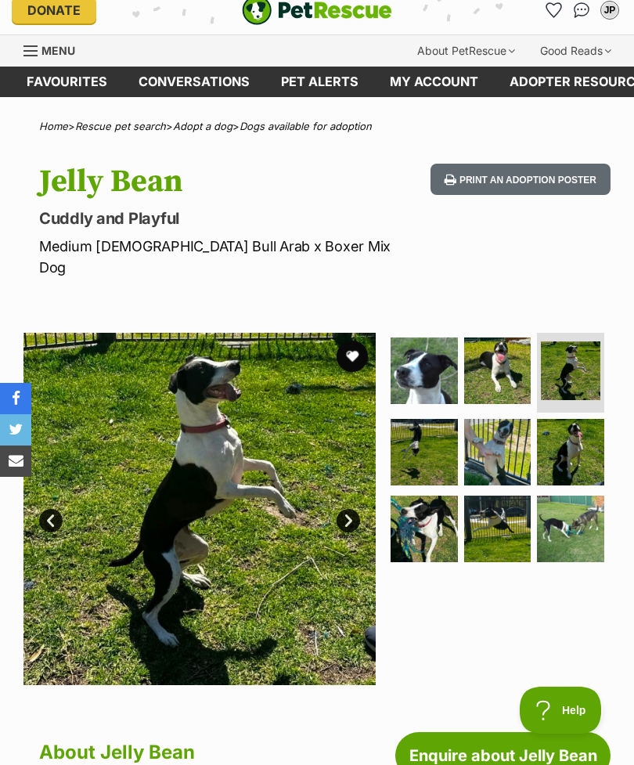
click at [372, 498] on img at bounding box center [199, 509] width 352 height 352
click at [354, 509] on link "Next" at bounding box center [347, 520] width 23 height 23
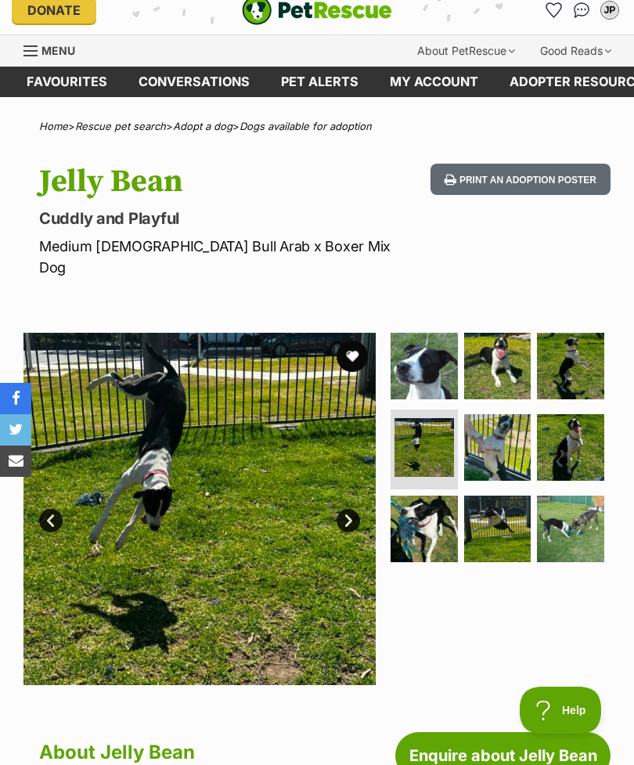
click at [358, 509] on link "Next" at bounding box center [347, 520] width 23 height 23
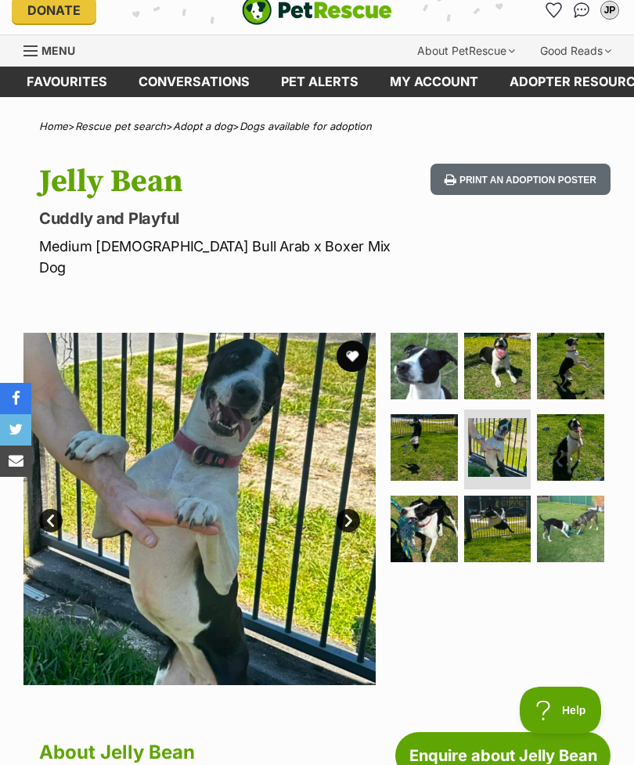
click at [56, 509] on link "Prev" at bounding box center [50, 520] width 23 height 23
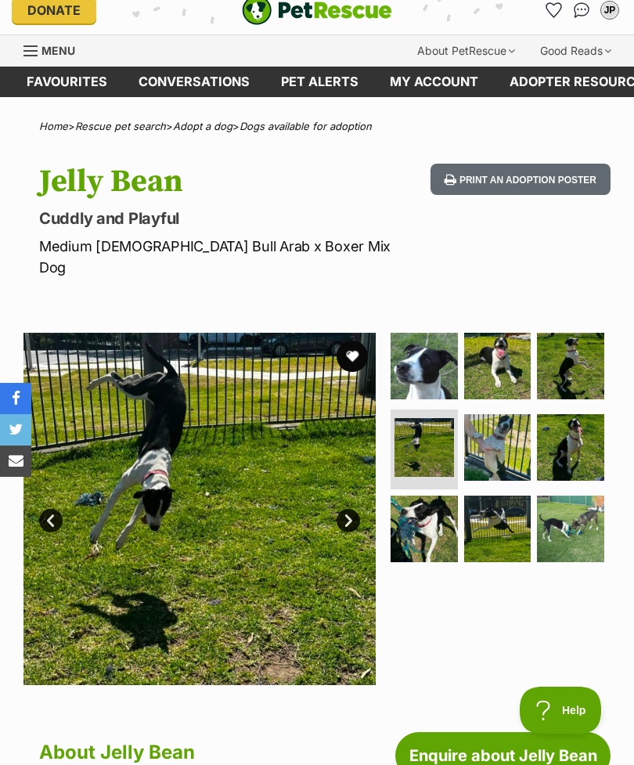
click at [353, 509] on link "Next" at bounding box center [347, 520] width 23 height 23
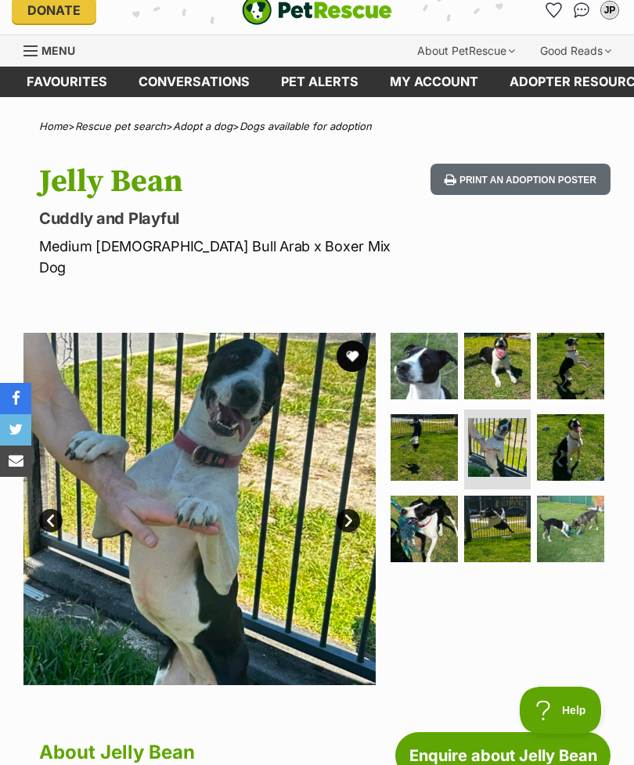
click at [343, 509] on link "Next" at bounding box center [347, 520] width 23 height 23
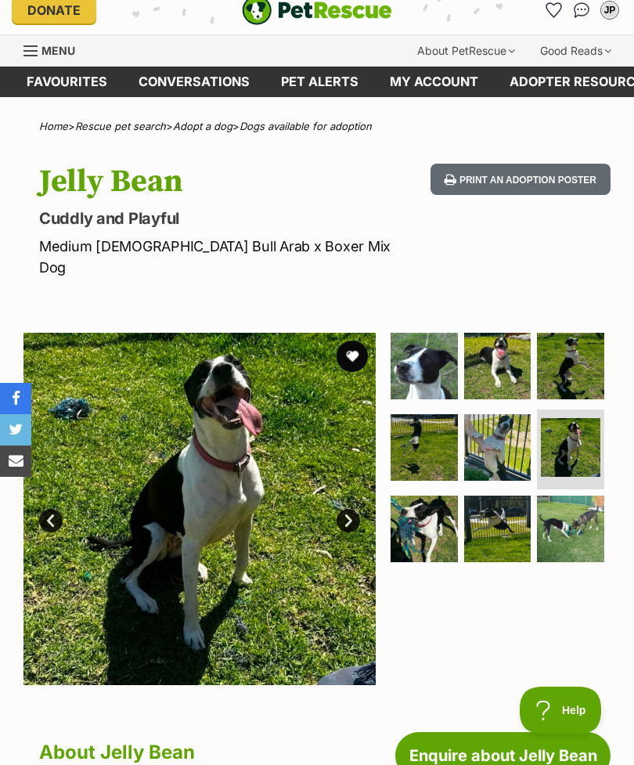
click at [359, 509] on link "Next" at bounding box center [347, 520] width 23 height 23
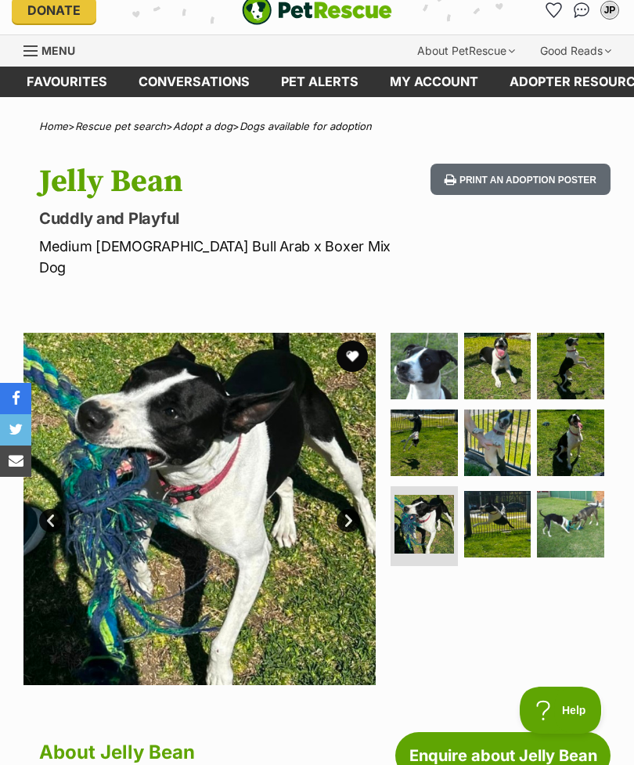
click at [359, 509] on link "Next" at bounding box center [347, 520] width 23 height 23
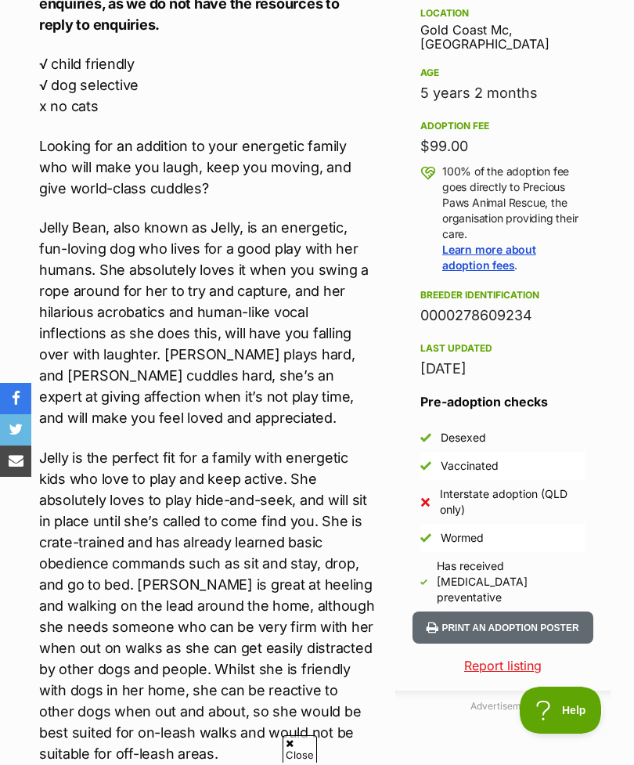
scroll to position [913, 0]
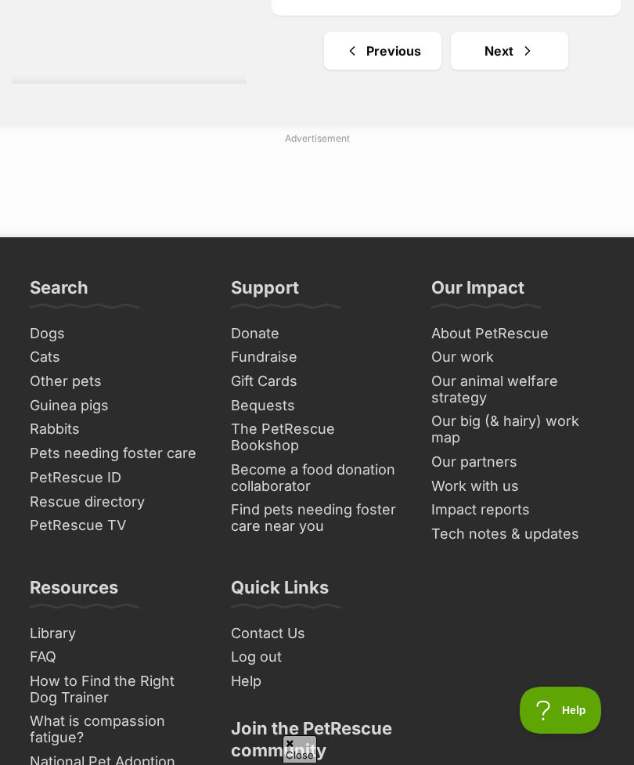
scroll to position [11786, 0]
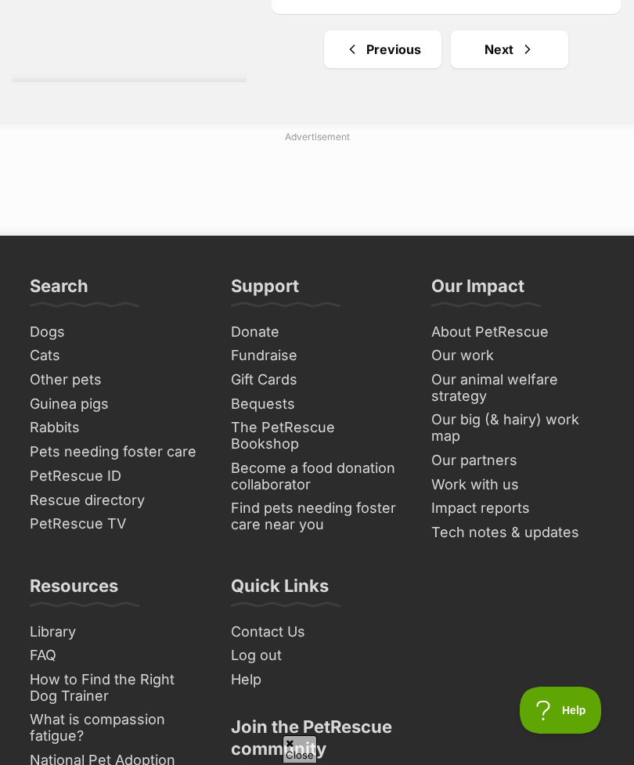
click at [489, 68] on link "Next" at bounding box center [509, 50] width 117 height 38
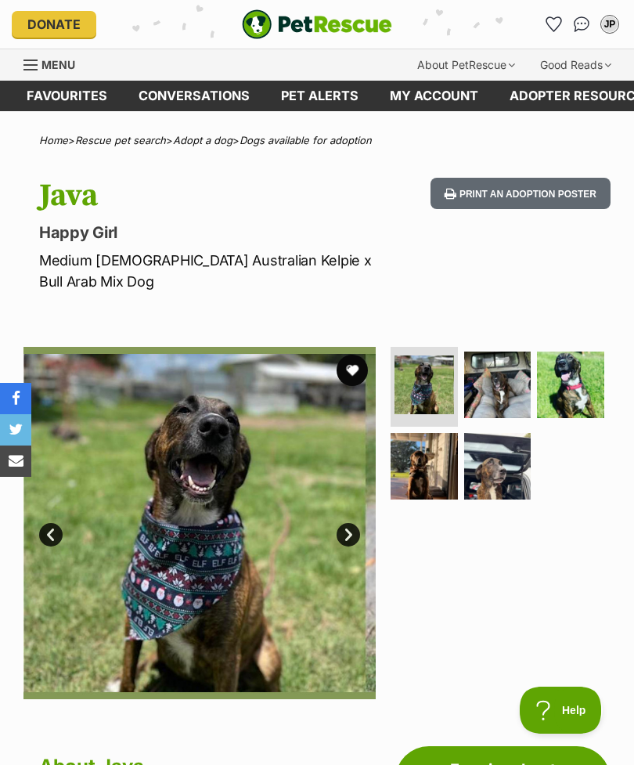
click at [342, 523] on link "Next" at bounding box center [347, 534] width 23 height 23
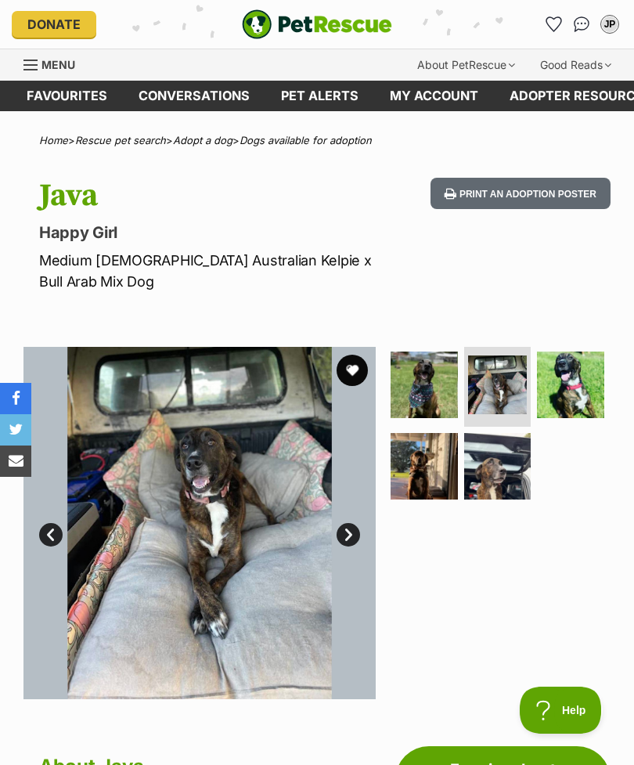
click at [345, 523] on link "Next" at bounding box center [347, 534] width 23 height 23
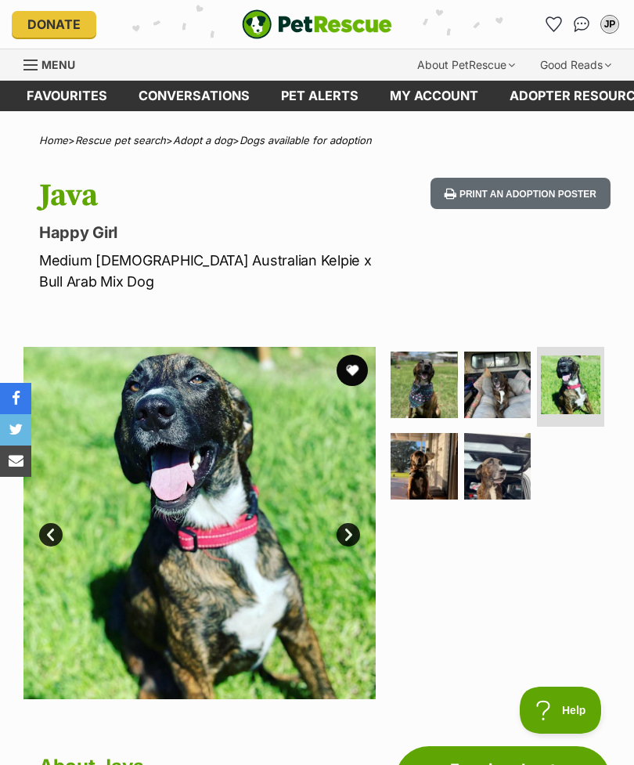
click at [342, 524] on img at bounding box center [199, 523] width 352 height 352
click at [357, 523] on link "Next" at bounding box center [347, 534] width 23 height 23
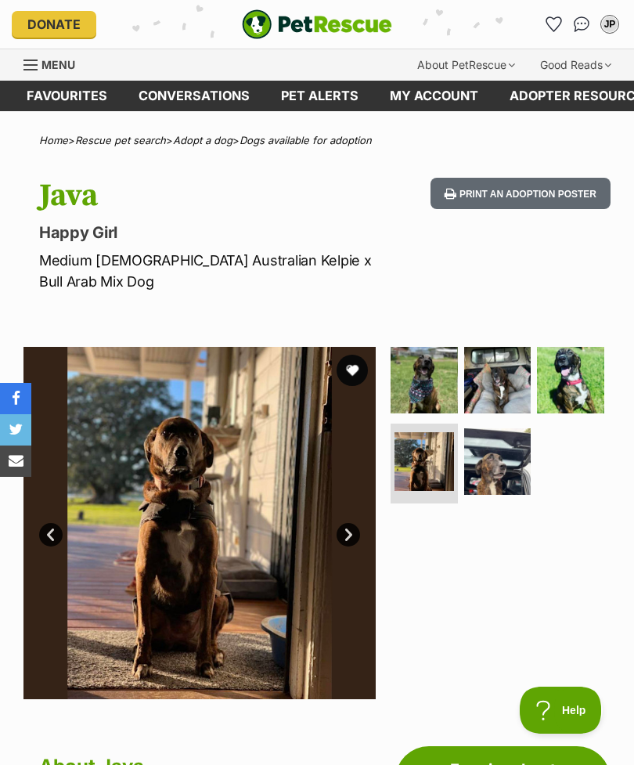
click at [354, 523] on link "Next" at bounding box center [347, 534] width 23 height 23
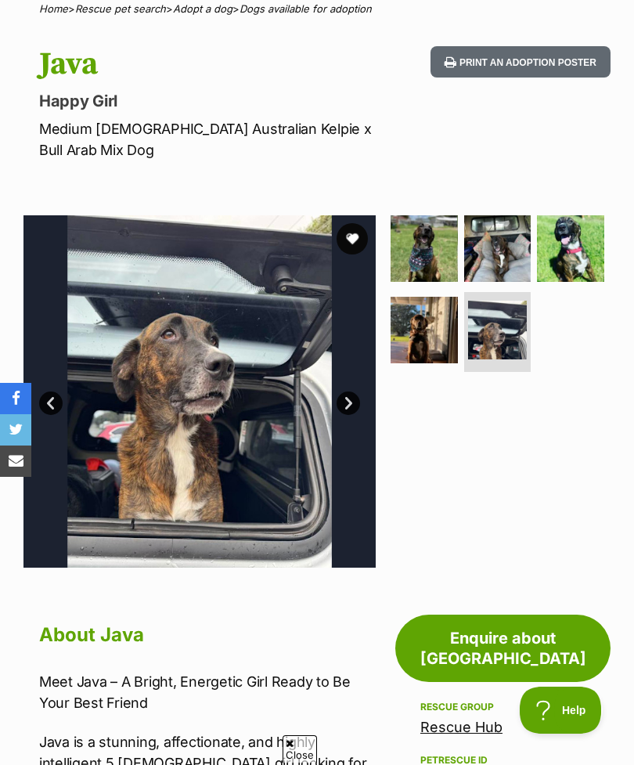
scroll to position [129, 0]
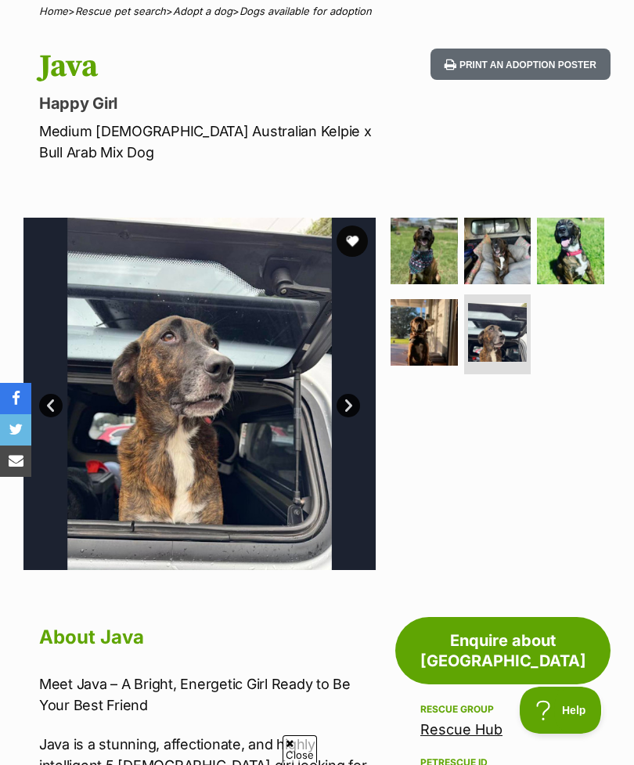
click at [351, 232] on button "favourite" at bounding box center [351, 240] width 31 height 31
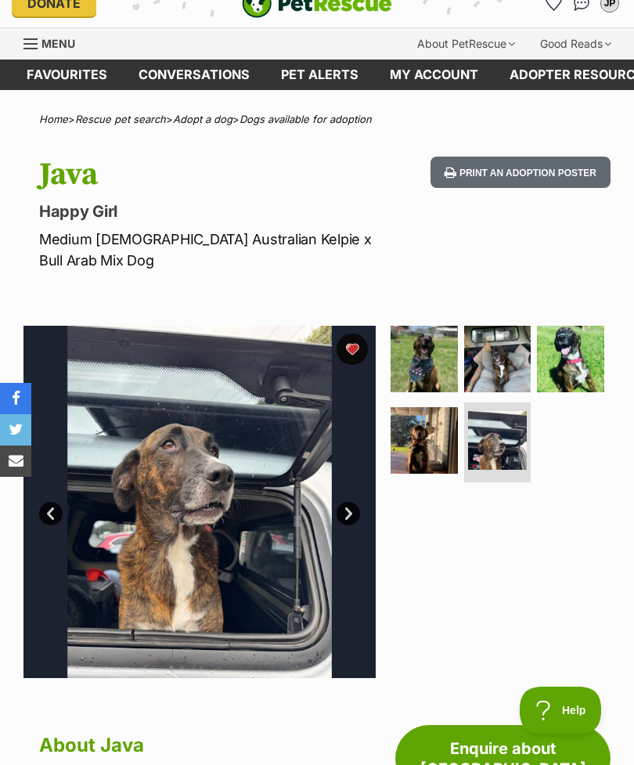
scroll to position [0, 0]
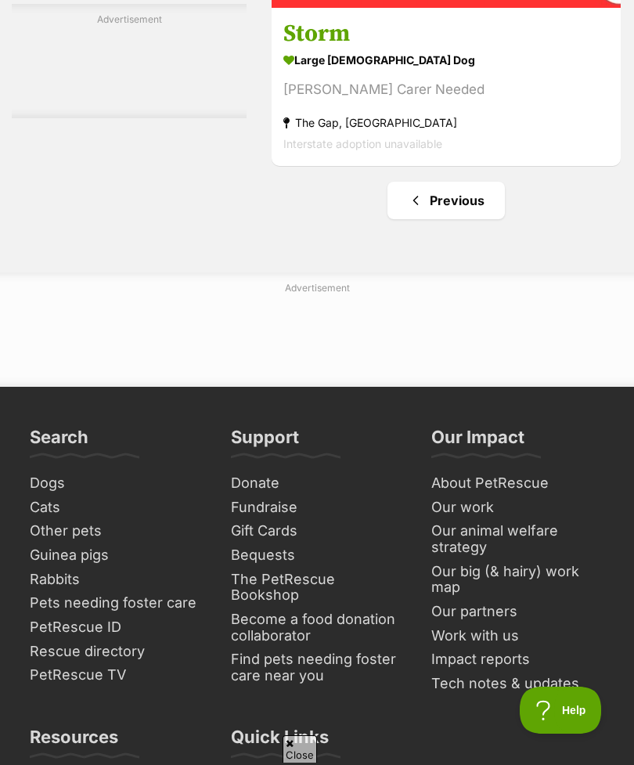
scroll to position [4848, 0]
